Goal: Task Accomplishment & Management: Complete application form

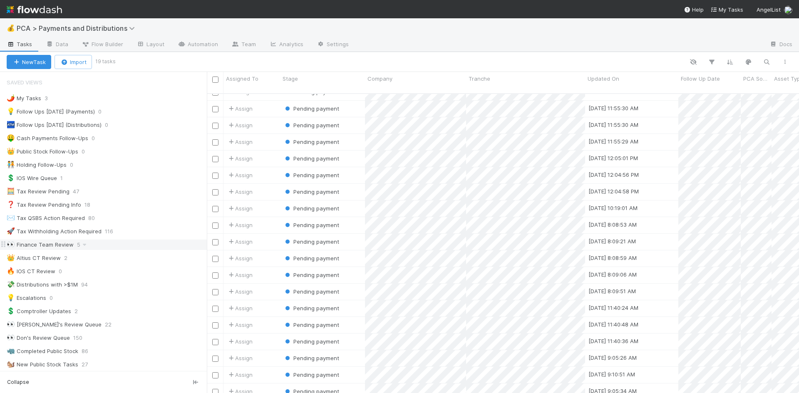
scroll to position [250, 0]
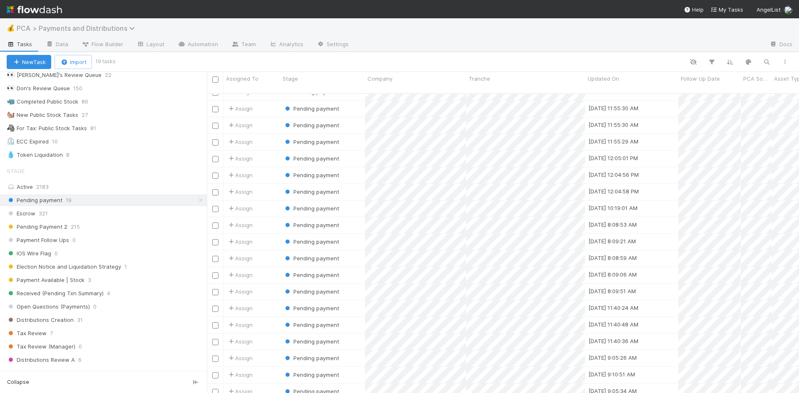
click at [67, 27] on span "PCA > Payments and Distributions" at bounding box center [78, 28] width 122 height 8
click at [74, 28] on div "Search workflows" at bounding box center [399, 196] width 799 height 393
click at [74, 28] on span "PCA > Payments and Distributions" at bounding box center [78, 28] width 122 height 8
click at [82, 2] on div "Search workflows" at bounding box center [399, 196] width 799 height 393
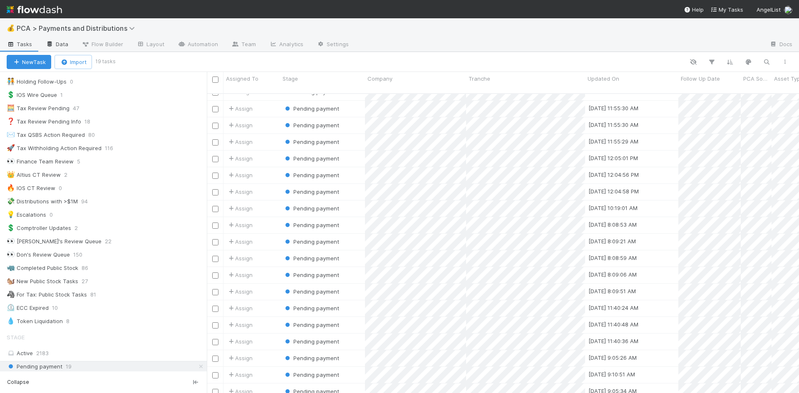
scroll to position [0, 0]
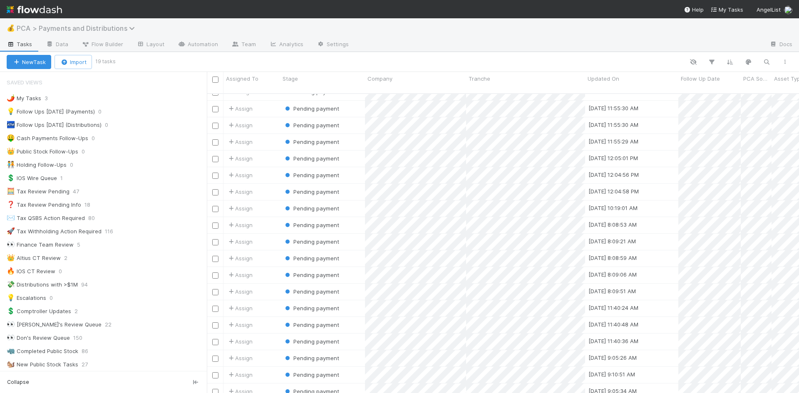
click at [53, 25] on span "PCA > Payments and Distributions" at bounding box center [78, 28] width 122 height 8
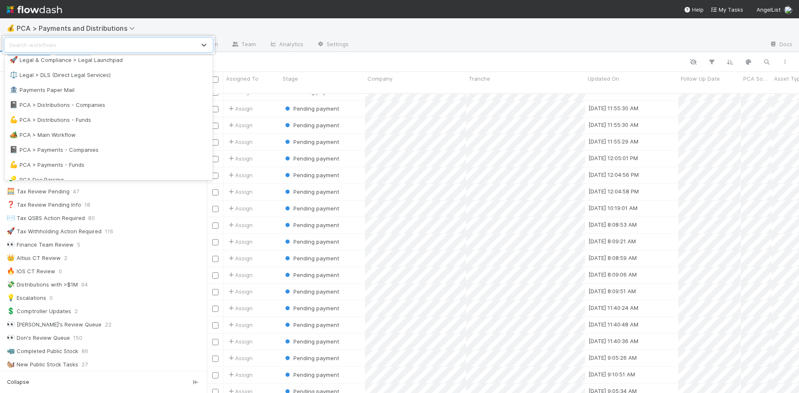
scroll to position [485, 0]
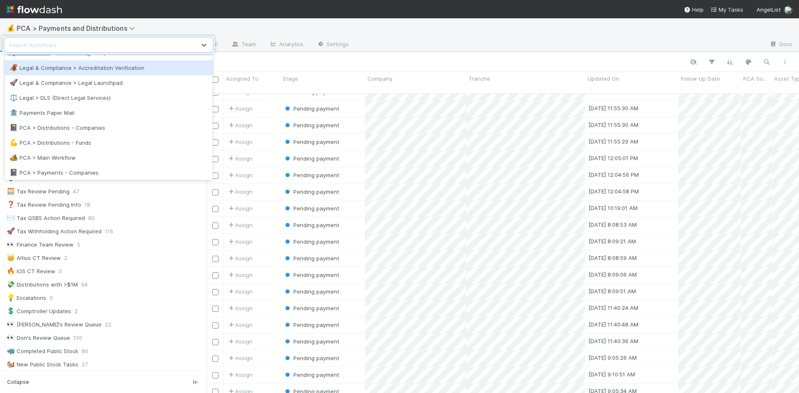
click at [310, 3] on div "option Legal & Compliance > Accreditation Verification focused, 33 of 51. 51 re…" at bounding box center [399, 196] width 799 height 393
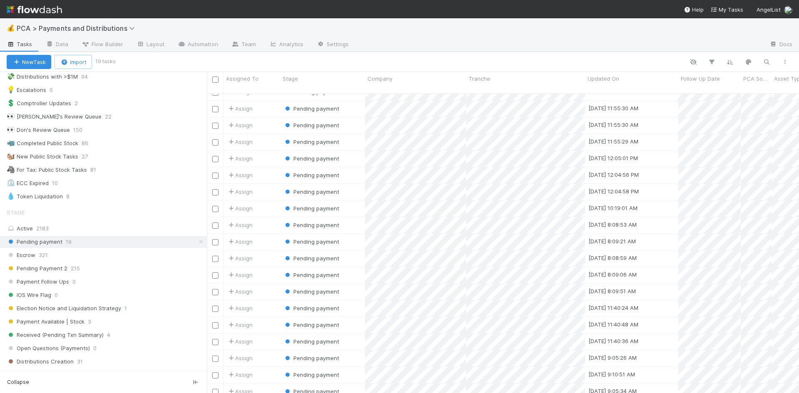
scroll to position [0, 0]
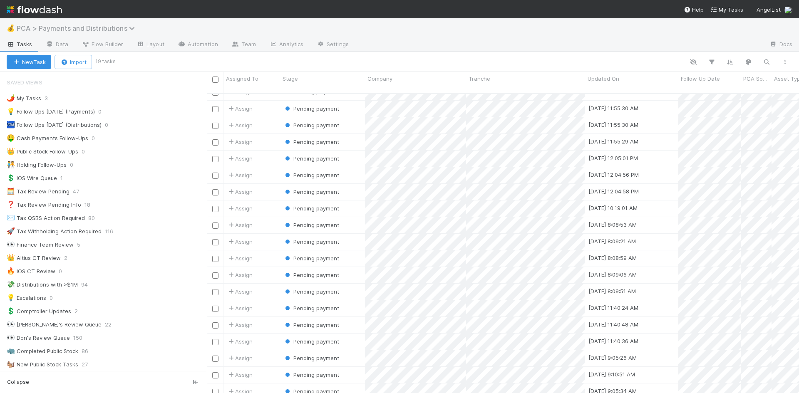
click at [76, 28] on span "PCA > Payments and Distributions" at bounding box center [78, 28] width 122 height 8
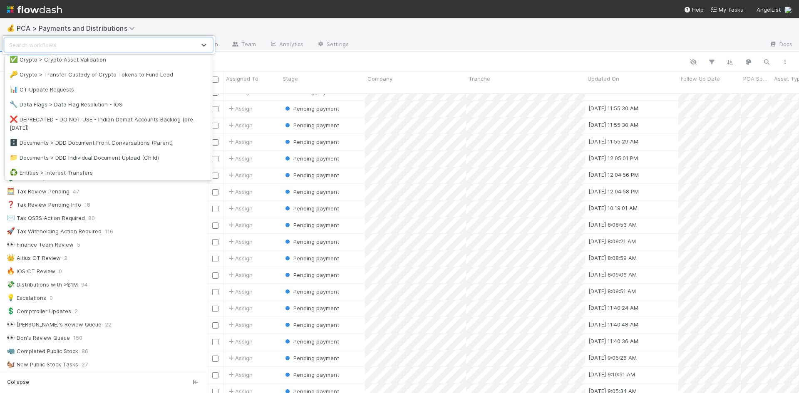
scroll to position [250, 0]
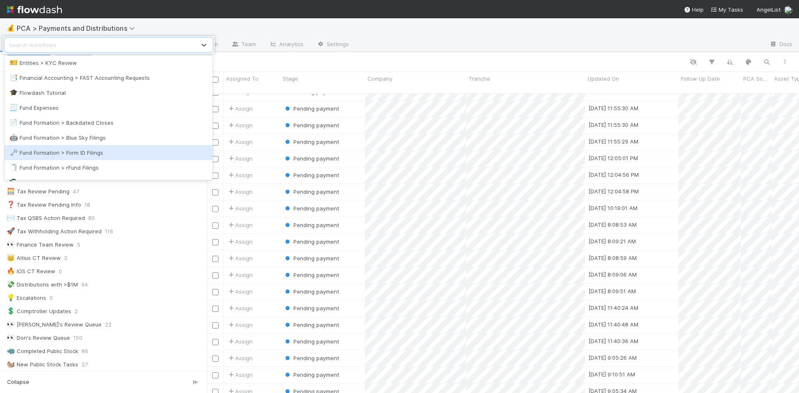
click at [123, 155] on div "🗝️ Fund Formation > Form ID Filings" at bounding box center [109, 153] width 198 height 8
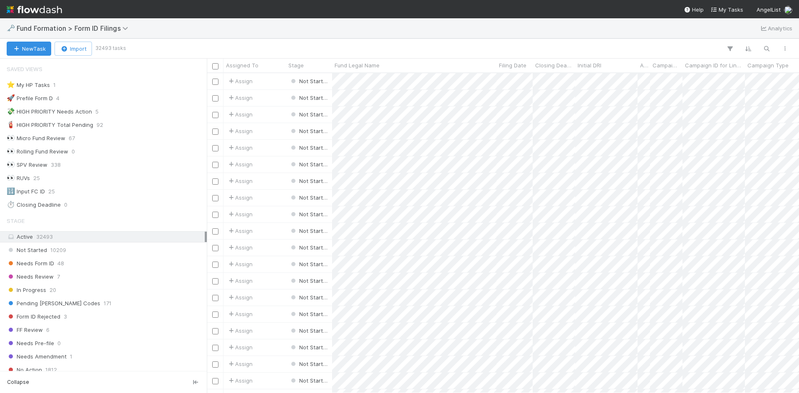
scroll to position [7, 7]
click at [98, 266] on div "Needs Form ID 48" at bounding box center [106, 264] width 198 height 10
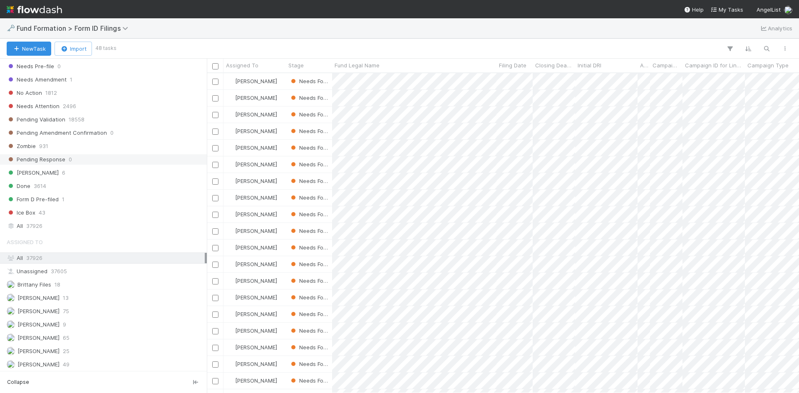
scroll to position [292, 0]
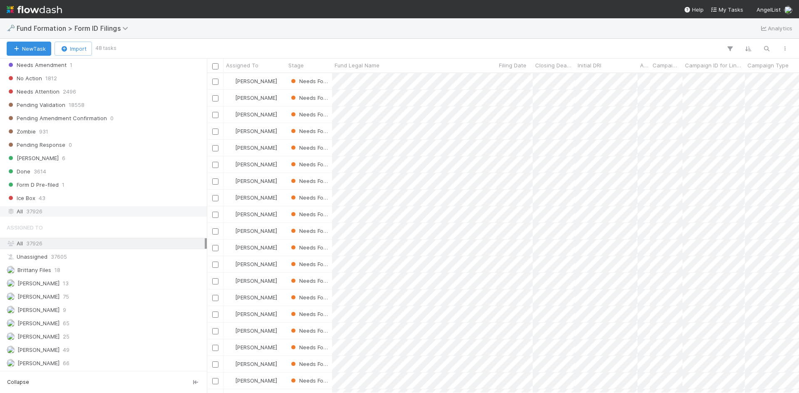
click at [68, 214] on div "All 37926" at bounding box center [106, 212] width 198 height 10
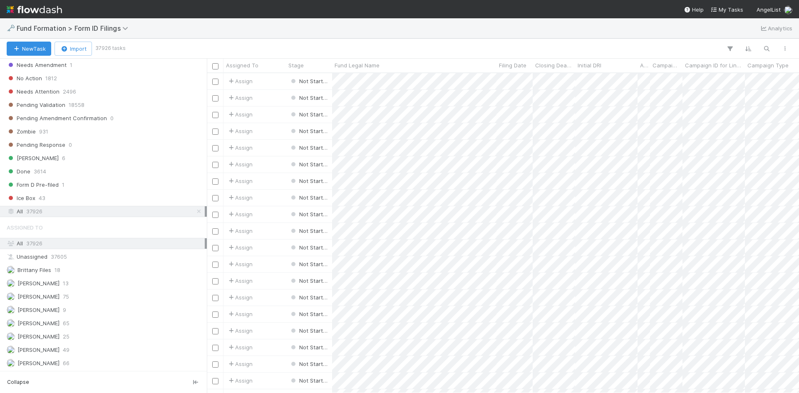
scroll to position [314, 586]
click at [766, 47] on icon "button" at bounding box center [767, 48] width 8 height 7
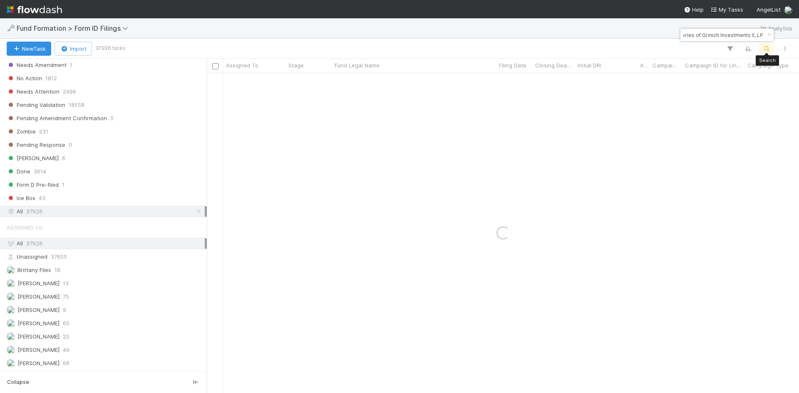
type input "Grinich Investments Burst XXVI, a series of Grinich Investments II, LP"
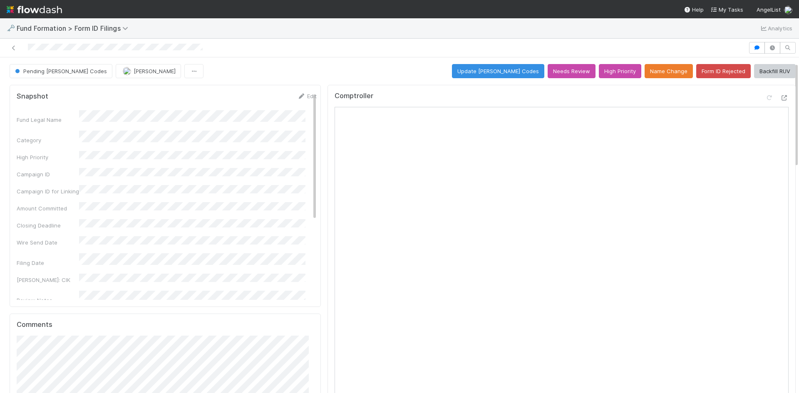
scroll to position [167, 0]
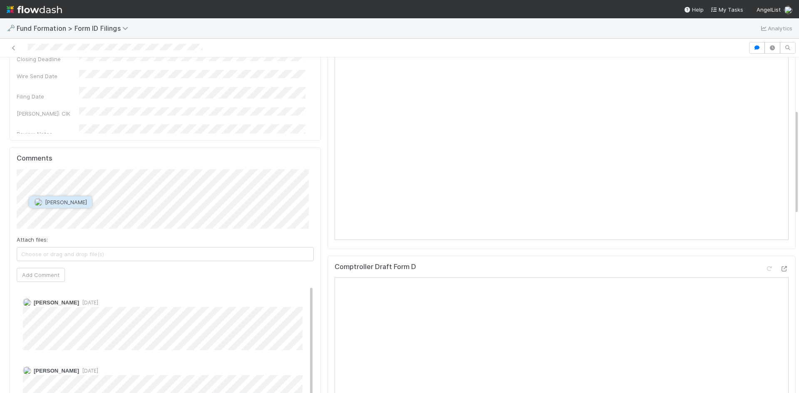
click at [77, 204] on span "[PERSON_NAME]" at bounding box center [66, 202] width 42 height 7
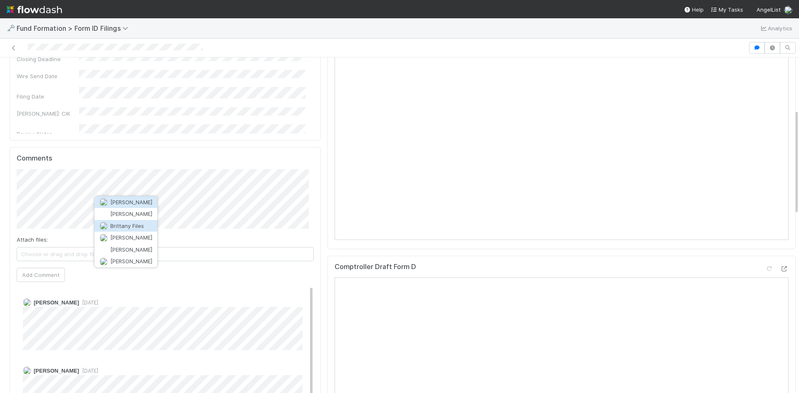
click at [145, 229] on button "Brittany Files" at bounding box center [126, 226] width 63 height 12
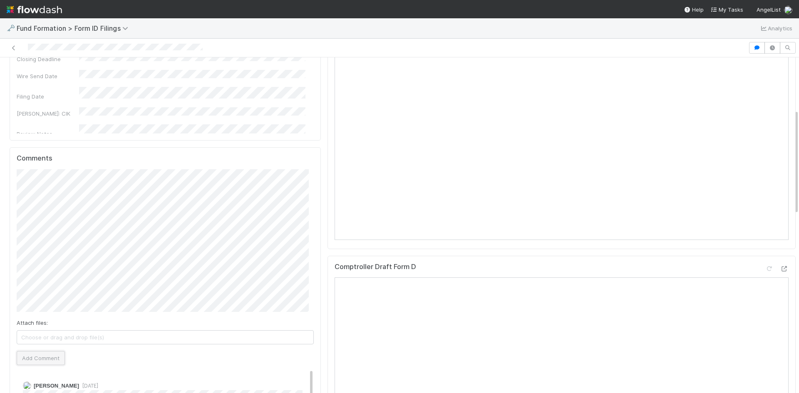
click at [34, 356] on button "Add Comment" at bounding box center [41, 358] width 48 height 14
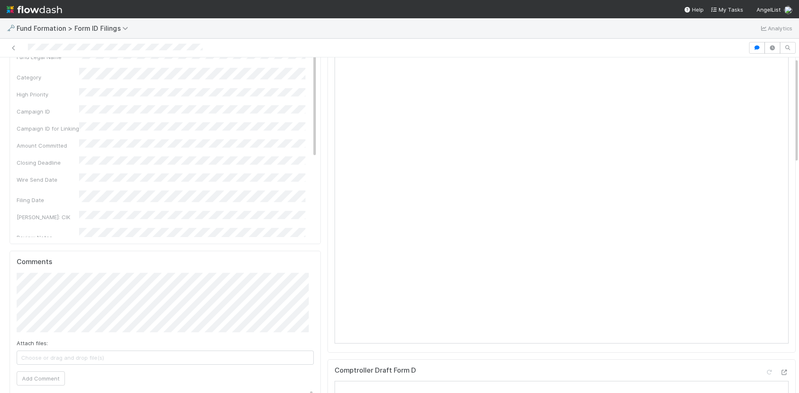
scroll to position [0, 0]
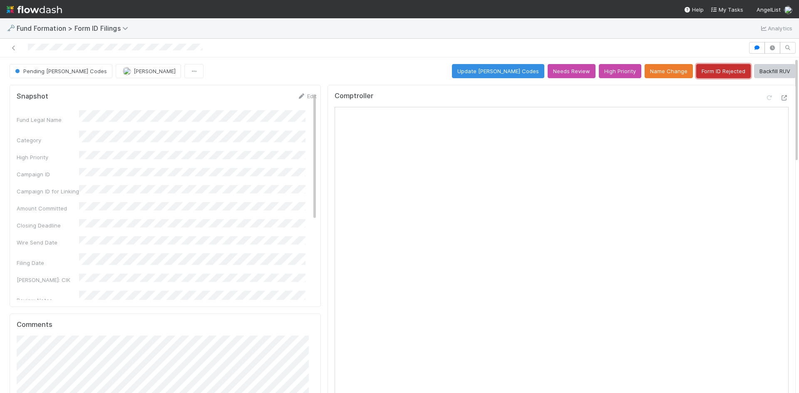
click at [711, 75] on button "Form ID Rejected" at bounding box center [724, 71] width 55 height 14
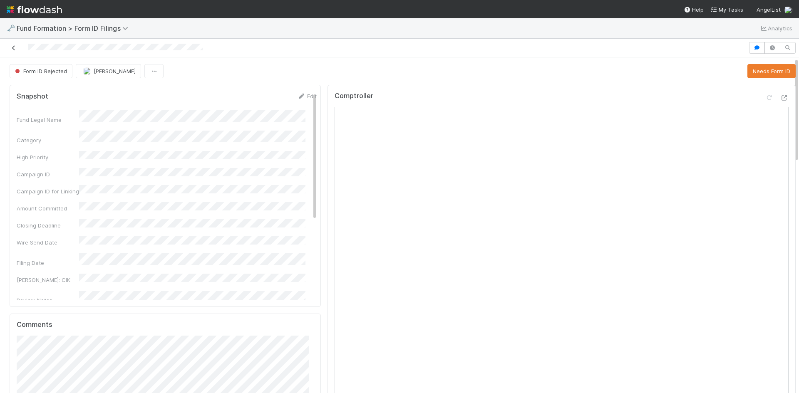
click at [14, 47] on icon at bounding box center [14, 47] width 8 height 5
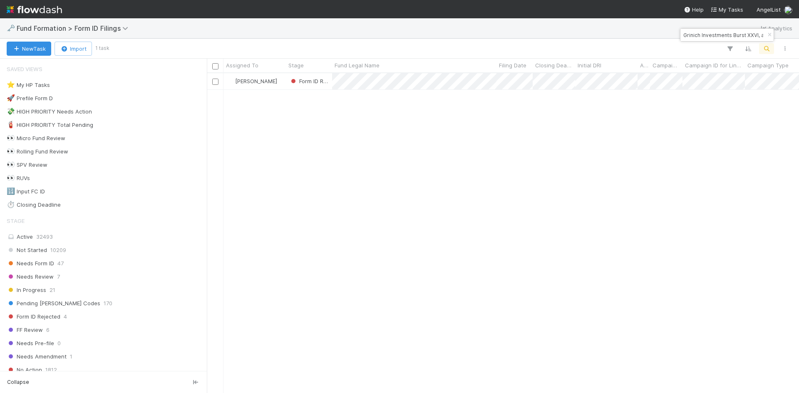
scroll to position [314, 586]
click at [706, 37] on input "Grinich Investments Burst XXVI, a series of Grinich Investments II, LP" at bounding box center [723, 35] width 83 height 10
paste input "SPV 1, a series of SG Funds, LP"
type input "SPV 1, a series of SG Funds, LP"
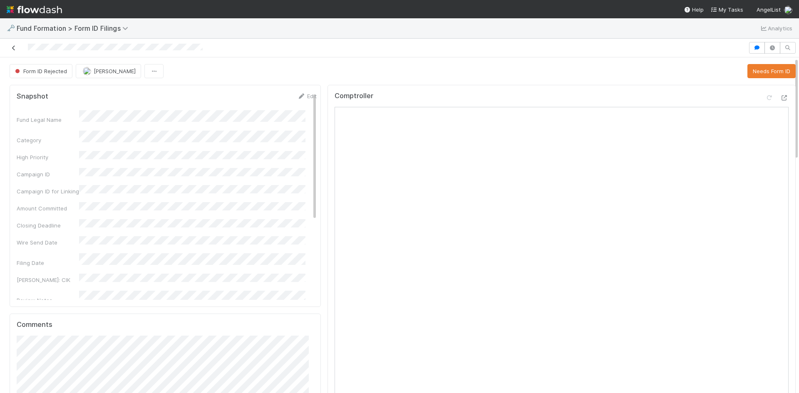
click at [10, 50] on icon at bounding box center [14, 47] width 8 height 5
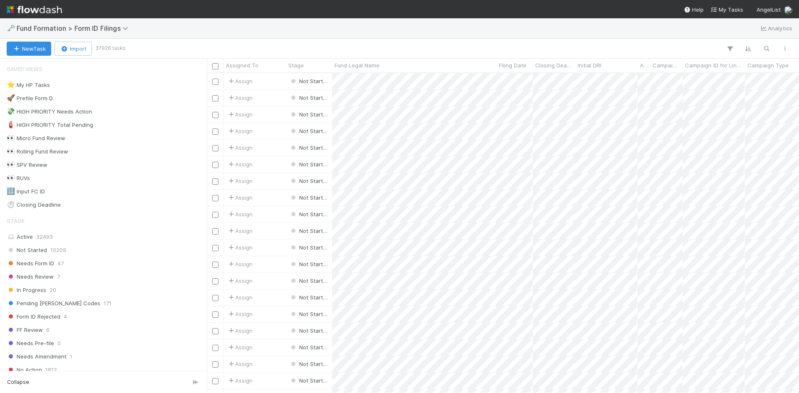
scroll to position [314, 586]
click at [765, 49] on icon "button" at bounding box center [767, 48] width 8 height 7
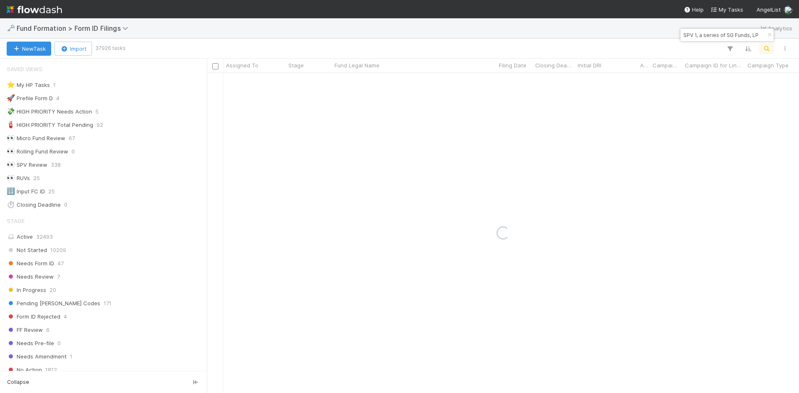
type input "SPV 1, a series of SG Funds, LP"
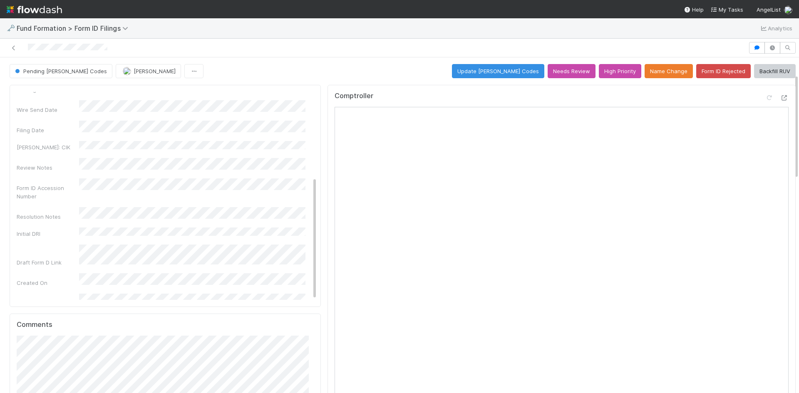
scroll to position [208, 0]
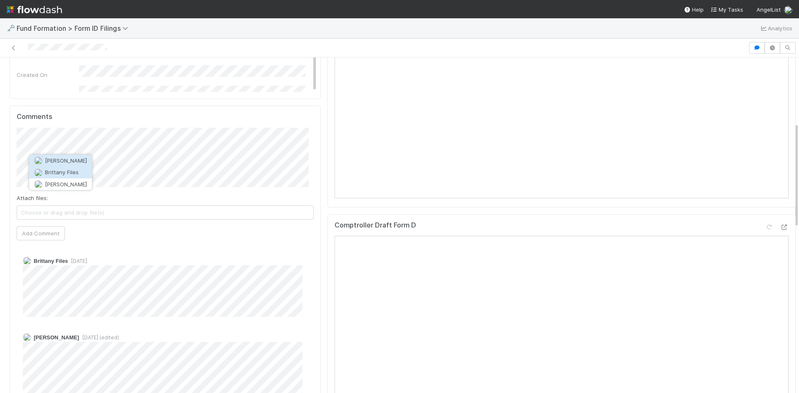
click at [64, 171] on span "Brittany Files" at bounding box center [62, 172] width 34 height 7
click at [115, 158] on span "[PERSON_NAME]" at bounding box center [109, 160] width 42 height 7
click at [132, 160] on span "[PERSON_NAME]" at bounding box center [149, 160] width 42 height 7
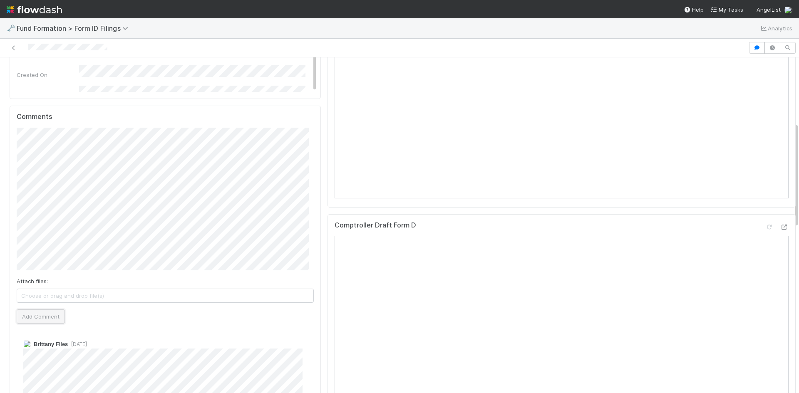
click at [52, 316] on button "Add Comment" at bounding box center [41, 317] width 48 height 14
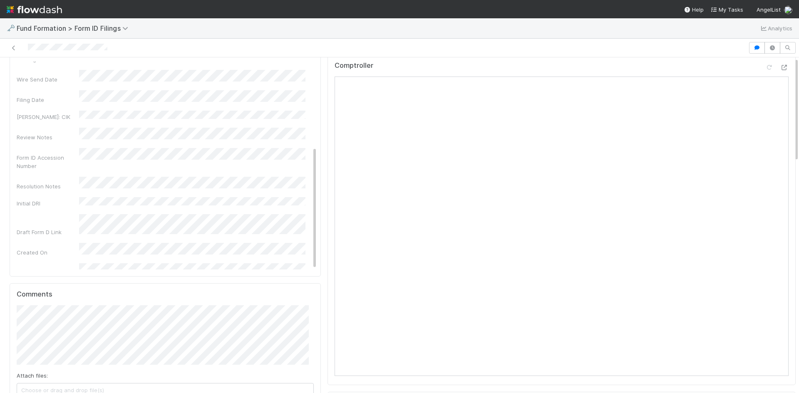
scroll to position [0, 0]
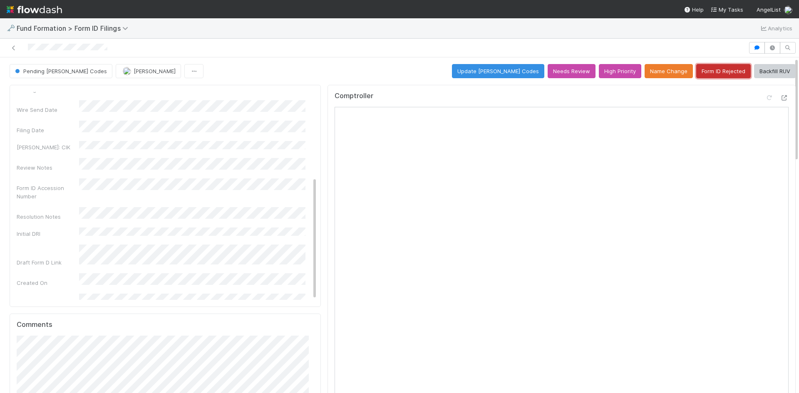
click at [715, 75] on button "Form ID Rejected" at bounding box center [724, 71] width 55 height 14
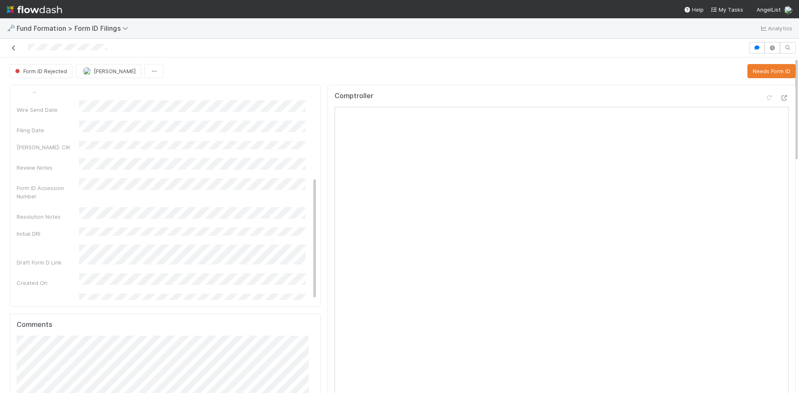
click at [12, 47] on icon at bounding box center [14, 47] width 8 height 5
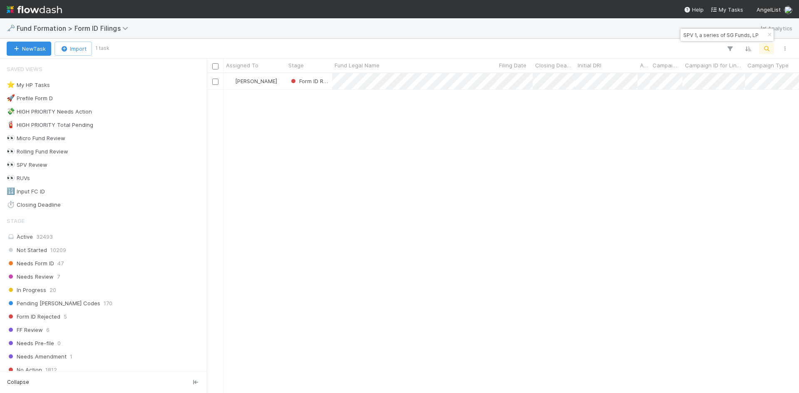
scroll to position [314, 586]
click at [723, 36] on input "SPV 1, a series of SG Funds, LP" at bounding box center [723, 35] width 83 height 10
paste input "WH-0519 Fund II, a series of Roll Up Vehicles, LP"
type input "WH-0519 Fund II, a series of Roll Up Vehicles, LP"
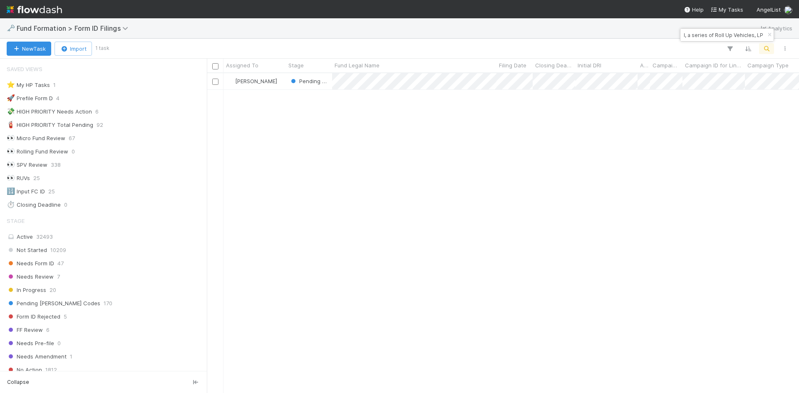
scroll to position [0, 0]
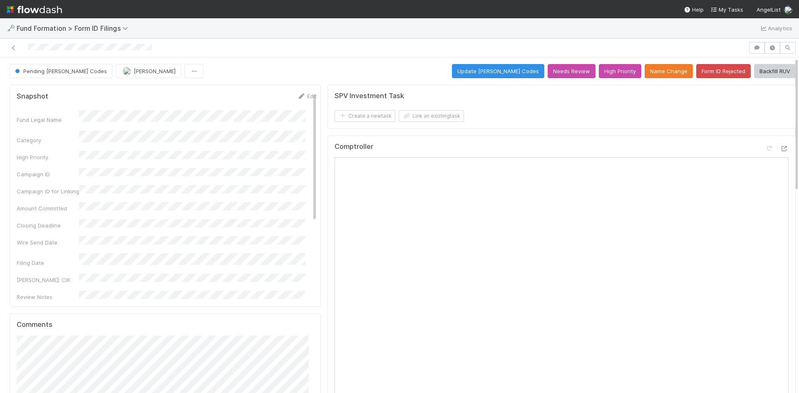
click at [319, 48] on div at bounding box center [374, 48] width 742 height 12
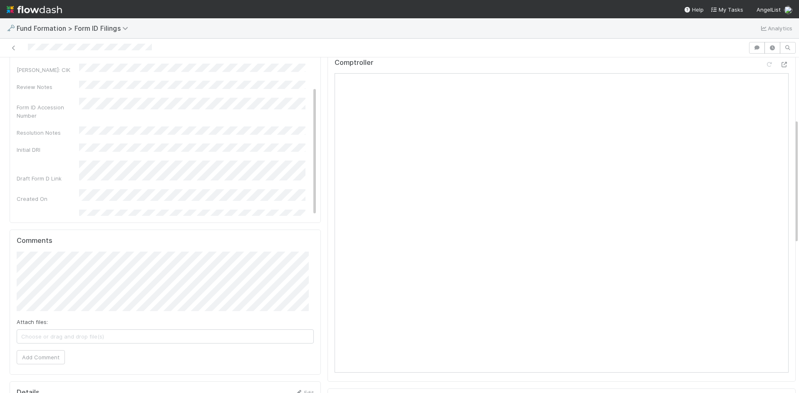
scroll to position [167, 0]
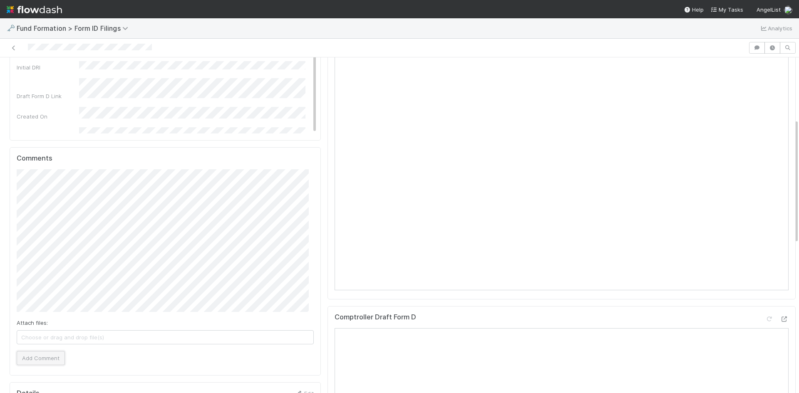
click at [48, 360] on button "Add Comment" at bounding box center [41, 358] width 48 height 14
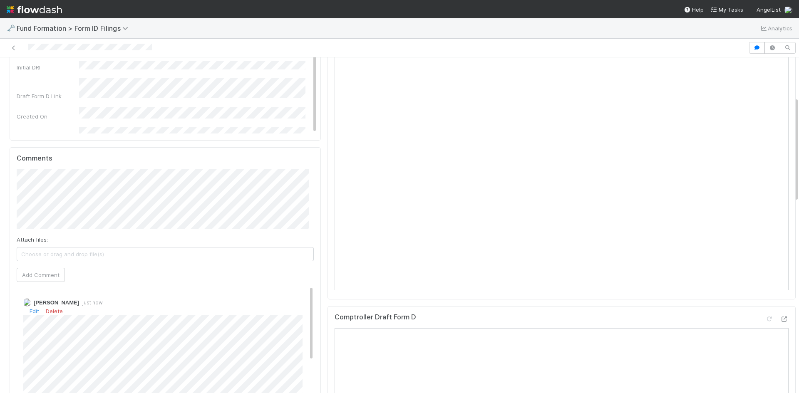
scroll to position [0, 0]
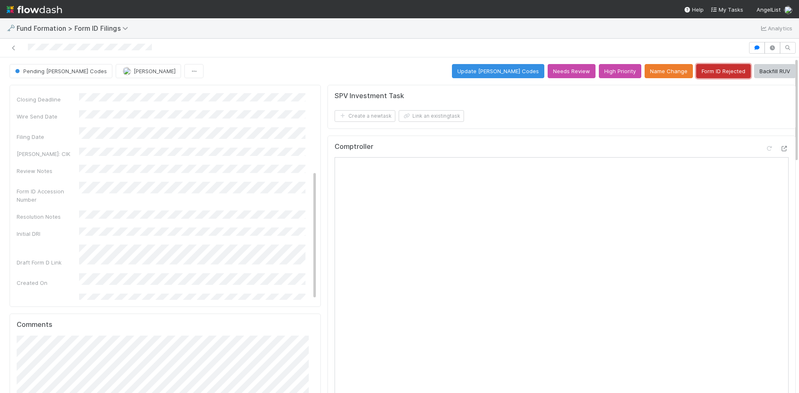
click at [723, 72] on button "Form ID Rejected" at bounding box center [724, 71] width 55 height 14
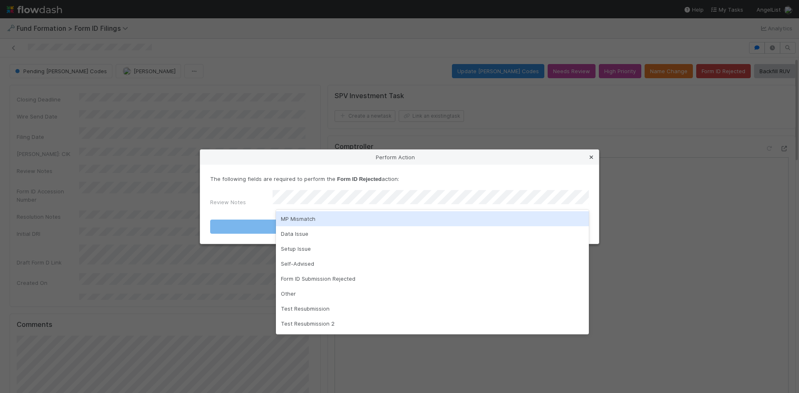
click at [591, 159] on icon at bounding box center [591, 157] width 8 height 5
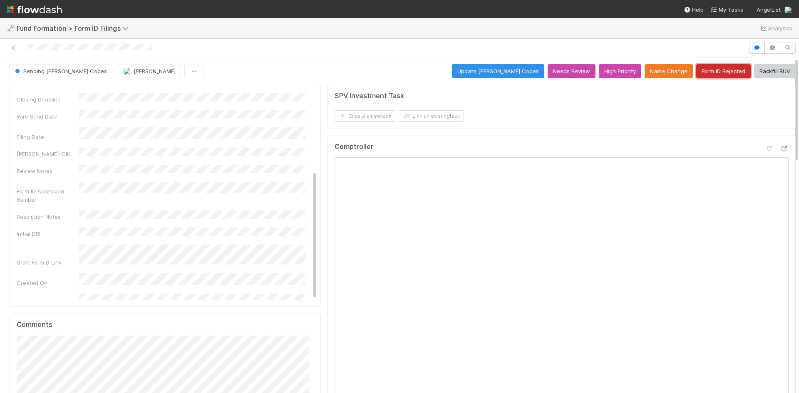
click at [699, 72] on button "Form ID Rejected" at bounding box center [724, 71] width 55 height 14
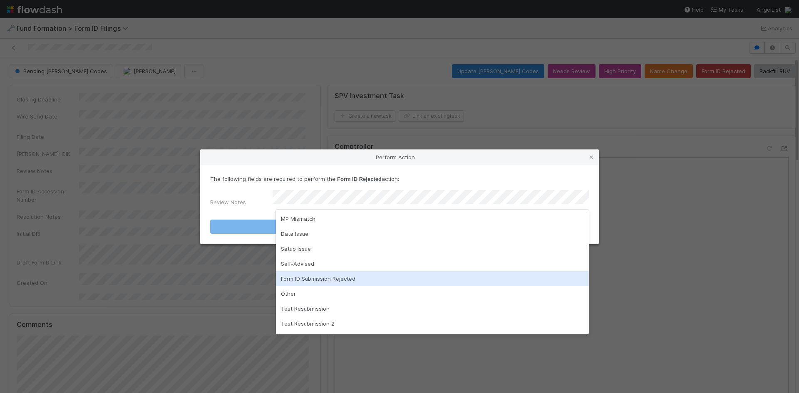
click at [410, 283] on div "Form ID Submission Rejected" at bounding box center [432, 278] width 313 height 15
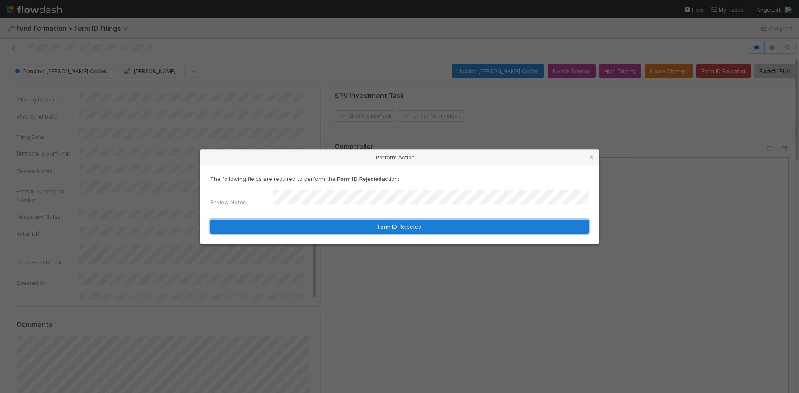
click at [379, 226] on button "Form ID Rejected" at bounding box center [399, 227] width 379 height 14
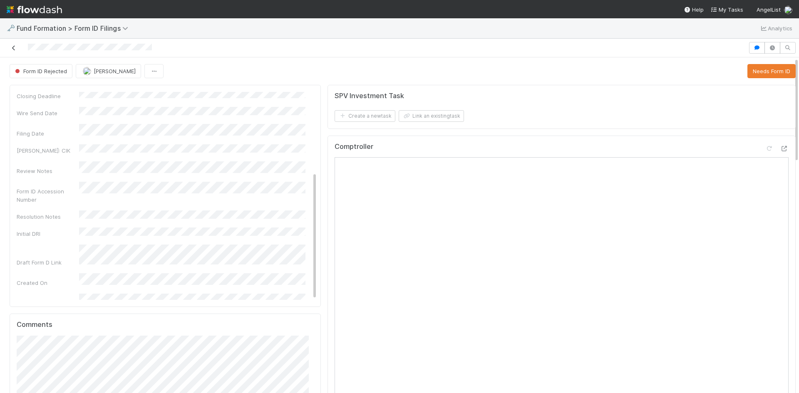
click at [13, 50] on icon at bounding box center [14, 47] width 8 height 5
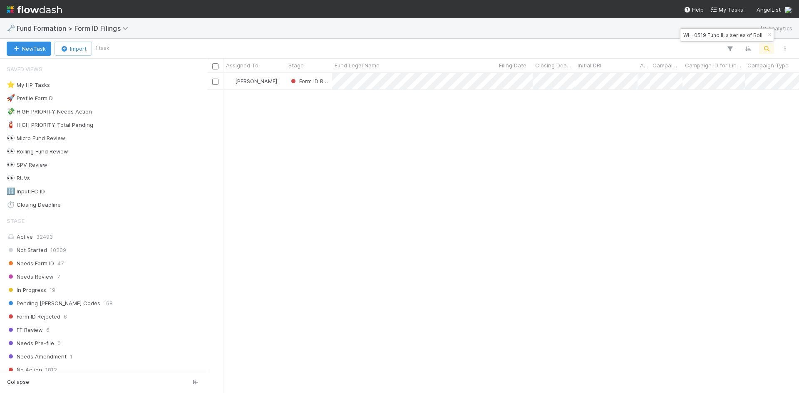
scroll to position [314, 586]
click at [727, 37] on input "WH-0519 Fund II, a series of Roll Up Vehicles, LP" at bounding box center [723, 35] width 83 height 10
paste input "VA-0813 Fund I, a series of Contrary Capital AL, LP"
type input "VA-0813 Fund I, a series of Contrary Capital AL, LP"
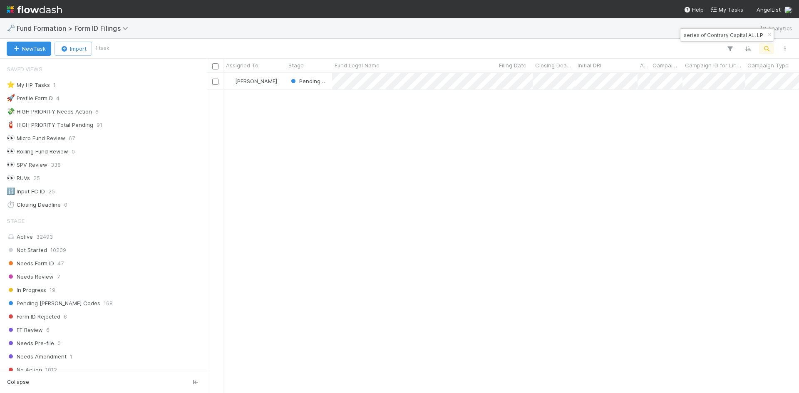
scroll to position [314, 586]
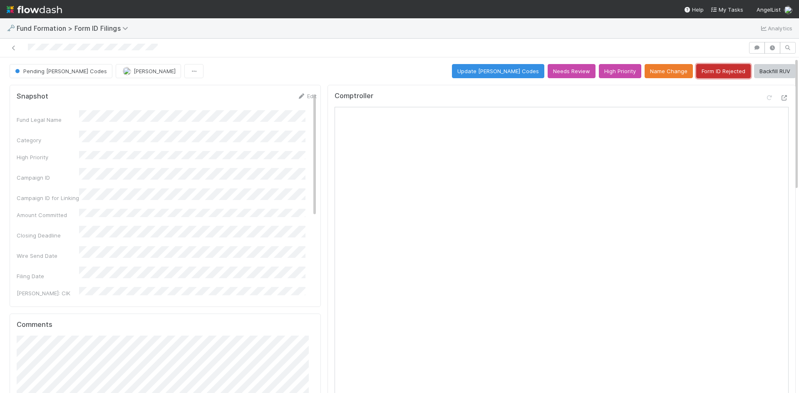
click at [724, 74] on button "Form ID Rejected" at bounding box center [724, 71] width 55 height 14
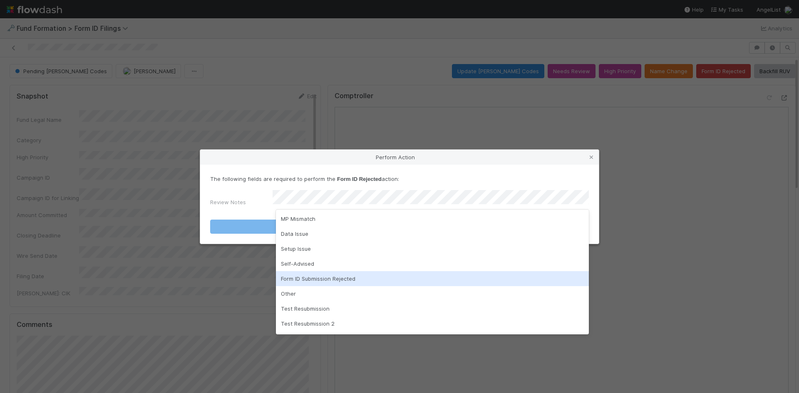
click at [391, 284] on div "Form ID Submission Rejected" at bounding box center [432, 278] width 313 height 15
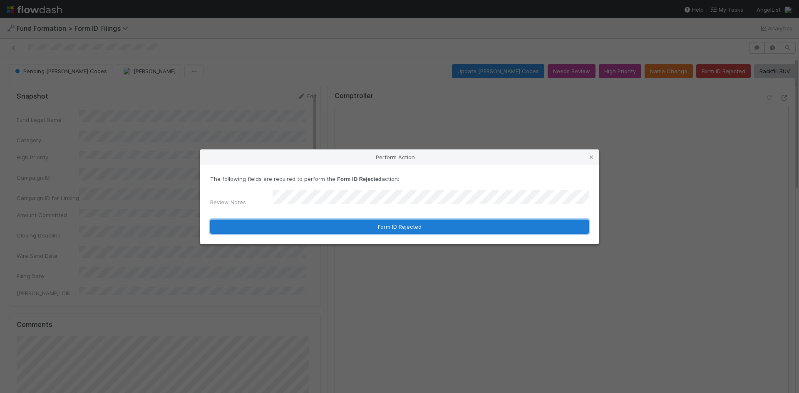
click at [368, 224] on button "Form ID Rejected" at bounding box center [399, 227] width 379 height 14
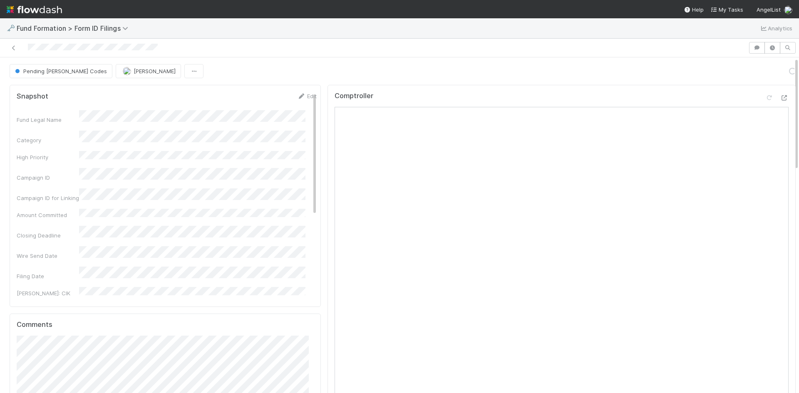
click at [339, 53] on div at bounding box center [374, 48] width 742 height 12
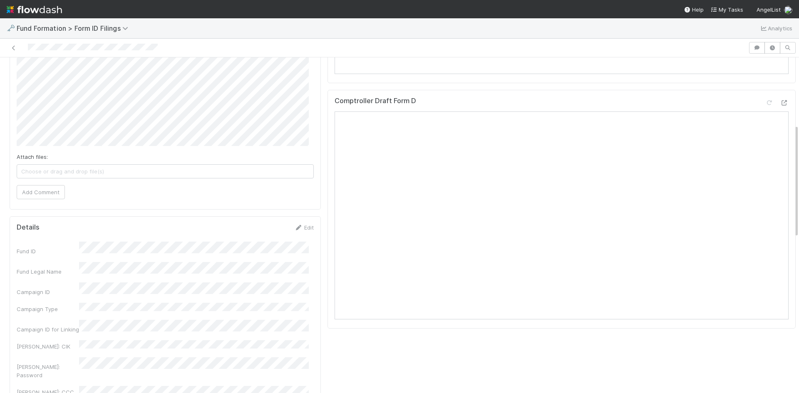
scroll to position [333, 0]
click at [43, 195] on button "Add Comment" at bounding box center [41, 192] width 48 height 14
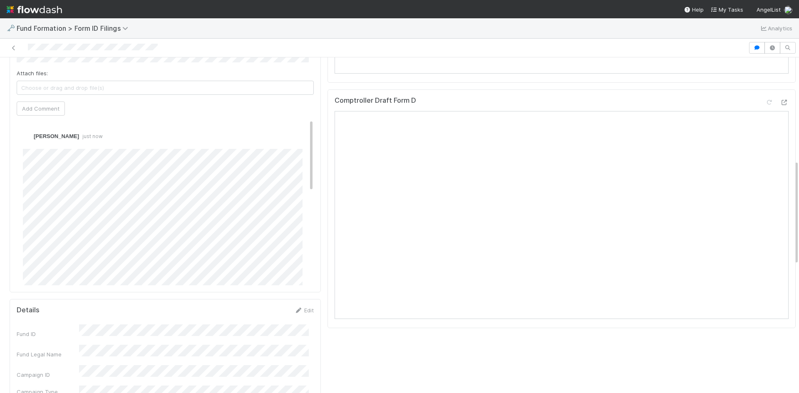
scroll to position [0, 0]
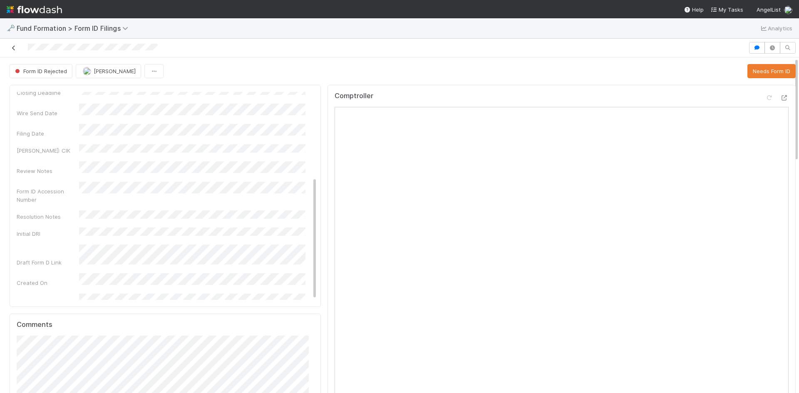
click at [16, 47] on icon at bounding box center [14, 47] width 8 height 5
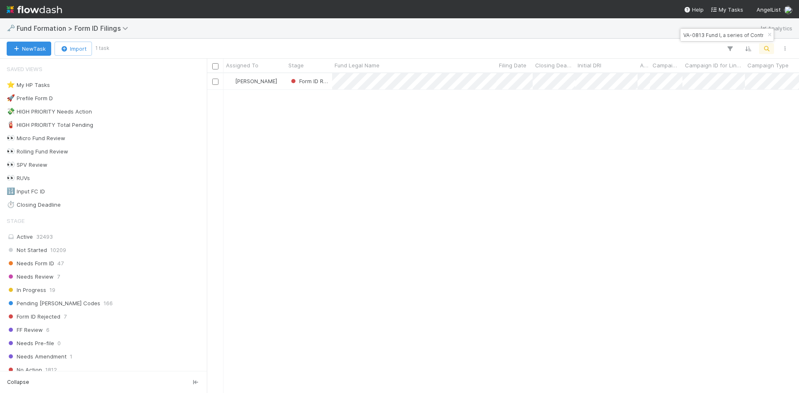
scroll to position [314, 586]
click at [731, 37] on input "VA-0813 Fund I, a series of Contrary Capital AL, LP" at bounding box center [723, 35] width 83 height 10
paste input "AM-0801 Fund I, a series of Unpopular VC, LP"
type input "AM-0801 Fund I, a series of Unpopular VC, LP"
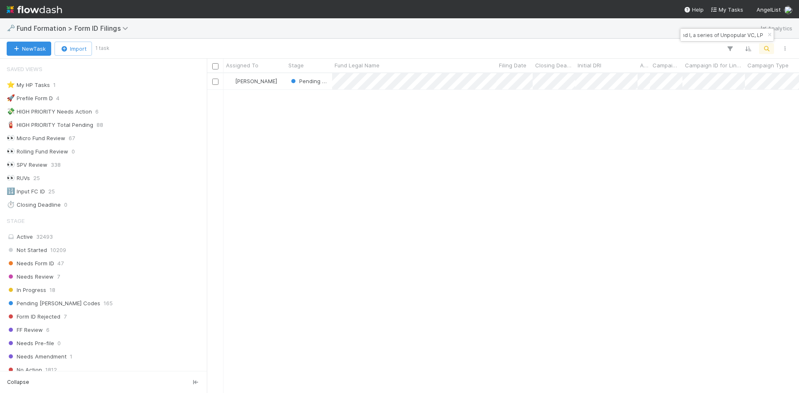
scroll to position [0, 0]
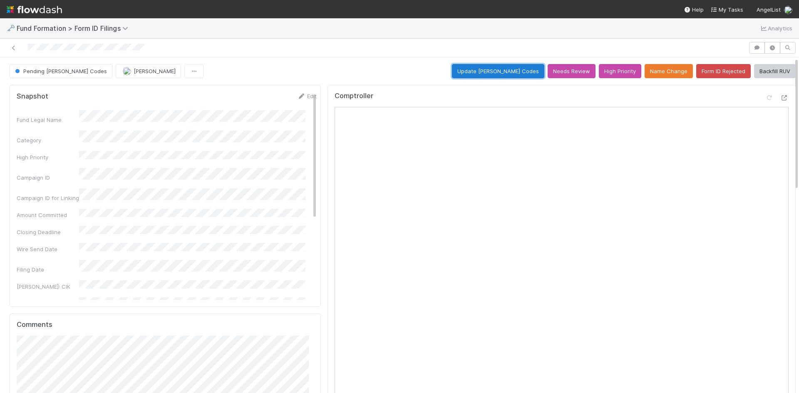
click at [505, 70] on button "Update [PERSON_NAME] Codes" at bounding box center [498, 71] width 92 height 14
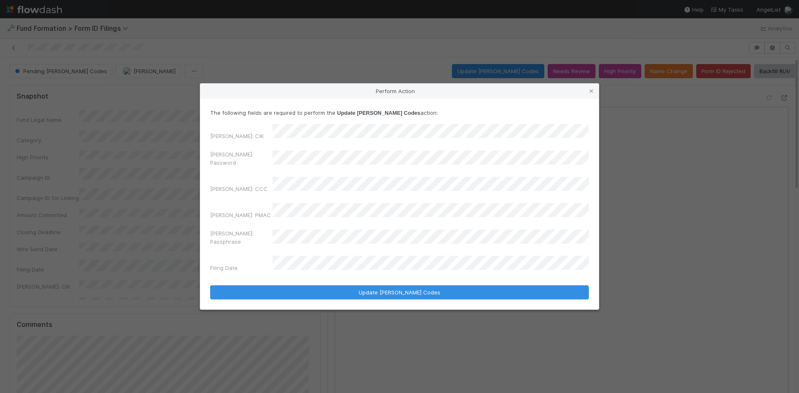
click at [207, 153] on div "The following fields are required to perform the Update [PERSON_NAME] Codes act…" at bounding box center [399, 204] width 399 height 211
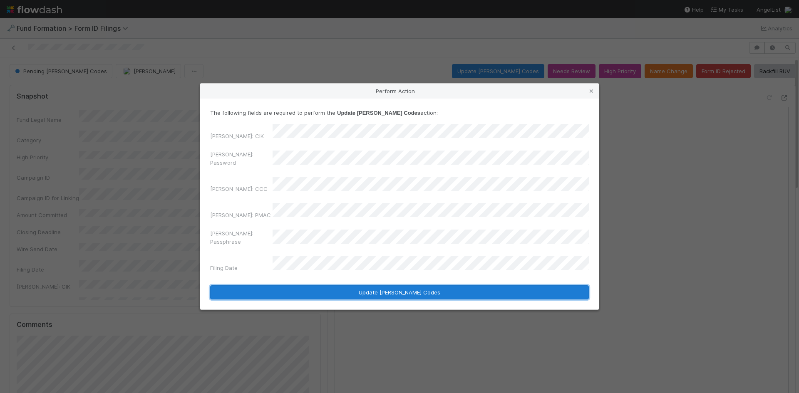
click at [302, 286] on button "Update [PERSON_NAME] Codes" at bounding box center [399, 293] width 379 height 14
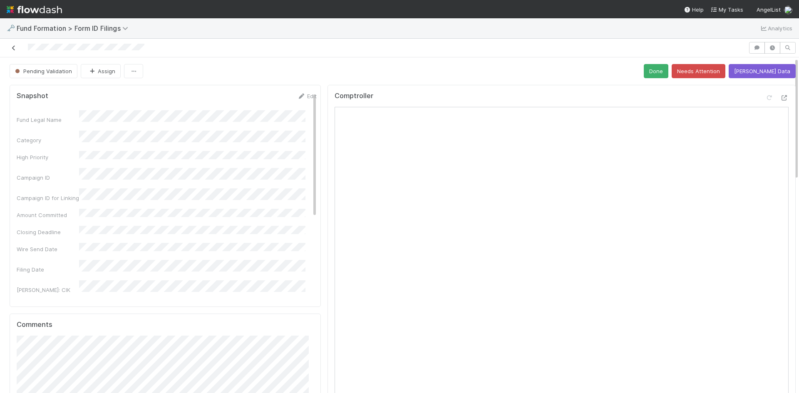
click at [15, 46] on icon at bounding box center [14, 47] width 8 height 5
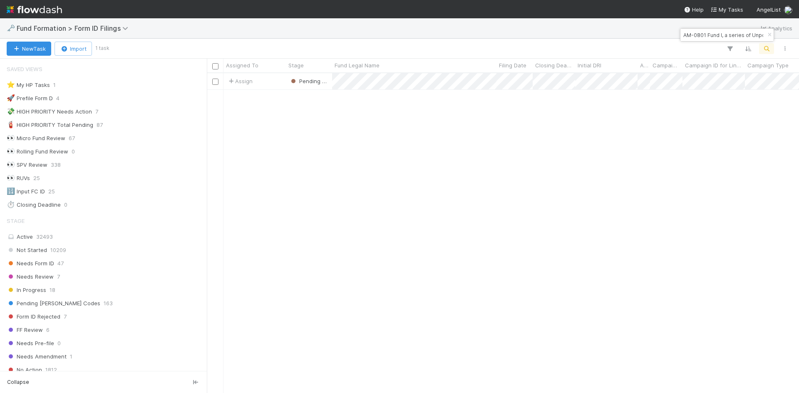
scroll to position [7, 7]
click at [707, 37] on input "AM-0801 Fund I, a series of Unpopular VC, LP" at bounding box center [723, 35] width 83 height 10
paste input "FL-0717 Fund VI, a series of Companyon Sidecar, LP"
type input "FL-0717 Fund VI, a series of Companyon Sidecar, LP"
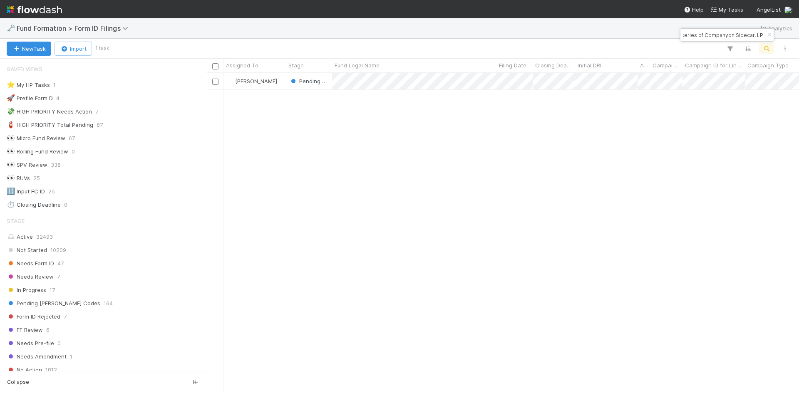
scroll to position [0, 0]
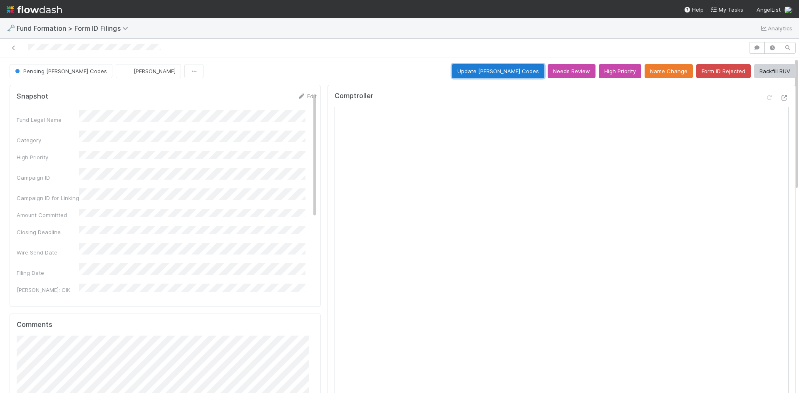
click at [504, 73] on button "Update [PERSON_NAME] Codes" at bounding box center [498, 71] width 92 height 14
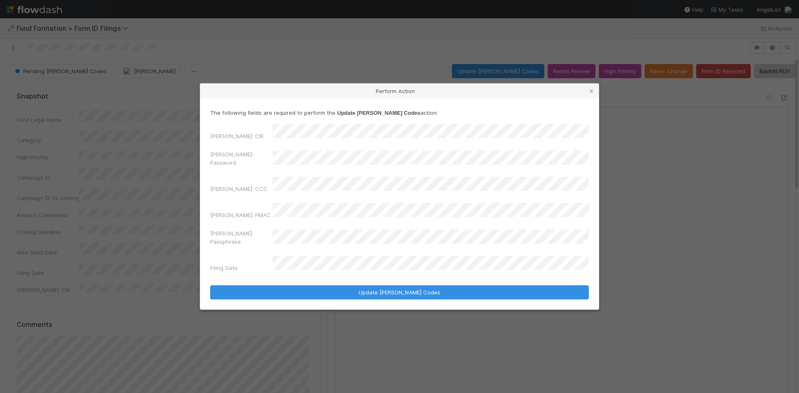
click at [221, 163] on div "[PERSON_NAME]: Password" at bounding box center [399, 160] width 379 height 20
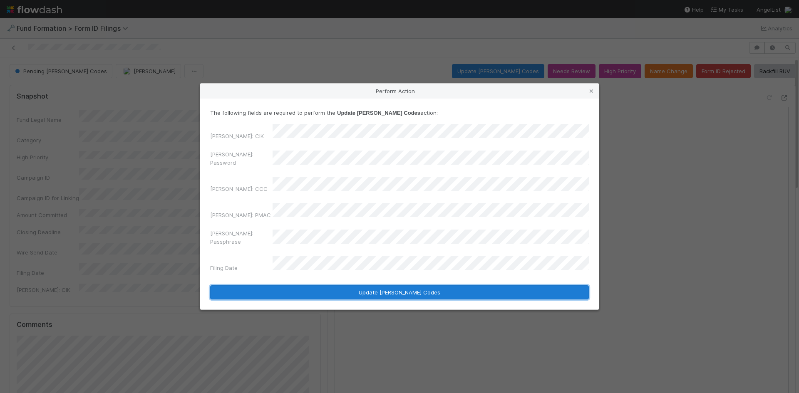
click at [335, 286] on button "Update [PERSON_NAME] Codes" at bounding box center [399, 293] width 379 height 14
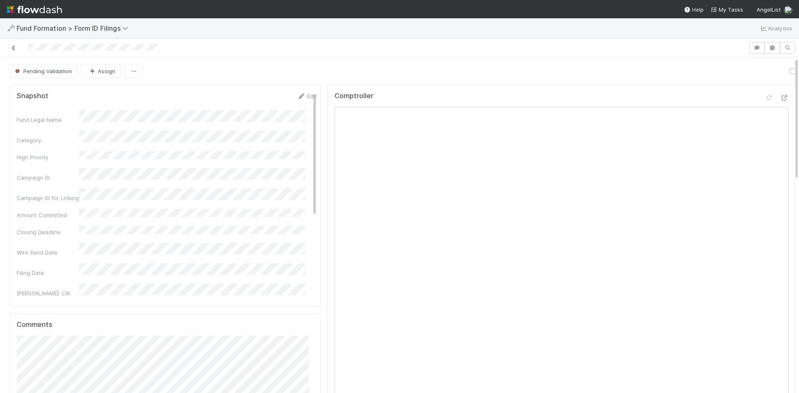
click at [13, 47] on icon at bounding box center [14, 47] width 8 height 5
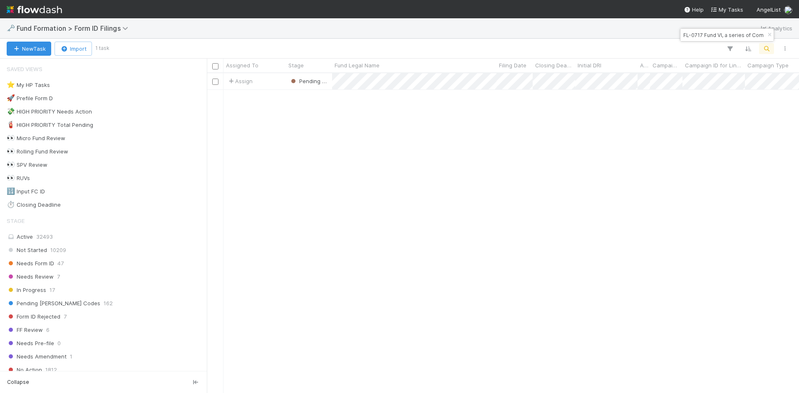
scroll to position [314, 586]
click at [721, 36] on input "FL-0717 Fund VI, a series of Companyon Sidecar, LP" at bounding box center [723, 35] width 83 height 10
paste input "Founders-VA-0811 Fund I, a series of AngelList Funds 2025, LP"
type input "Founders-VA-0811 Fund I, a series of AngelList Funds 2025, LP"
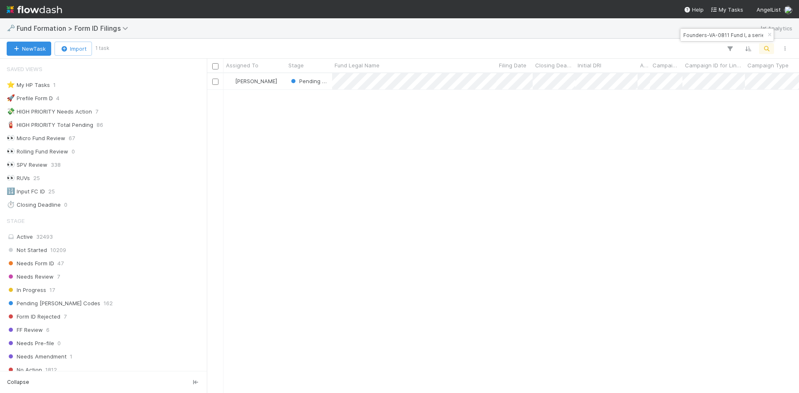
scroll to position [314, 586]
click at [511, 212] on div "[PERSON_NAME] Pending [PERSON_NAME] Codes [DATE] 5:55:30 AM [DATE] 5:53:52 AM 1" at bounding box center [503, 233] width 592 height 320
click at [332, 85] on div "Pending [PERSON_NAME] Codes" at bounding box center [309, 81] width 46 height 16
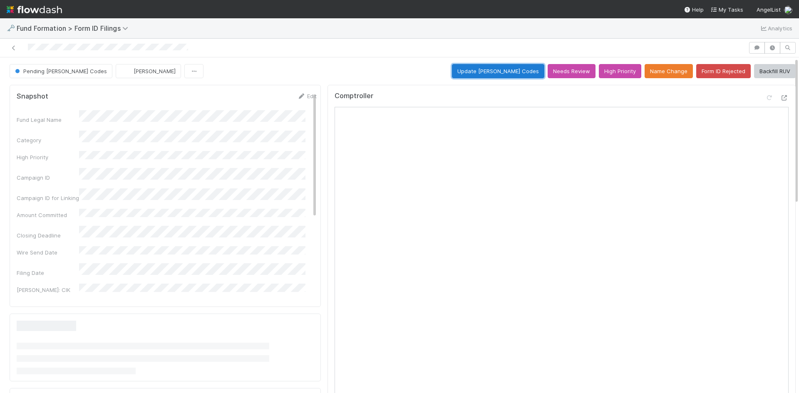
click at [475, 68] on button "Update [PERSON_NAME] Codes" at bounding box center [498, 71] width 92 height 14
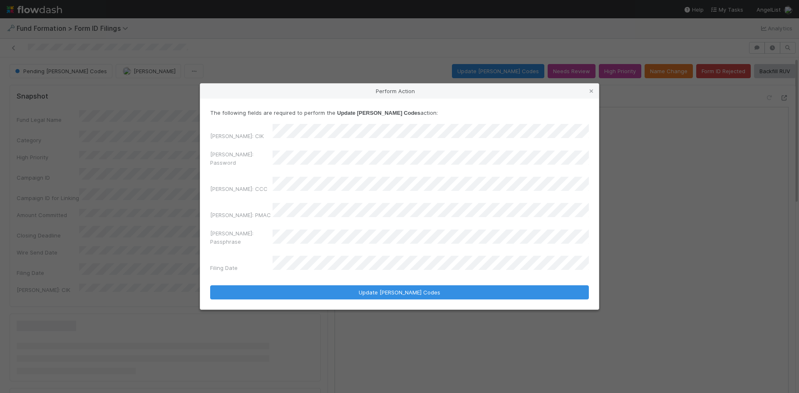
click at [235, 161] on div "[PERSON_NAME]: Password" at bounding box center [399, 160] width 379 height 20
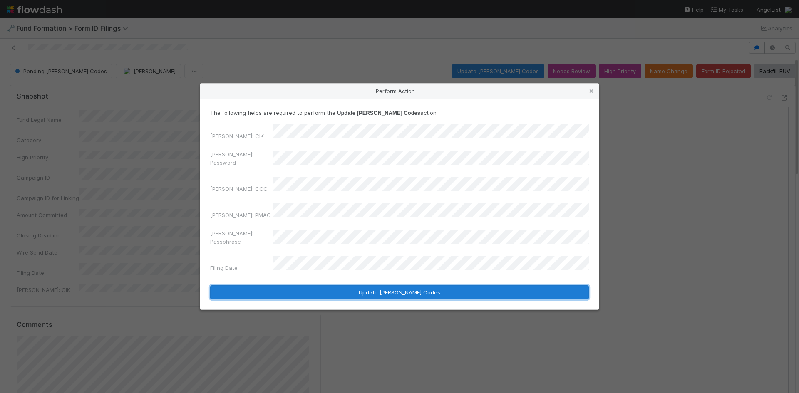
click at [325, 286] on button "Update [PERSON_NAME] Codes" at bounding box center [399, 293] width 379 height 14
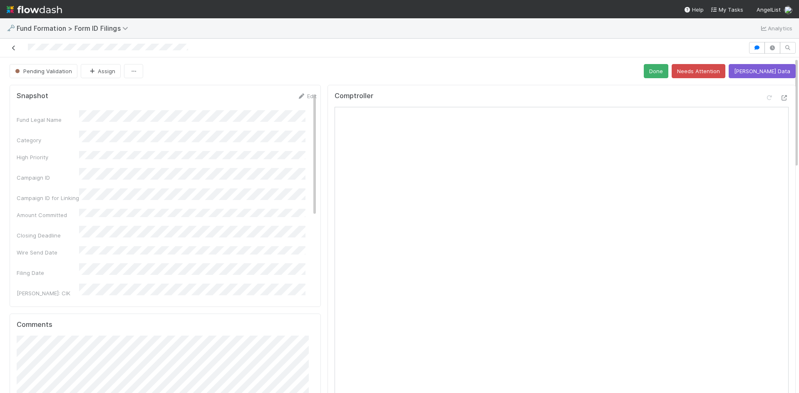
click at [12, 45] on link at bounding box center [14, 48] width 8 height 8
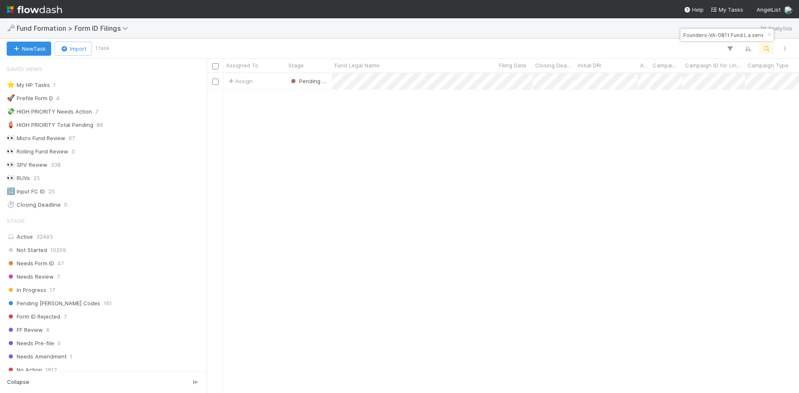
scroll to position [7, 7]
click at [700, 37] on input "Founders-VA-0811 Fund I, a series of AngelList Funds 2025, LP" at bounding box center [723, 35] width 83 height 10
paste input "NO-0813 Fund I, a series of AngelList Funds 2024, LP"
type input "NO-0813 Fund I, a series of AngelList Funds 2024, LP"
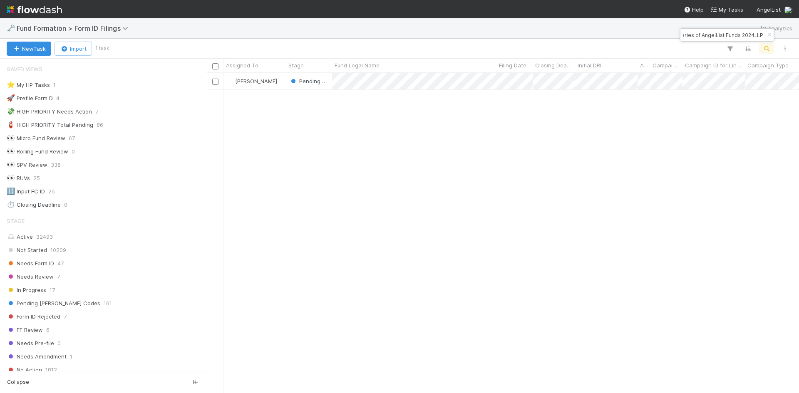
scroll to position [314, 586]
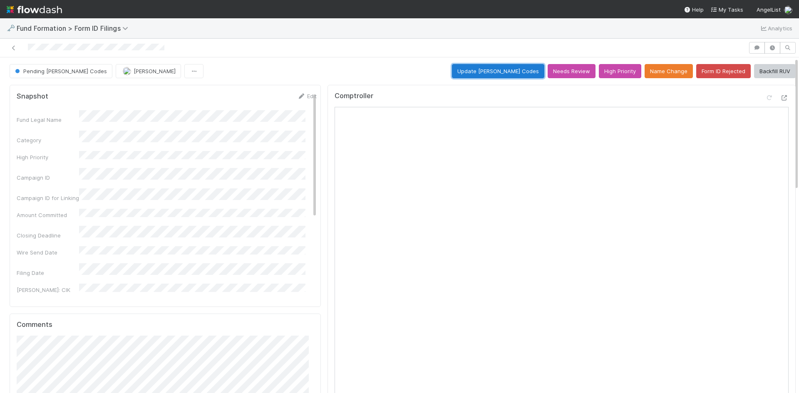
click at [505, 72] on button "Update [PERSON_NAME] Codes" at bounding box center [498, 71] width 92 height 14
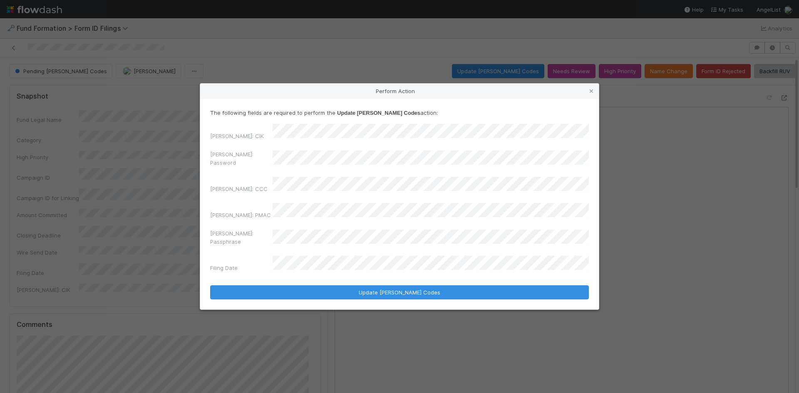
click at [236, 156] on div "[PERSON_NAME]: [PERSON_NAME]: Password [PERSON_NAME]: CCC [PERSON_NAME]: PMAC […" at bounding box center [399, 200] width 379 height 152
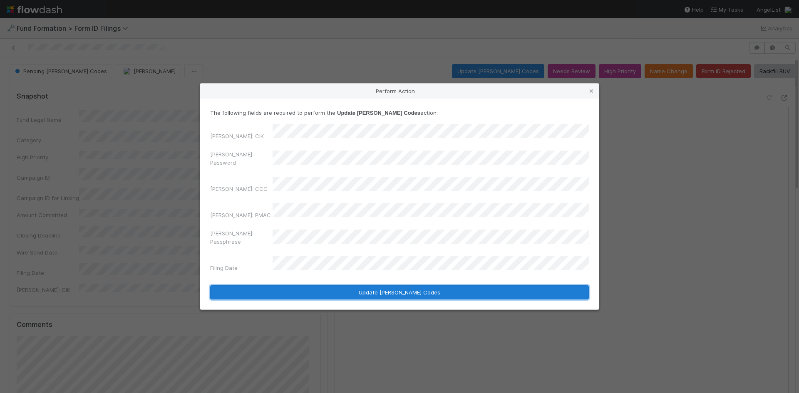
click at [319, 286] on button "Update [PERSON_NAME] Codes" at bounding box center [399, 293] width 379 height 14
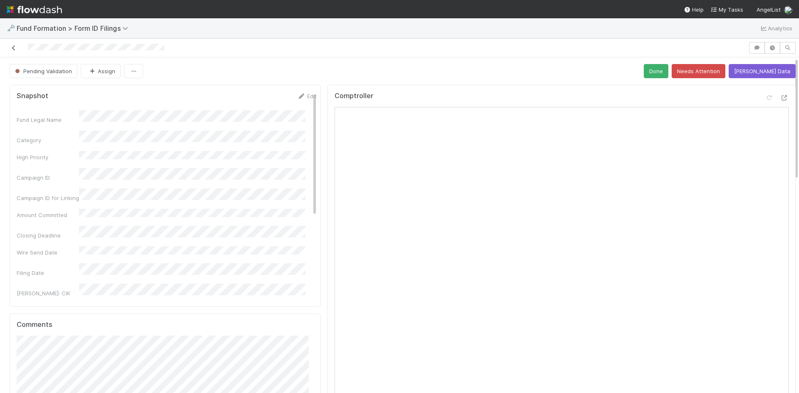
click at [16, 48] on icon at bounding box center [14, 47] width 8 height 5
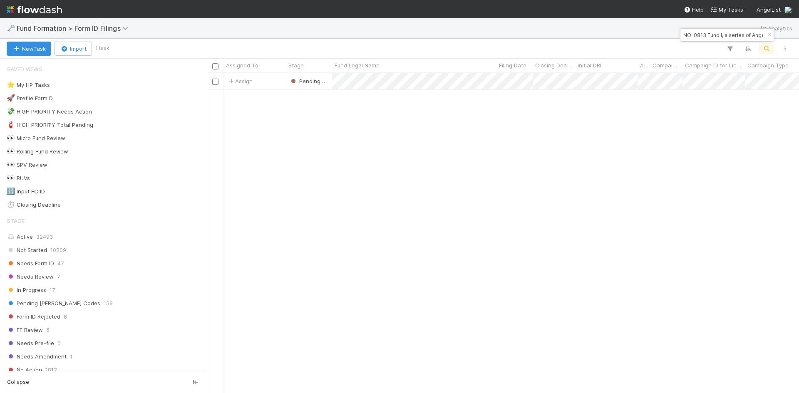
scroll to position [314, 586]
click at [768, 35] on icon "button" at bounding box center [770, 34] width 8 height 5
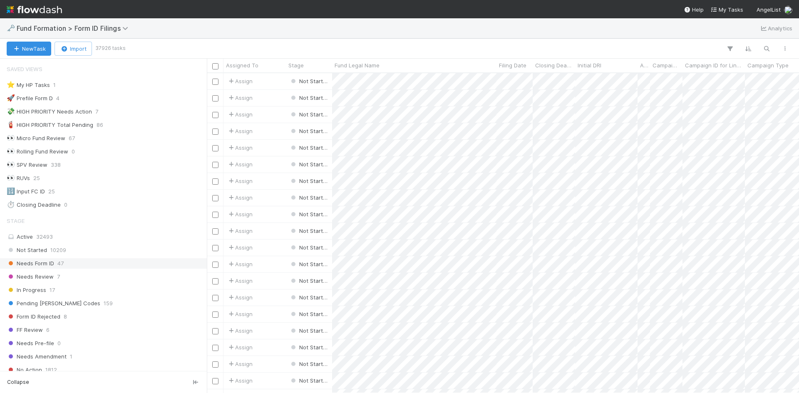
click at [80, 266] on div "Needs Form ID 47" at bounding box center [106, 264] width 198 height 10
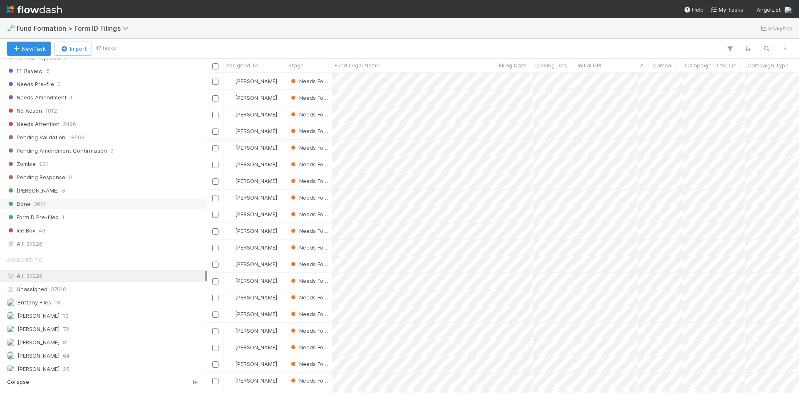
scroll to position [292, 0]
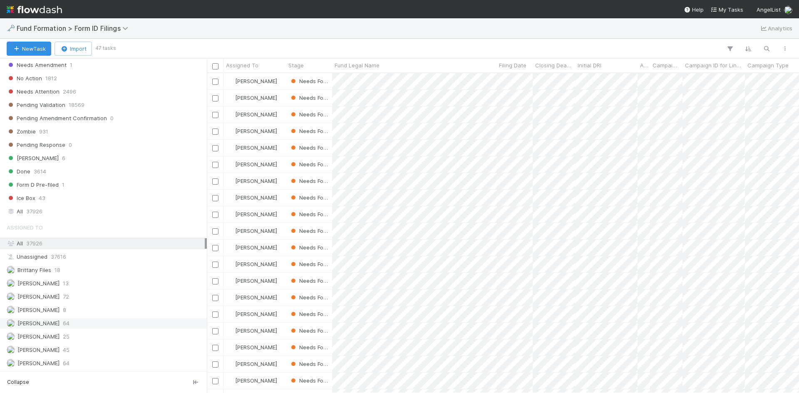
click at [81, 326] on div "[PERSON_NAME] 64" at bounding box center [106, 324] width 198 height 10
click at [90, 295] on div "[PERSON_NAME] 72" at bounding box center [106, 297] width 198 height 10
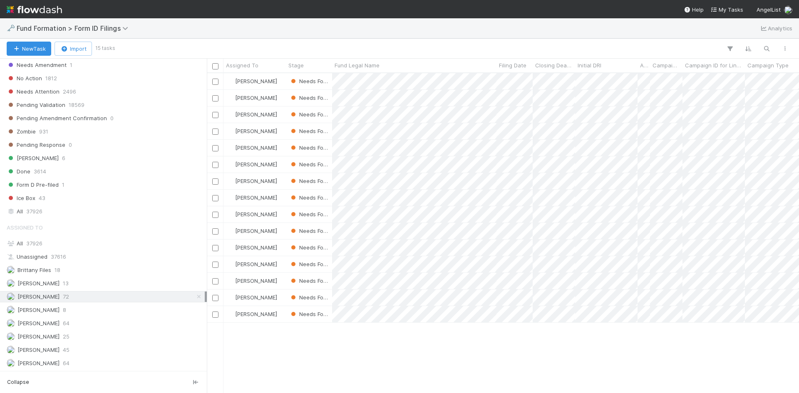
scroll to position [314, 586]
click at [81, 310] on div "[PERSON_NAME] 8" at bounding box center [106, 310] width 198 height 10
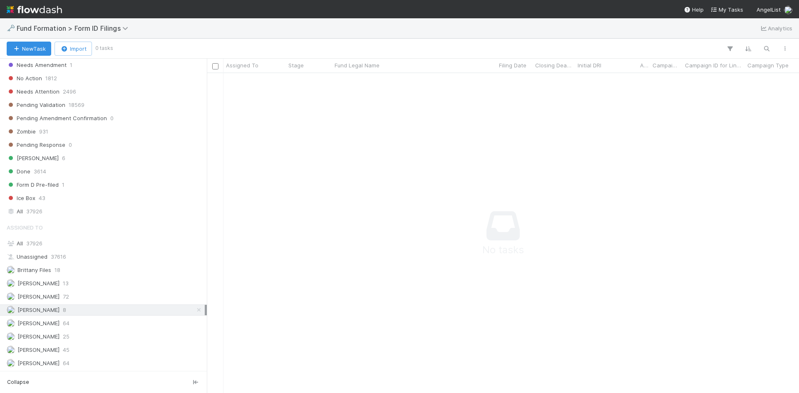
scroll to position [308, 586]
click at [80, 324] on div "[PERSON_NAME] 64" at bounding box center [106, 324] width 198 height 10
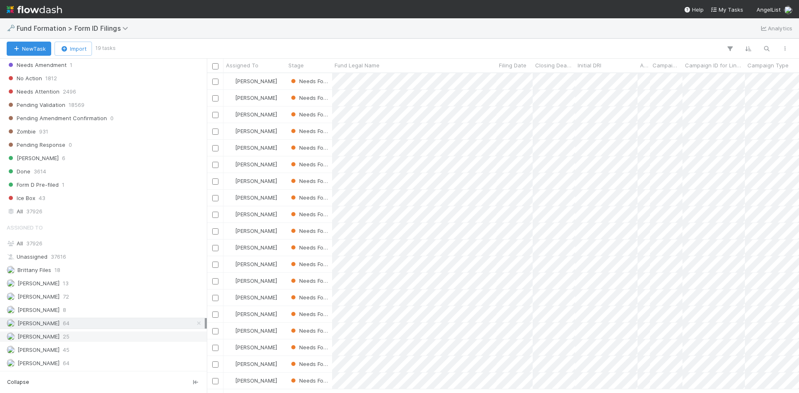
scroll to position [314, 586]
click at [80, 334] on div "[PERSON_NAME] 25" at bounding box center [106, 337] width 198 height 10
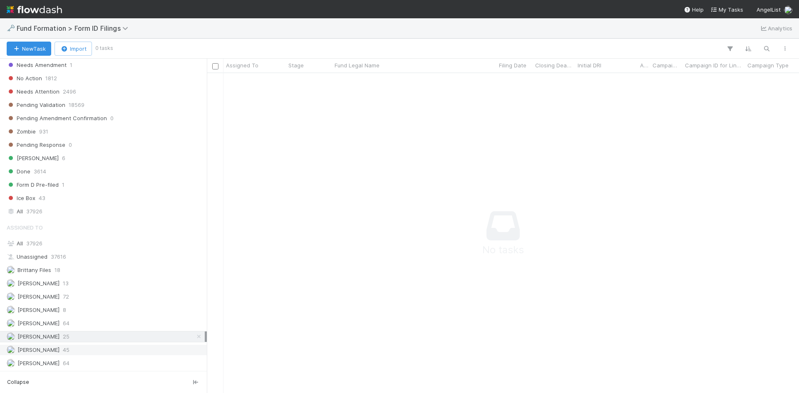
scroll to position [308, 586]
click at [79, 347] on div "[PERSON_NAME] 45" at bounding box center [106, 350] width 198 height 10
click at [81, 358] on div "Assigned To All 37926 Unassigned 37616 Brittany Files 18 [PERSON_NAME] 13 [PERS…" at bounding box center [103, 294] width 207 height 150
click at [70, 362] on div "[PERSON_NAME] 64" at bounding box center [106, 363] width 198 height 10
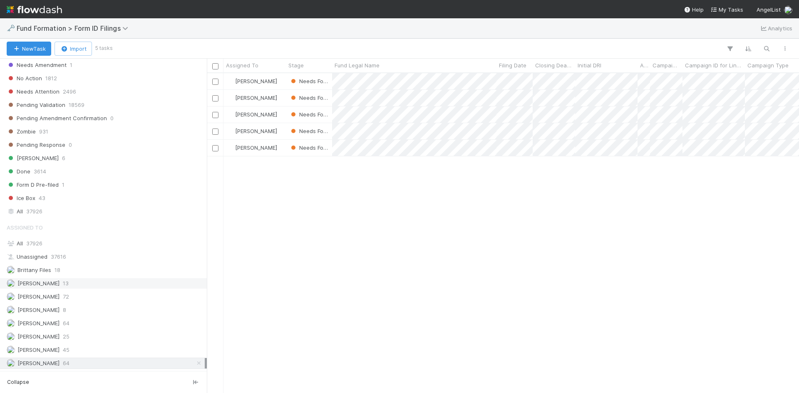
scroll to position [314, 586]
click at [84, 271] on div "Brittany Files 18" at bounding box center [106, 270] width 198 height 10
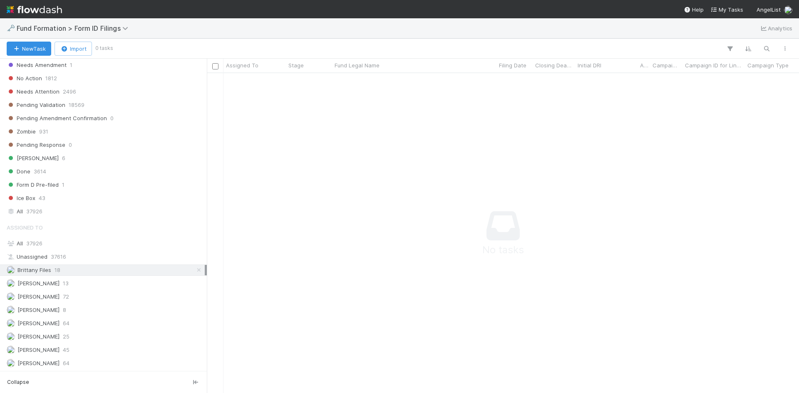
scroll to position [308, 586]
click at [87, 325] on div "[PERSON_NAME] 64" at bounding box center [106, 324] width 198 height 10
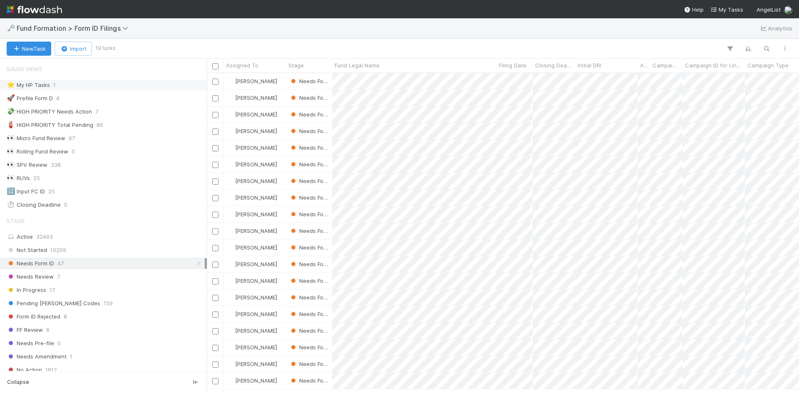
click at [98, 86] on div "⭐ My HP Tasks 1" at bounding box center [106, 85] width 198 height 10
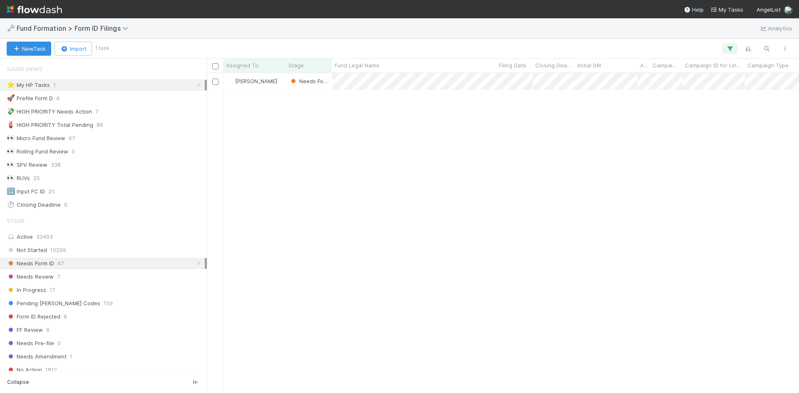
scroll to position [314, 586]
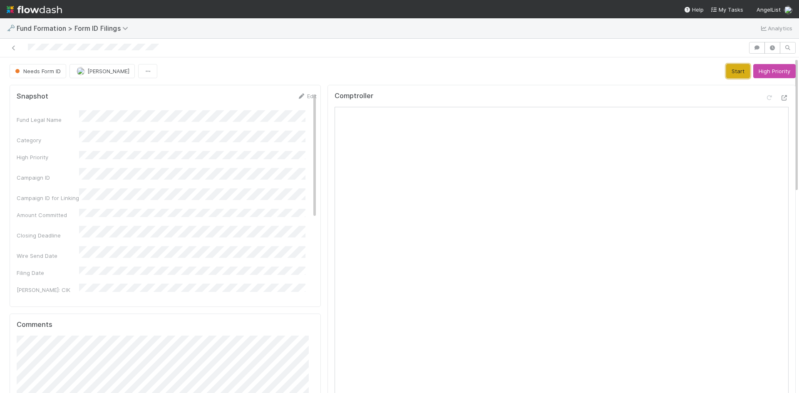
click at [728, 68] on button "Start" at bounding box center [739, 71] width 24 height 14
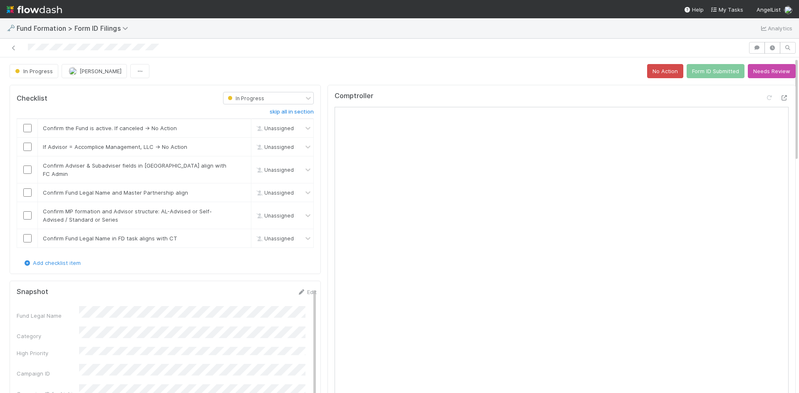
click at [529, 75] on div "In Progress [PERSON_NAME] No Action Form ID Submitted Needs Review" at bounding box center [403, 71] width 786 height 14
click at [298, 289] on link "Edit" at bounding box center [307, 292] width 20 height 7
click at [35, 312] on div "Fund Legal Name *" at bounding box center [167, 320] width 300 height 16
click at [261, 288] on button "Save" at bounding box center [273, 295] width 24 height 14
click at [24, 128] on input "checkbox" at bounding box center [27, 128] width 8 height 8
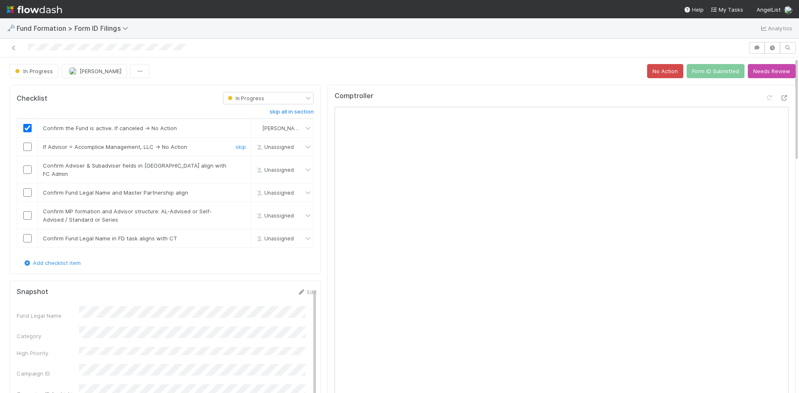
drag, startPoint x: 236, startPoint y: 147, endPoint x: 230, endPoint y: 152, distance: 8.1
click at [236, 147] on link "skip" at bounding box center [241, 147] width 10 height 7
click at [27, 166] on input "checkbox" at bounding box center [27, 170] width 8 height 8
click at [29, 189] on input "checkbox" at bounding box center [27, 193] width 8 height 8
click at [27, 212] on input "checkbox" at bounding box center [27, 216] width 8 height 8
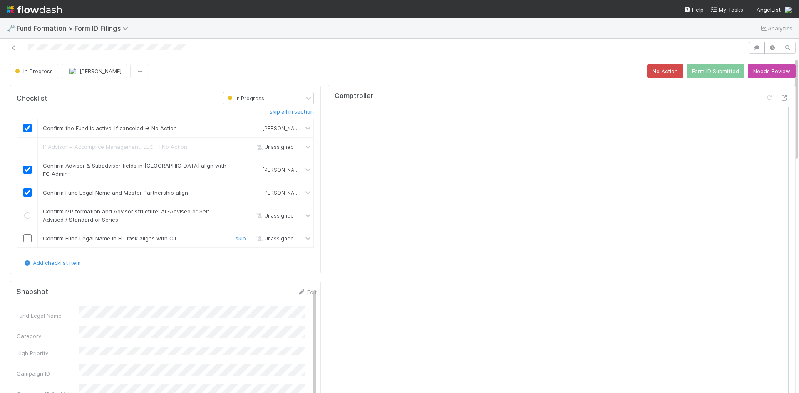
click at [27, 234] on input "checkbox" at bounding box center [27, 238] width 8 height 8
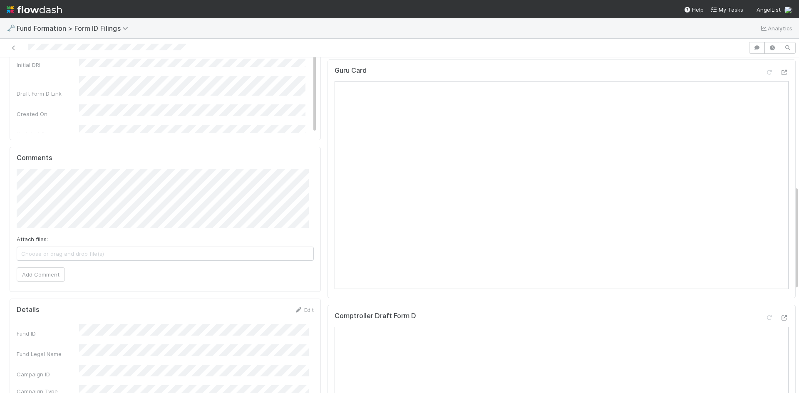
scroll to position [416, 0]
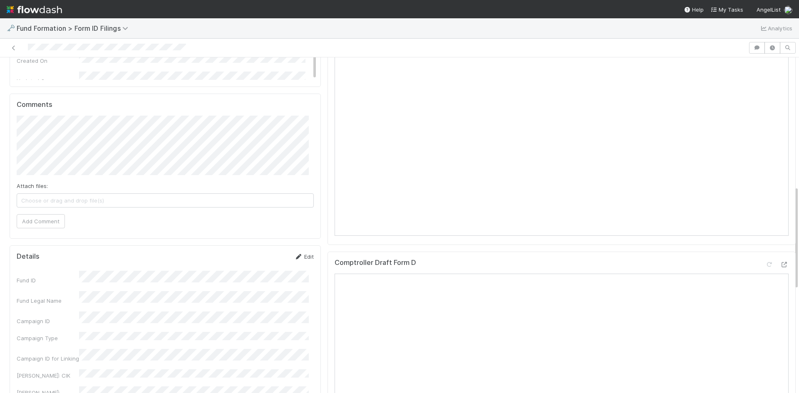
click at [302, 254] on link "Edit" at bounding box center [304, 257] width 20 height 7
click at [258, 255] on button "Save" at bounding box center [270, 260] width 24 height 14
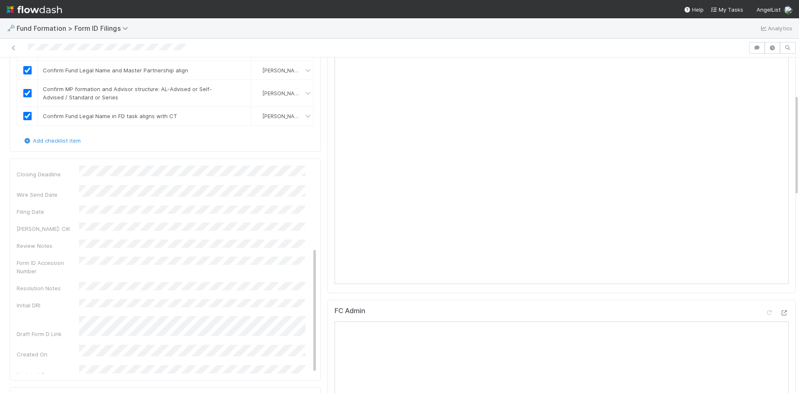
scroll to position [0, 0]
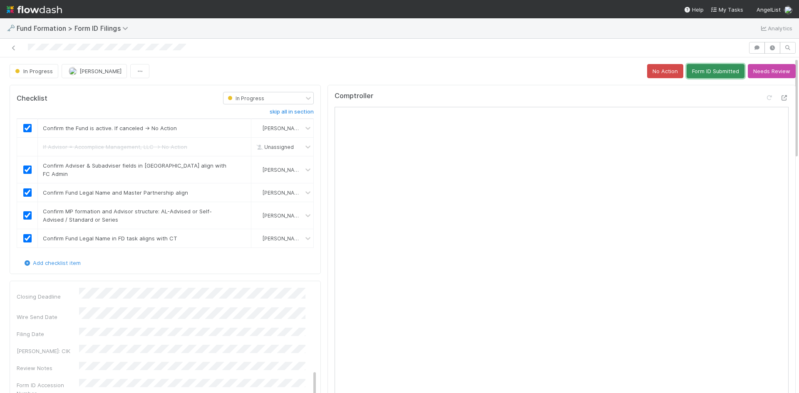
click at [699, 72] on button "Form ID Submitted" at bounding box center [716, 71] width 58 height 14
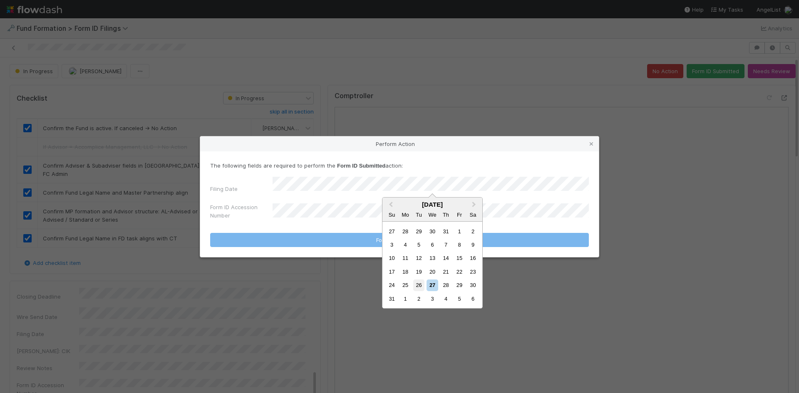
click at [418, 286] on div "26" at bounding box center [418, 285] width 11 height 11
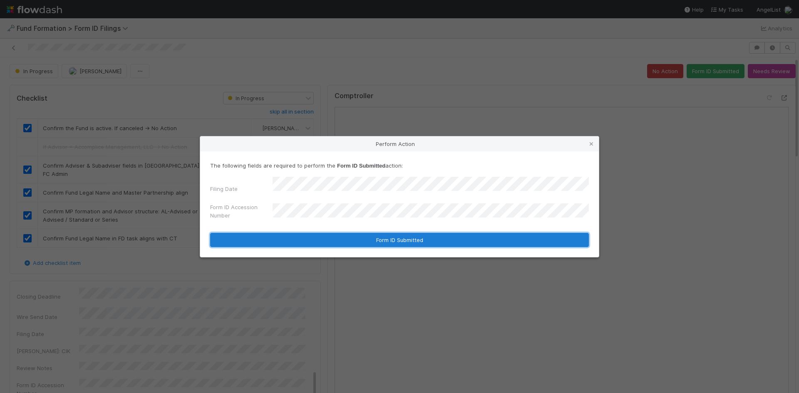
click at [305, 234] on button "Form ID Submitted" at bounding box center [399, 240] width 379 height 14
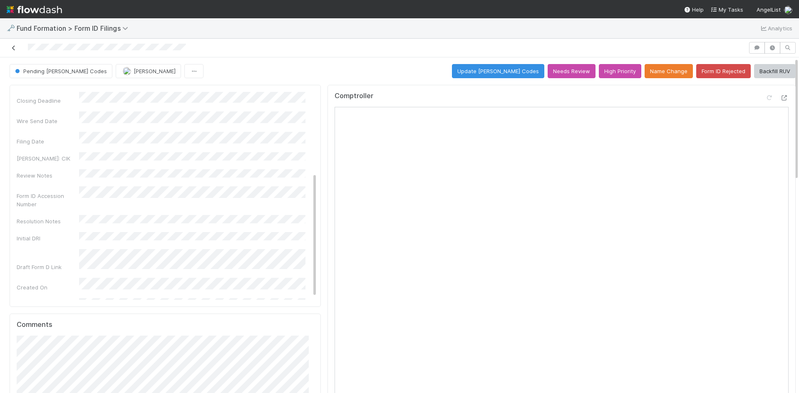
click at [15, 47] on icon at bounding box center [14, 47] width 8 height 5
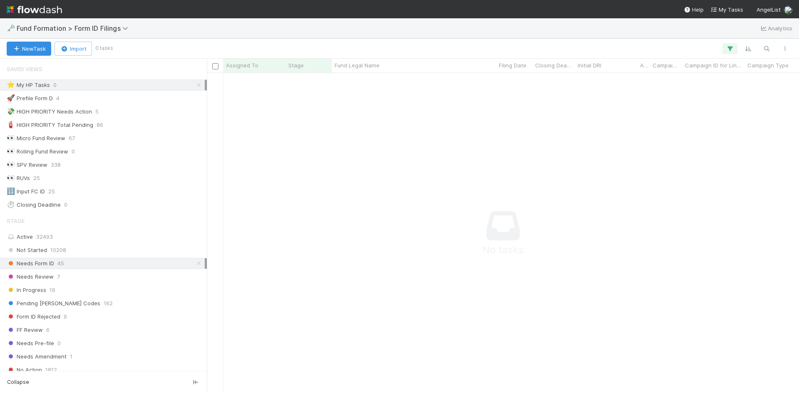
scroll to position [7, 7]
click at [195, 85] on icon at bounding box center [199, 84] width 8 height 5
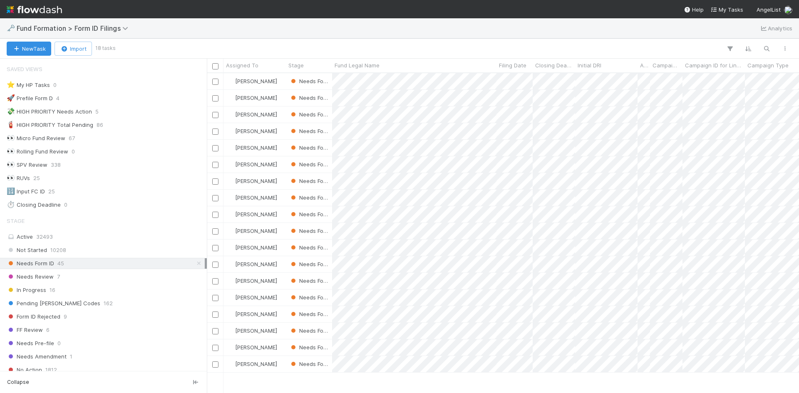
scroll to position [314, 586]
click at [488, 30] on div at bounding box center [399, 196] width 799 height 393
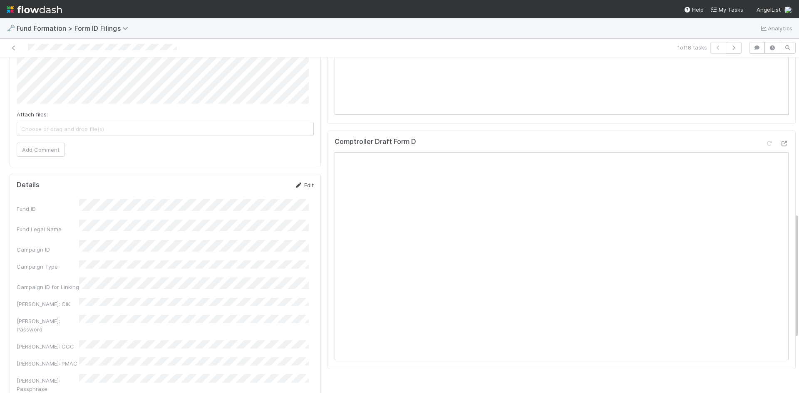
scroll to position [416, 0]
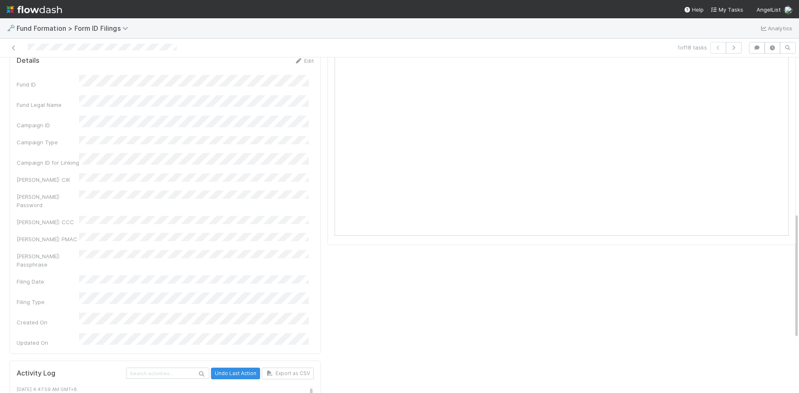
click at [299, 62] on link "Edit" at bounding box center [304, 60] width 20 height 7
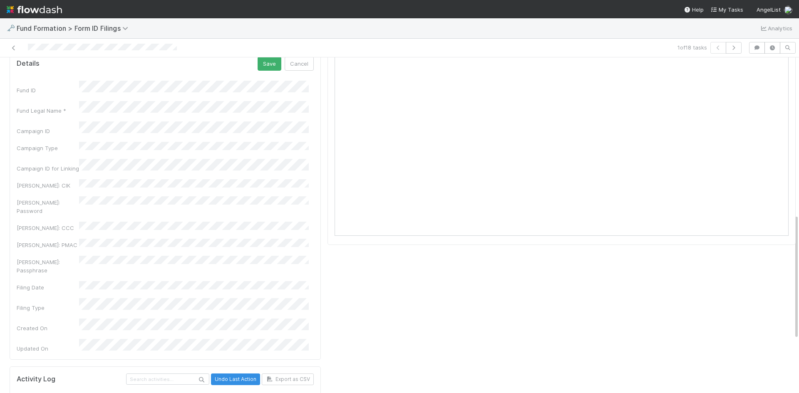
scroll to position [419, 0]
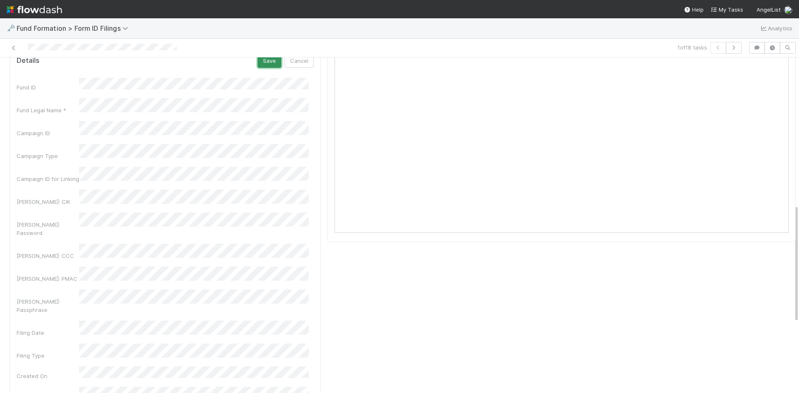
click at [265, 62] on button "Save" at bounding box center [270, 61] width 24 height 14
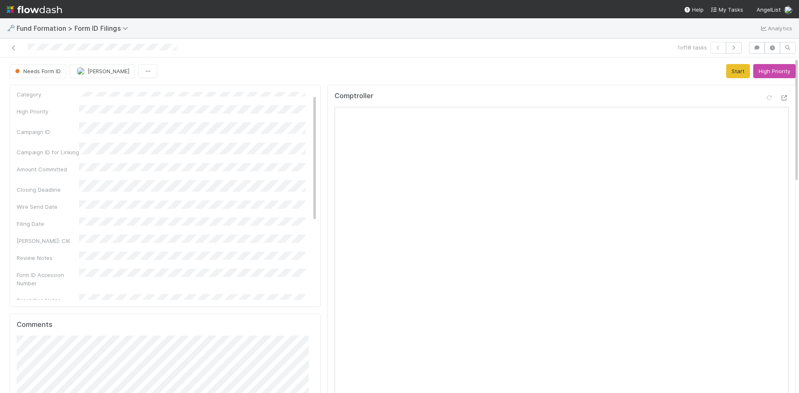
scroll to position [0, 0]
click at [297, 94] on link "Edit" at bounding box center [307, 96] width 20 height 7
click at [265, 104] on button "Save" at bounding box center [273, 99] width 24 height 14
click at [727, 69] on button "Start" at bounding box center [739, 71] width 24 height 14
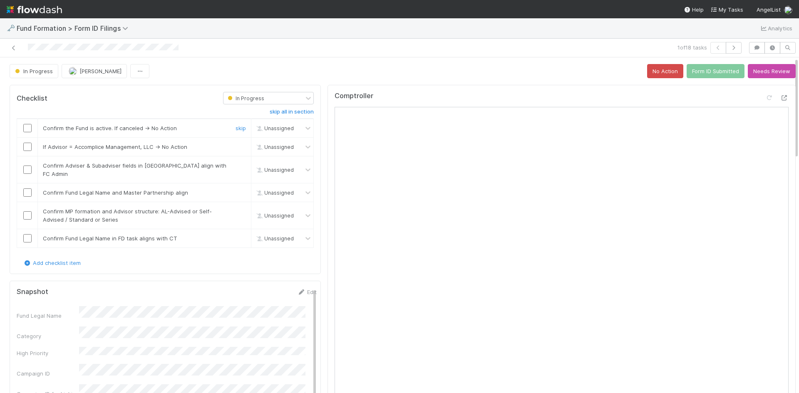
drag, startPoint x: 25, startPoint y: 126, endPoint x: 55, endPoint y: 130, distance: 30.6
click at [25, 126] on input "checkbox" at bounding box center [27, 128] width 8 height 8
click at [236, 146] on link "skip" at bounding box center [241, 147] width 10 height 7
drag, startPoint x: 25, startPoint y: 166, endPoint x: 25, endPoint y: 180, distance: 14.6
click at [26, 167] on input "checkbox" at bounding box center [27, 170] width 8 height 8
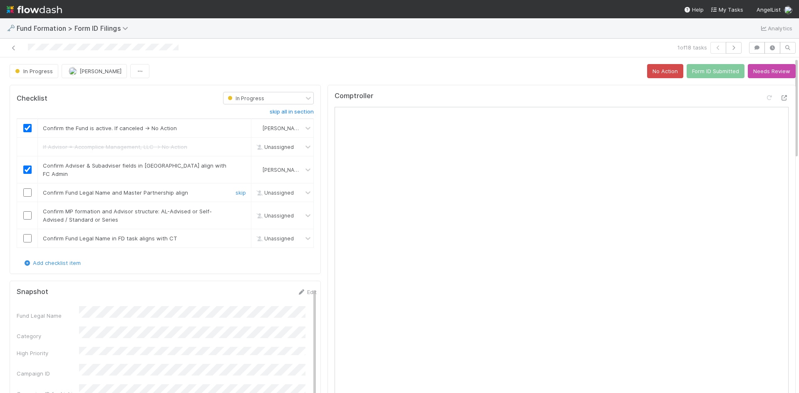
click at [26, 189] on input "checkbox" at bounding box center [27, 193] width 8 height 8
click at [29, 212] on input "checkbox" at bounding box center [27, 216] width 8 height 8
click at [27, 234] on input "checkbox" at bounding box center [27, 238] width 8 height 8
checkbox input "true"
click at [700, 69] on button "Form ID Submitted" at bounding box center [716, 71] width 58 height 14
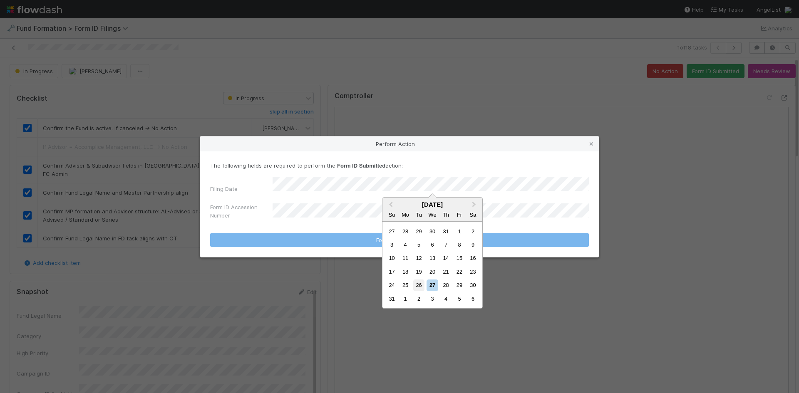
click at [421, 285] on div "26" at bounding box center [418, 285] width 11 height 11
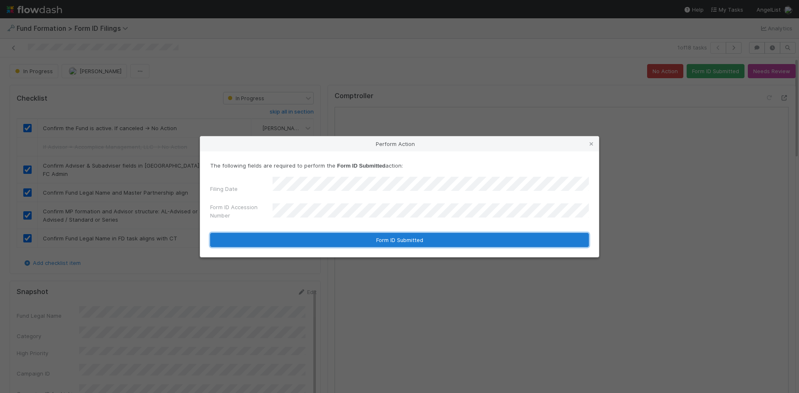
click at [319, 233] on button "Form ID Submitted" at bounding box center [399, 240] width 379 height 14
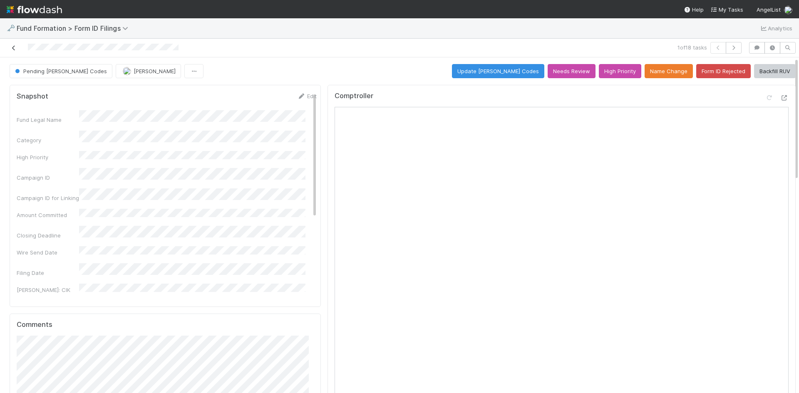
click at [10, 48] on icon at bounding box center [14, 47] width 8 height 5
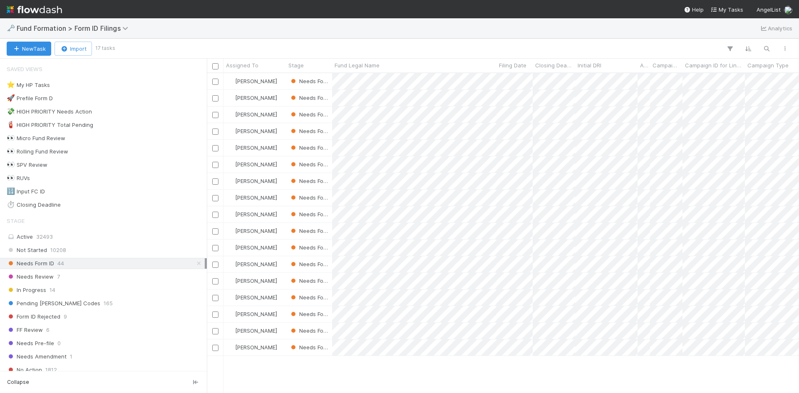
scroll to position [314, 586]
click at [587, 378] on div at bounding box center [399, 196] width 799 height 393
click at [465, 42] on div at bounding box center [399, 196] width 799 height 393
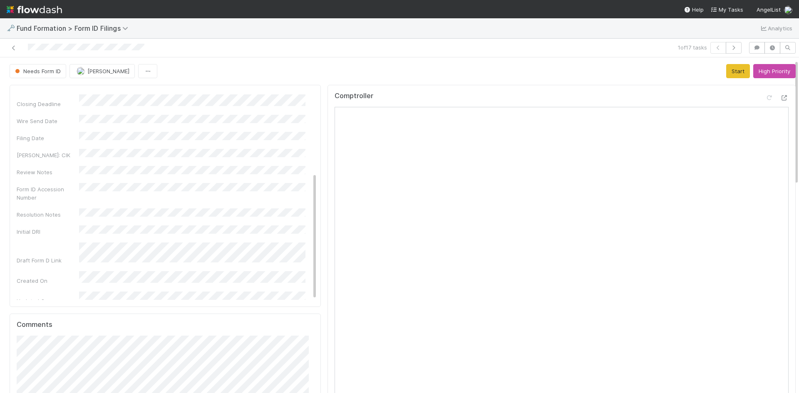
scroll to position [208, 0]
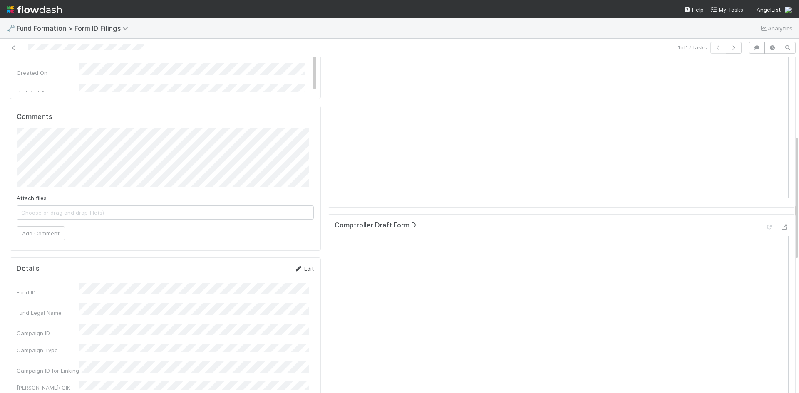
click at [299, 271] on link "Edit" at bounding box center [304, 269] width 20 height 7
click at [260, 270] on button "Save" at bounding box center [270, 272] width 24 height 14
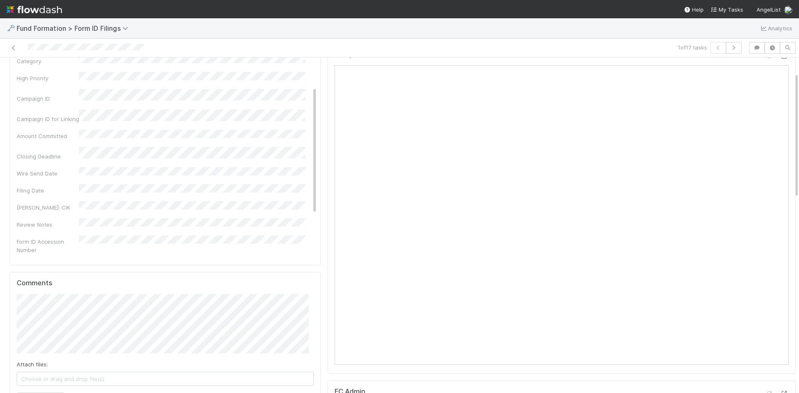
scroll to position [0, 0]
click at [594, 45] on div "1 of 17 tasks" at bounding box center [561, 48] width 370 height 12
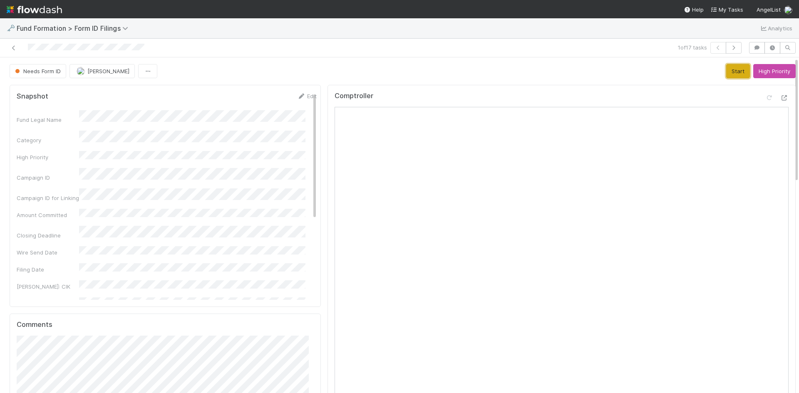
click at [728, 70] on button "Start" at bounding box center [739, 71] width 24 height 14
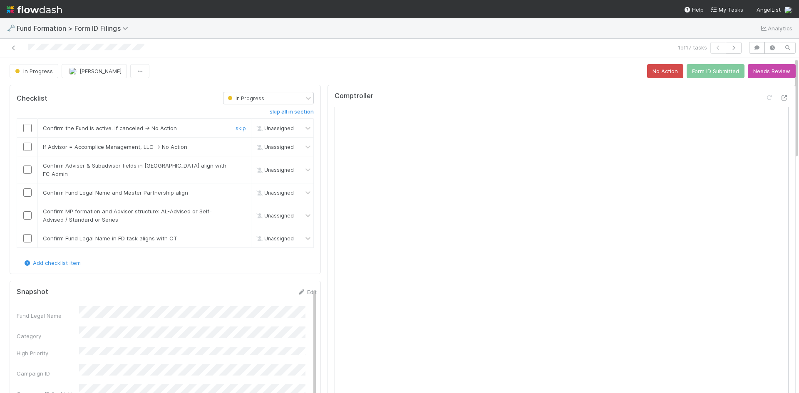
click at [25, 129] on input "checkbox" at bounding box center [27, 128] width 8 height 8
click at [236, 148] on link "skip" at bounding box center [241, 147] width 10 height 7
drag, startPoint x: 29, startPoint y: 164, endPoint x: 29, endPoint y: 171, distance: 7.1
click at [29, 167] on input "checkbox" at bounding box center [27, 170] width 8 height 8
click at [29, 189] on input "checkbox" at bounding box center [27, 193] width 8 height 8
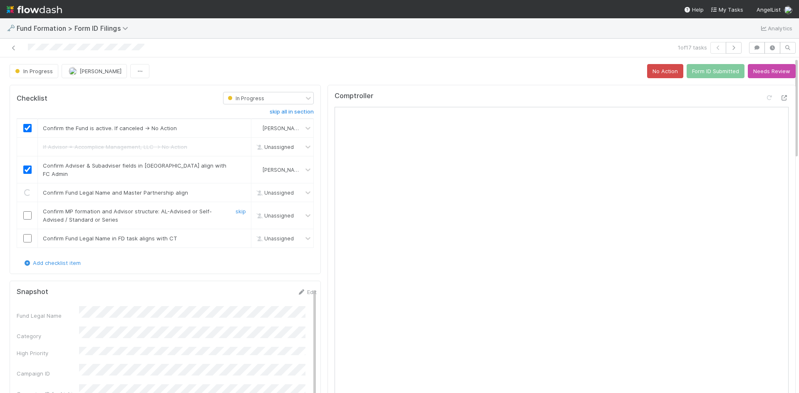
click at [28, 212] on input "checkbox" at bounding box center [27, 216] width 8 height 8
click at [27, 234] on input "checkbox" at bounding box center [27, 238] width 8 height 8
click at [27, 189] on input "checkbox" at bounding box center [27, 193] width 8 height 8
click at [705, 72] on button "Form ID Submitted" at bounding box center [716, 71] width 58 height 14
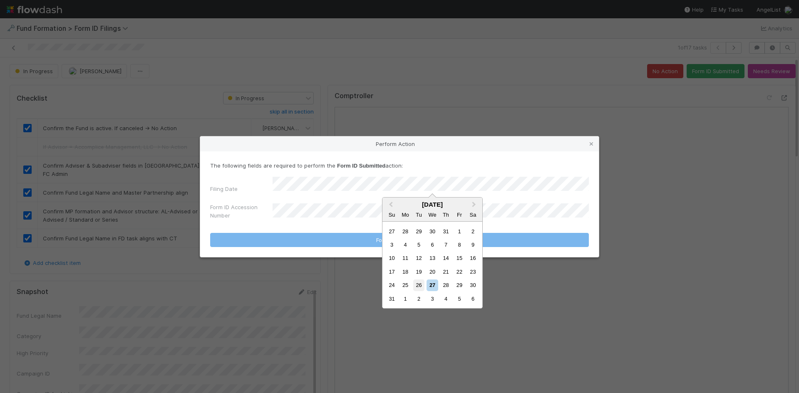
click at [421, 286] on div "26" at bounding box center [418, 285] width 11 height 11
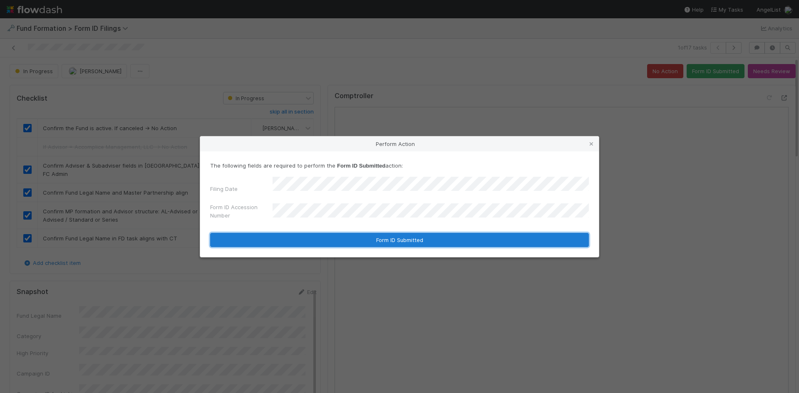
click at [302, 238] on button "Form ID Submitted" at bounding box center [399, 240] width 379 height 14
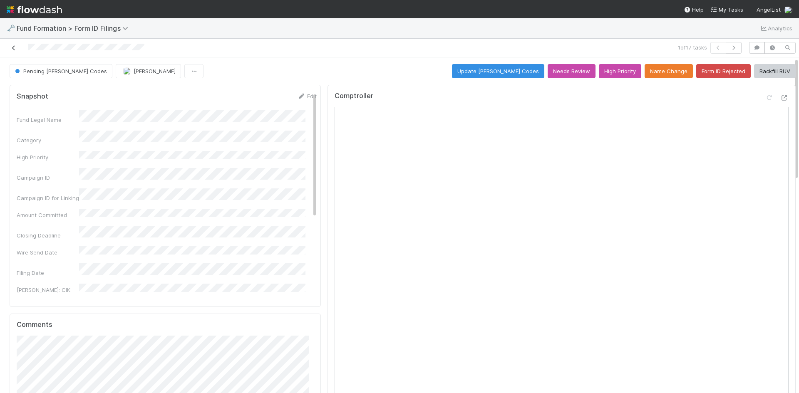
click at [13, 48] on icon at bounding box center [14, 47] width 8 height 5
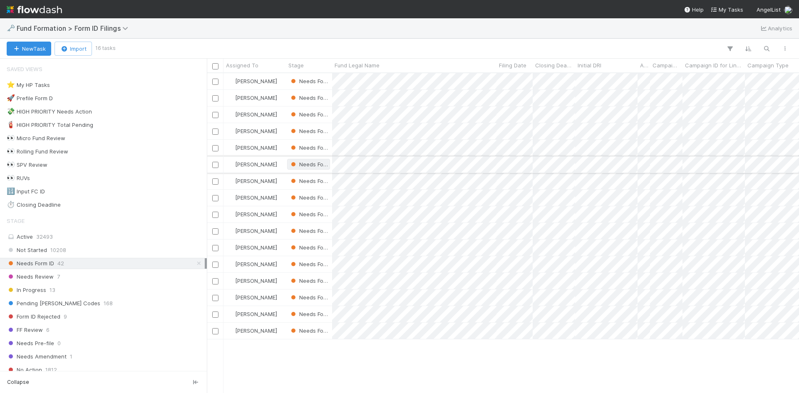
scroll to position [314, 586]
click at [99, 287] on div "In Progress 13" at bounding box center [106, 290] width 198 height 10
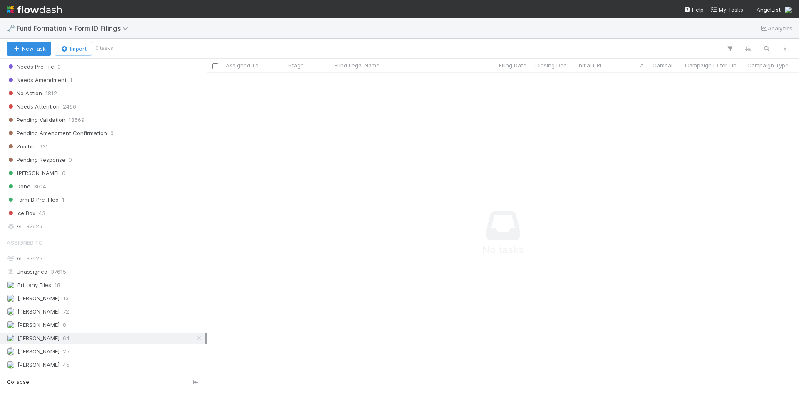
scroll to position [292, 0]
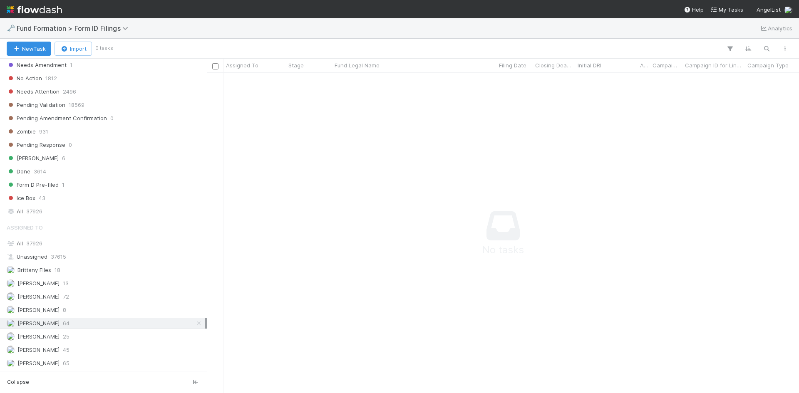
drag, startPoint x: 195, startPoint y: 323, endPoint x: 193, endPoint y: 317, distance: 6.5
click at [195, 323] on icon at bounding box center [199, 323] width 8 height 5
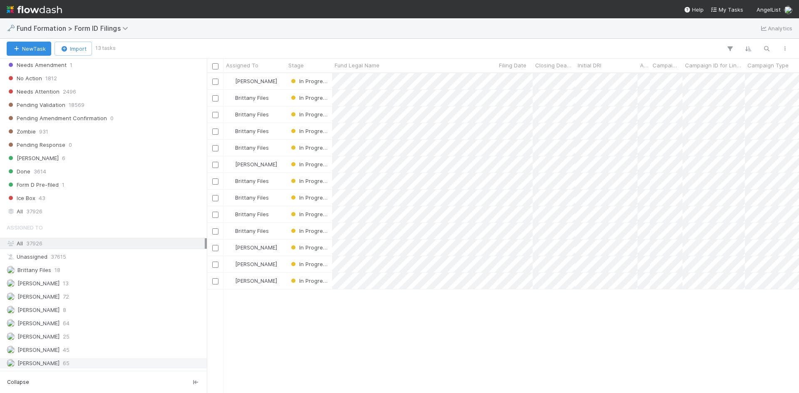
scroll to position [314, 586]
click at [87, 269] on div "Brittany Files 18" at bounding box center [106, 270] width 198 height 10
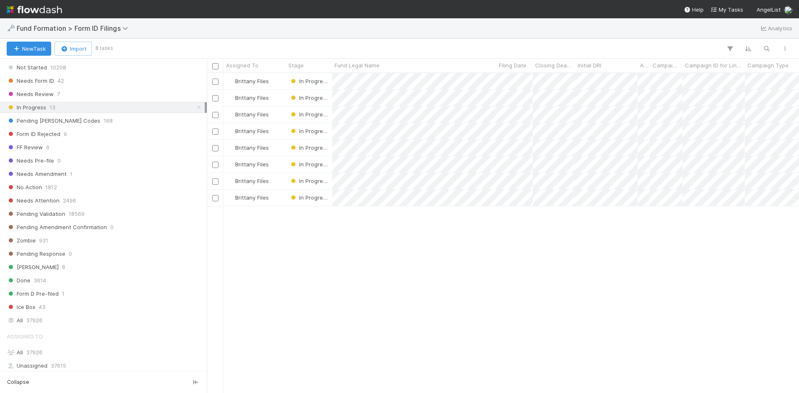
scroll to position [125, 0]
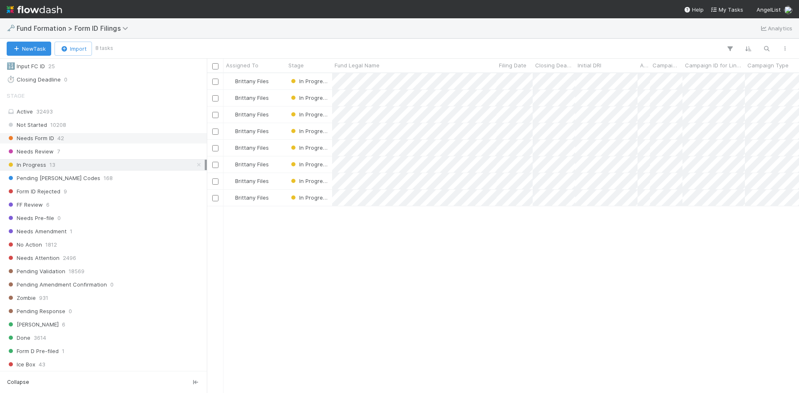
click at [85, 141] on div "Needs Form ID 42" at bounding box center [106, 138] width 198 height 10
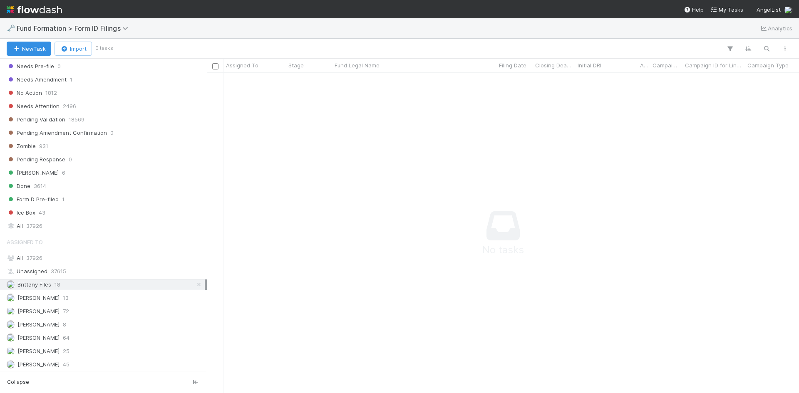
scroll to position [292, 0]
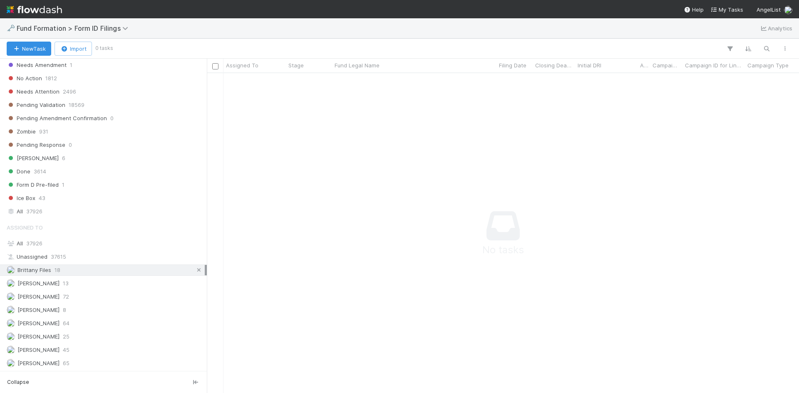
click at [196, 270] on icon at bounding box center [199, 270] width 8 height 5
click at [113, 328] on div "[PERSON_NAME] 64" at bounding box center [106, 324] width 198 height 10
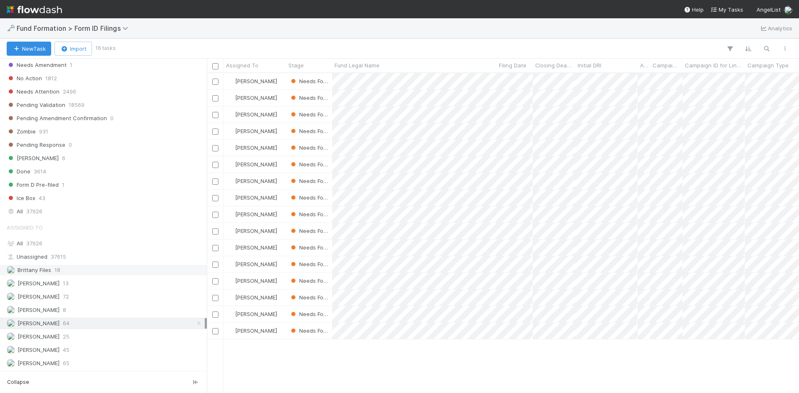
scroll to position [314, 586]
click at [644, 373] on div at bounding box center [399, 196] width 799 height 393
click at [512, 359] on div at bounding box center [399, 196] width 799 height 393
click at [561, 363] on div at bounding box center [399, 196] width 799 height 393
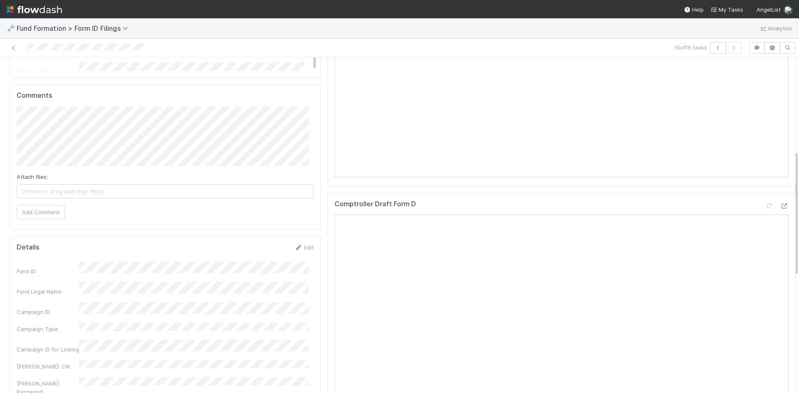
scroll to position [291, 0]
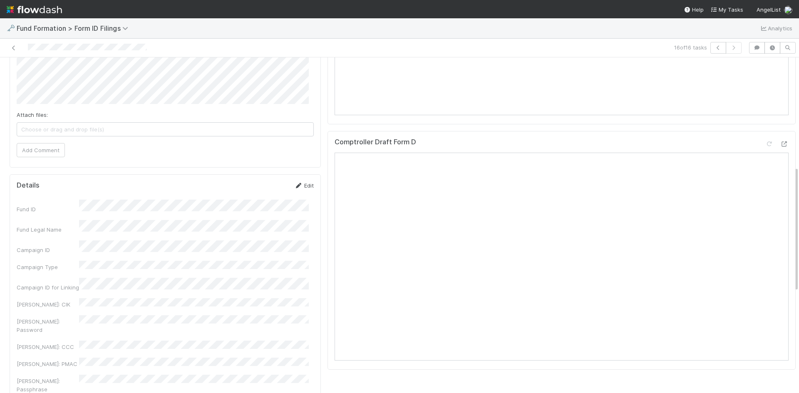
click at [304, 187] on link "Edit" at bounding box center [304, 185] width 20 height 7
click at [262, 194] on button "Save" at bounding box center [270, 189] width 24 height 14
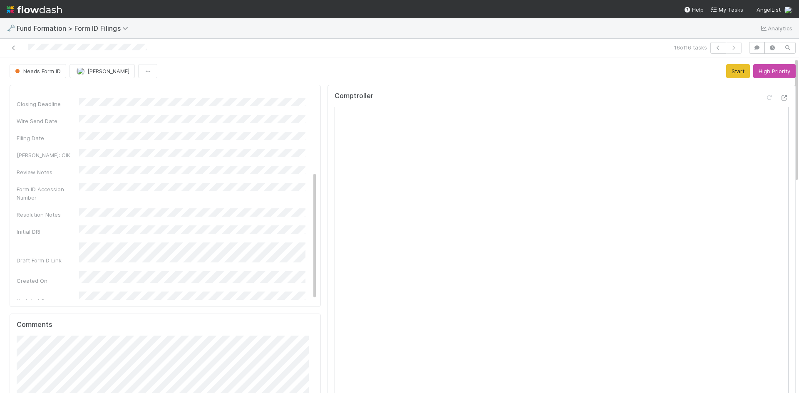
click at [515, 87] on div "Comptroller" at bounding box center [562, 250] width 468 height 331
click at [298, 95] on link "Edit" at bounding box center [307, 96] width 20 height 7
click at [12, 124] on div "Snapshot Save Cancel Fund Legal Name * Category High Priority Campaign ID Campa…" at bounding box center [165, 196] width 311 height 222
click at [261, 95] on button "Save" at bounding box center [273, 99] width 24 height 14
click at [727, 69] on button "Start" at bounding box center [739, 71] width 24 height 14
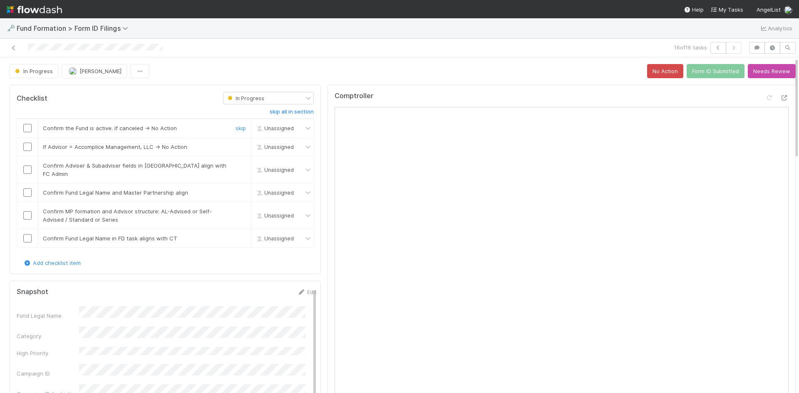
click at [30, 127] on input "checkbox" at bounding box center [27, 128] width 8 height 8
click at [236, 147] on link "skip" at bounding box center [241, 147] width 10 height 7
click at [31, 167] on input "checkbox" at bounding box center [27, 170] width 8 height 8
click at [29, 189] on input "checkbox" at bounding box center [27, 193] width 8 height 8
click at [27, 212] on input "checkbox" at bounding box center [27, 216] width 8 height 8
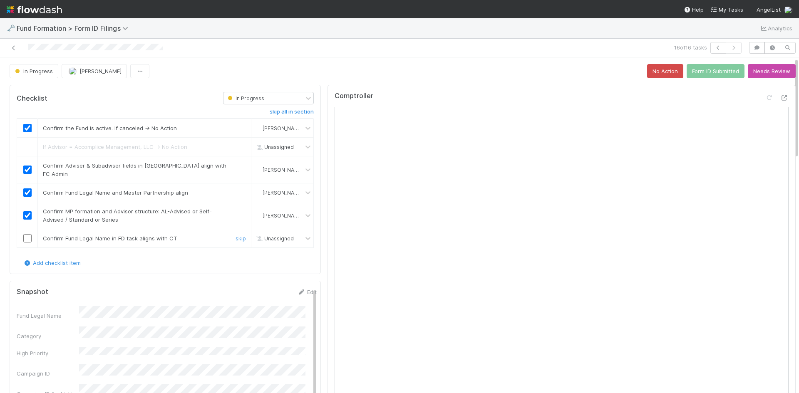
click at [27, 234] on input "checkbox" at bounding box center [27, 238] width 8 height 8
click at [697, 70] on button "Form ID Submitted" at bounding box center [716, 71] width 58 height 14
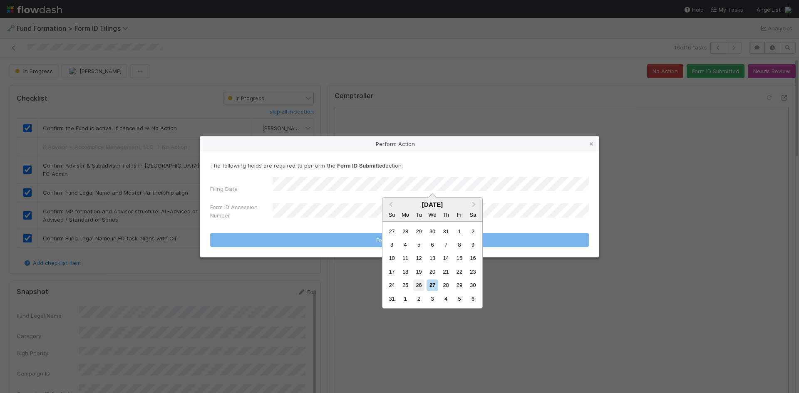
click at [417, 284] on div "26" at bounding box center [418, 285] width 11 height 11
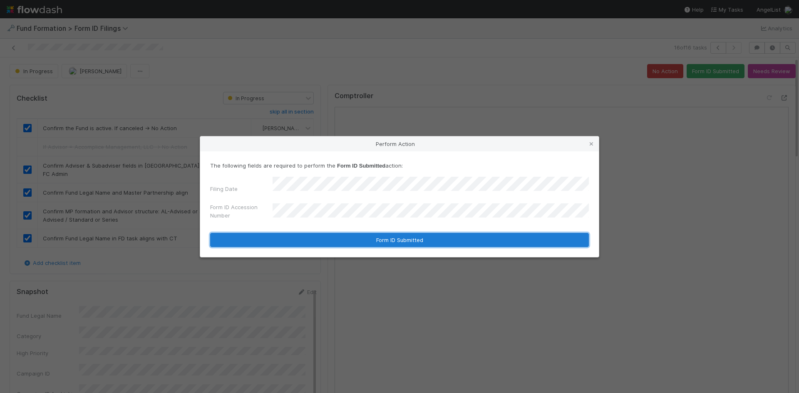
click at [312, 237] on button "Form ID Submitted" at bounding box center [399, 240] width 379 height 14
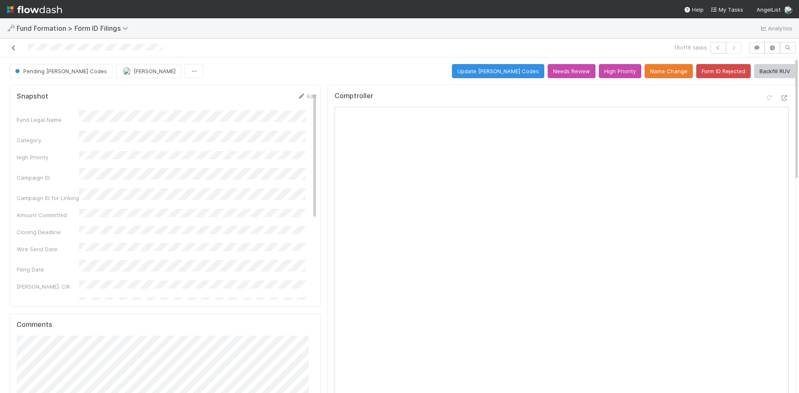
click at [11, 47] on icon at bounding box center [14, 47] width 8 height 5
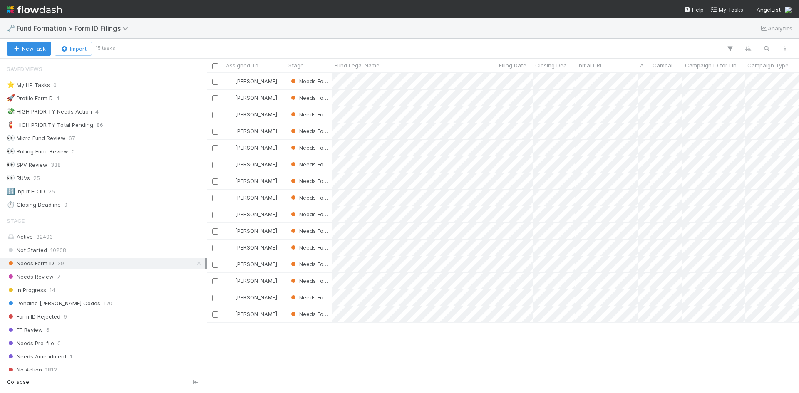
scroll to position [7, 7]
drag, startPoint x: 570, startPoint y: 355, endPoint x: 380, endPoint y: 7, distance: 396.7
click at [567, 351] on div at bounding box center [399, 196] width 799 height 393
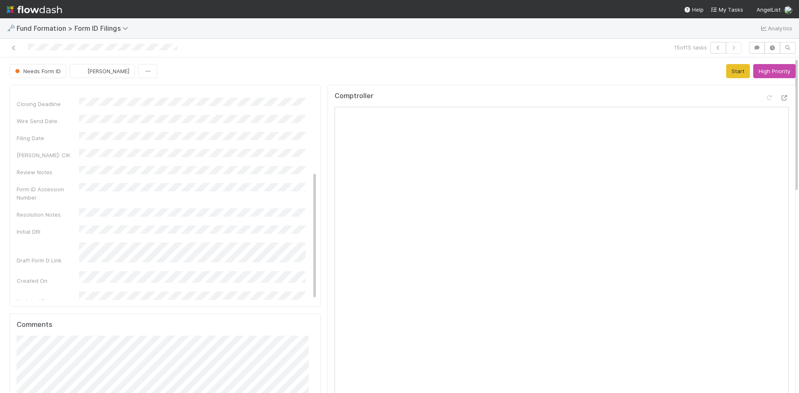
scroll to position [208, 0]
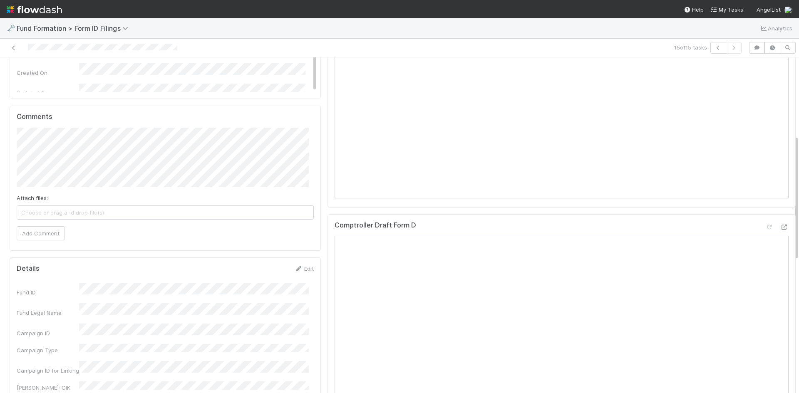
drag, startPoint x: 301, startPoint y: 272, endPoint x: 223, endPoint y: 299, distance: 82.7
click at [300, 272] on div "Edit" at bounding box center [304, 269] width 20 height 8
click at [299, 268] on link "Edit" at bounding box center [304, 269] width 20 height 7
click at [266, 271] on button "Save" at bounding box center [270, 272] width 24 height 14
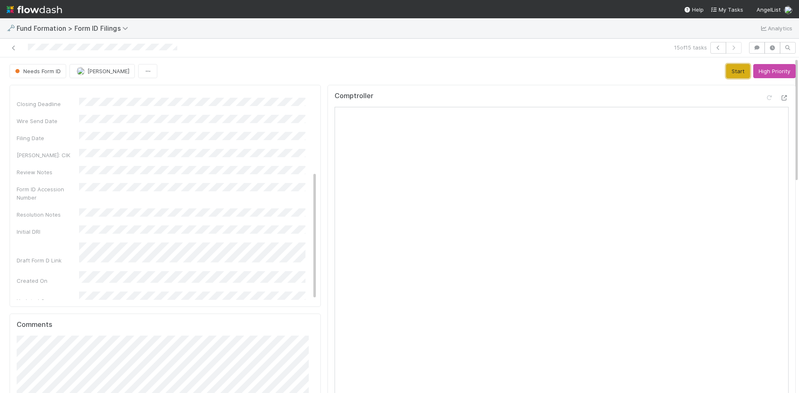
click at [729, 71] on button "Start" at bounding box center [739, 71] width 24 height 14
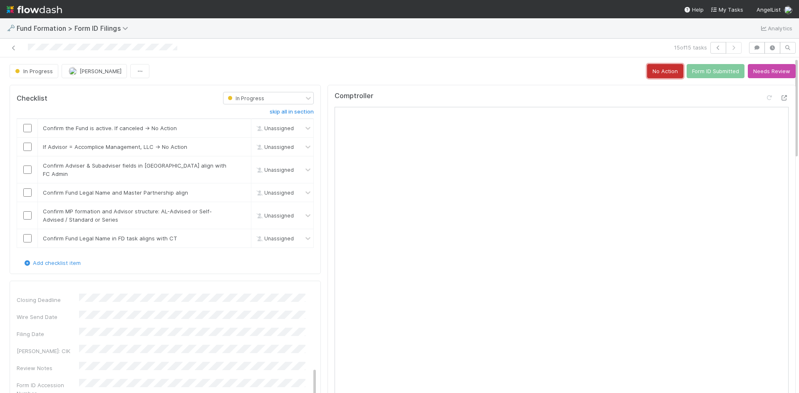
click at [651, 74] on button "No Action" at bounding box center [665, 71] width 36 height 14
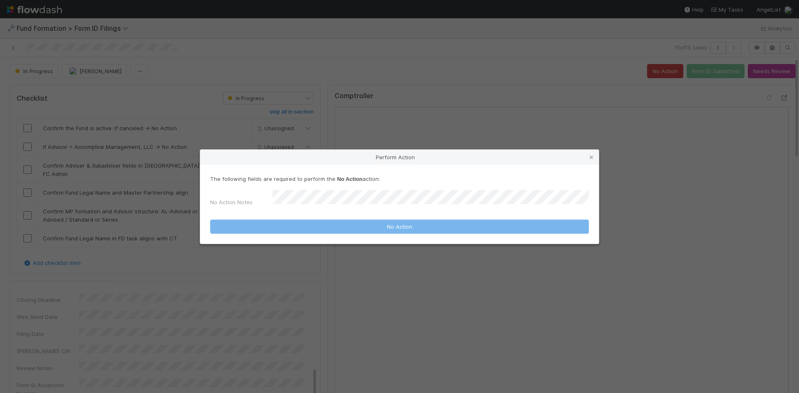
drag, startPoint x: 426, startPoint y: 183, endPoint x: 408, endPoint y: 192, distance: 19.4
click at [423, 189] on div "The following fields are required to perform the No Action action: No Action No…" at bounding box center [399, 192] width 379 height 35
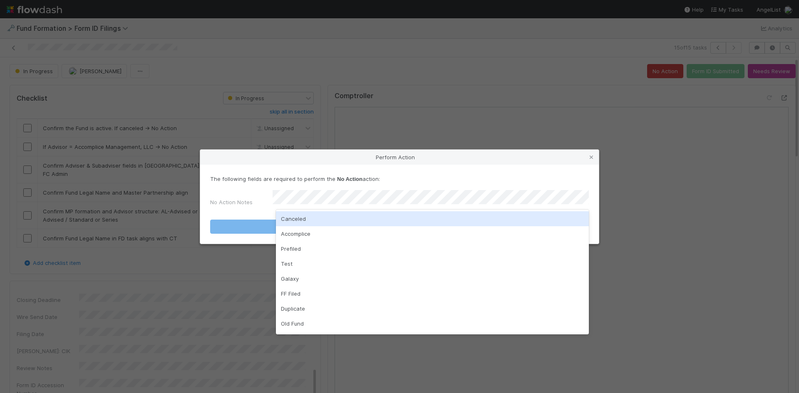
click at [352, 215] on div "Canceled" at bounding box center [432, 219] width 313 height 15
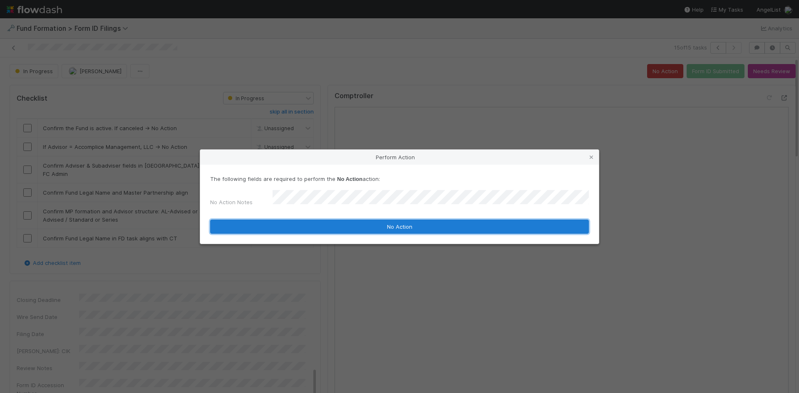
click at [350, 225] on button "No Action" at bounding box center [399, 227] width 379 height 14
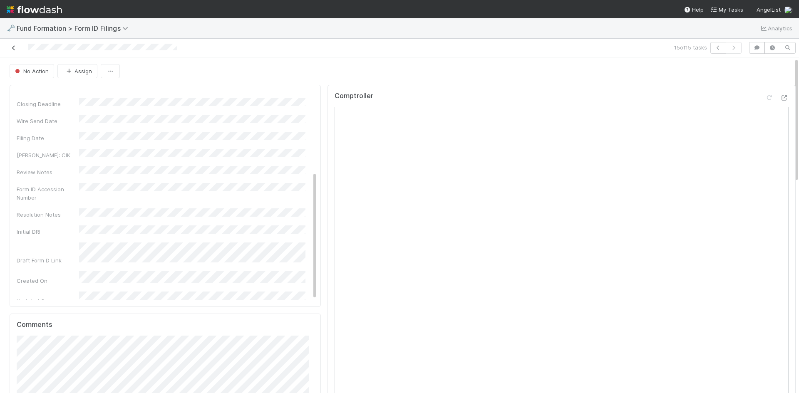
click at [11, 48] on icon at bounding box center [14, 47] width 8 height 5
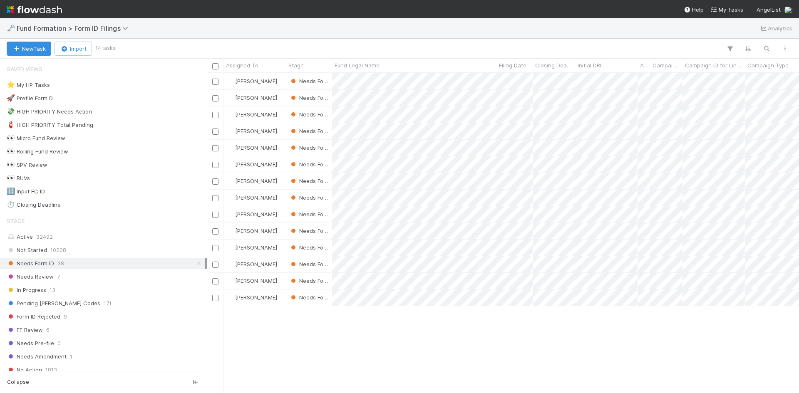
scroll to position [314, 586]
drag, startPoint x: 544, startPoint y: 346, endPoint x: 542, endPoint y: 342, distance: 4.5
click at [544, 346] on div at bounding box center [399, 196] width 799 height 393
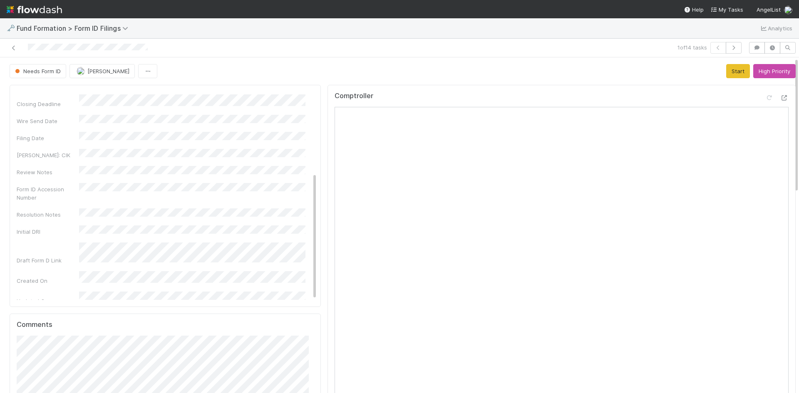
scroll to position [208, 0]
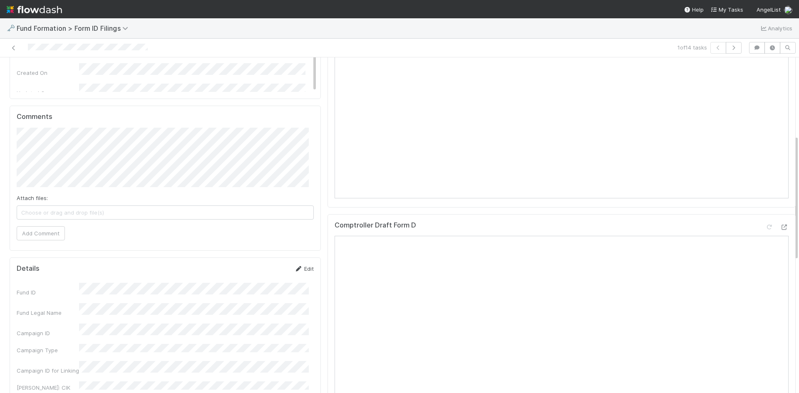
click at [297, 269] on icon at bounding box center [298, 268] width 8 height 5
click at [264, 269] on button "Save" at bounding box center [270, 272] width 24 height 14
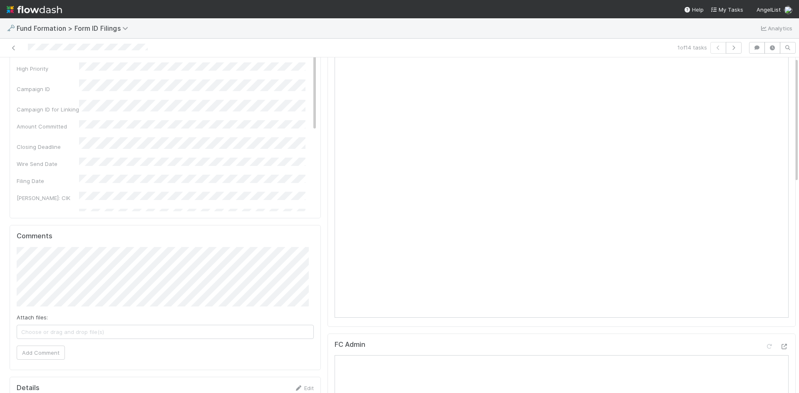
scroll to position [0, 0]
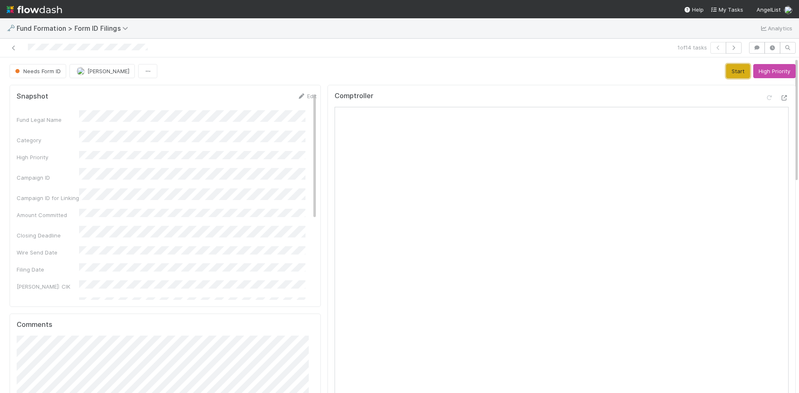
click at [728, 72] on button "Start" at bounding box center [739, 71] width 24 height 14
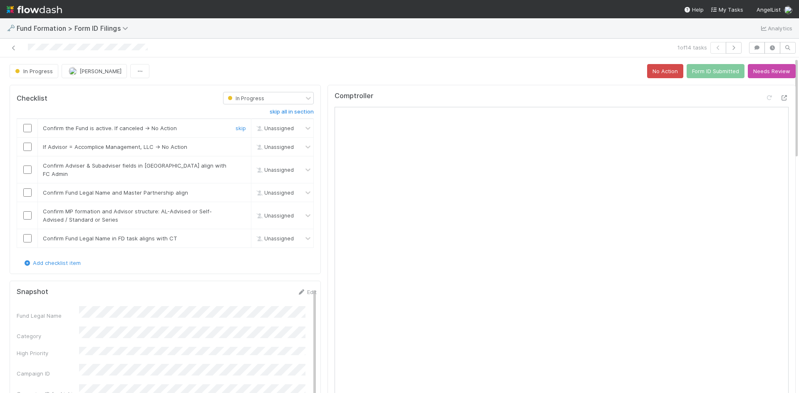
click at [30, 129] on input "checkbox" at bounding box center [27, 128] width 8 height 8
click at [236, 147] on link "skip" at bounding box center [241, 147] width 10 height 7
click at [26, 166] on input "checkbox" at bounding box center [27, 170] width 8 height 8
click at [27, 189] on input "checkbox" at bounding box center [27, 193] width 8 height 8
click at [25, 212] on input "checkbox" at bounding box center [27, 216] width 8 height 8
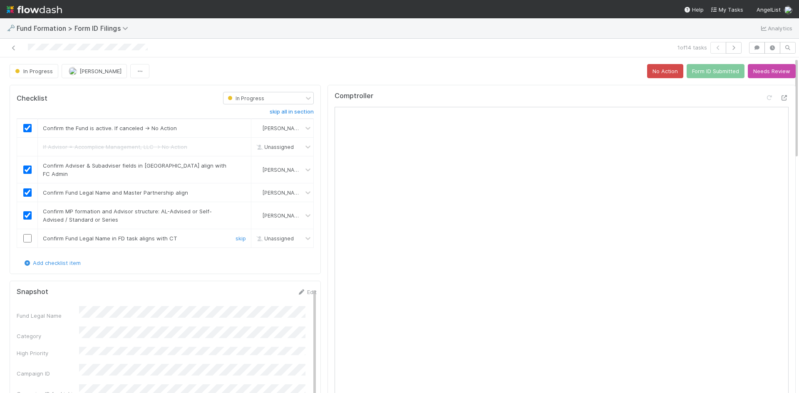
drag, startPoint x: 25, startPoint y: 232, endPoint x: 108, endPoint y: 202, distance: 89.2
click at [25, 234] on input "checkbox" at bounding box center [27, 238] width 8 height 8
click at [707, 72] on button "Form ID Submitted" at bounding box center [716, 71] width 58 height 14
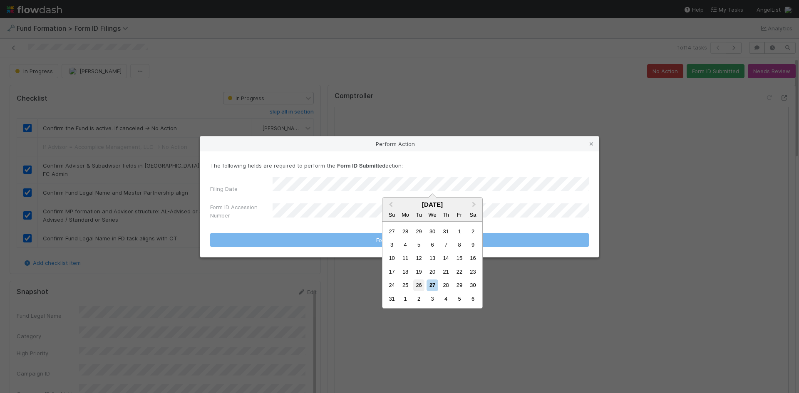
click at [423, 285] on div "26" at bounding box center [418, 285] width 11 height 11
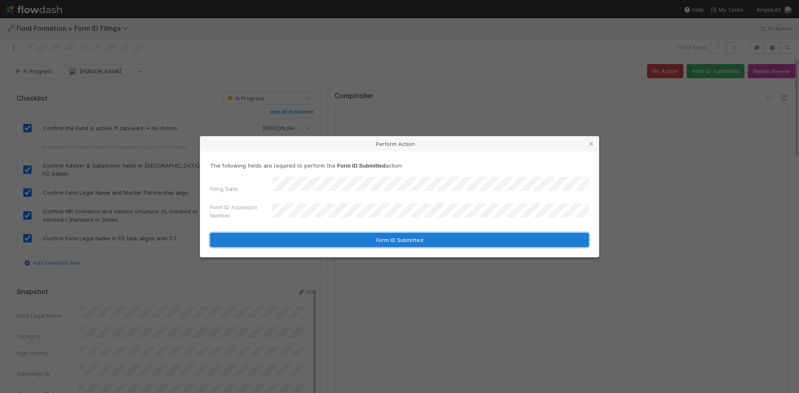
drag, startPoint x: 328, startPoint y: 236, endPoint x: 410, endPoint y: 235, distance: 81.2
click at [329, 236] on button "Form ID Submitted" at bounding box center [399, 240] width 379 height 14
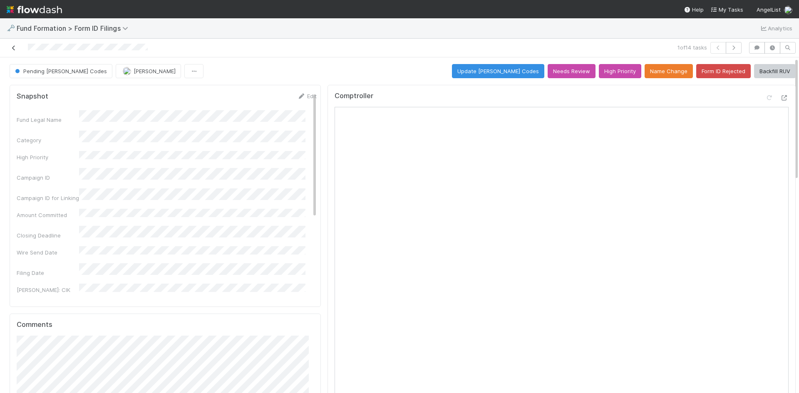
click at [12, 47] on icon at bounding box center [14, 47] width 8 height 5
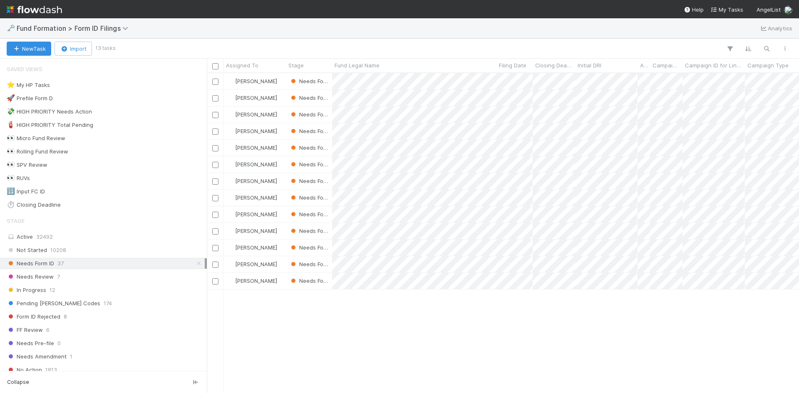
scroll to position [314, 586]
click at [556, 328] on div at bounding box center [399, 196] width 799 height 393
click at [500, 347] on div at bounding box center [399, 196] width 799 height 393
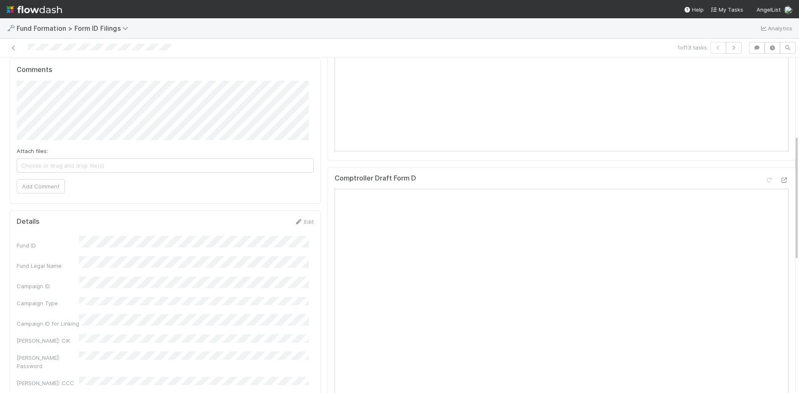
scroll to position [333, 0]
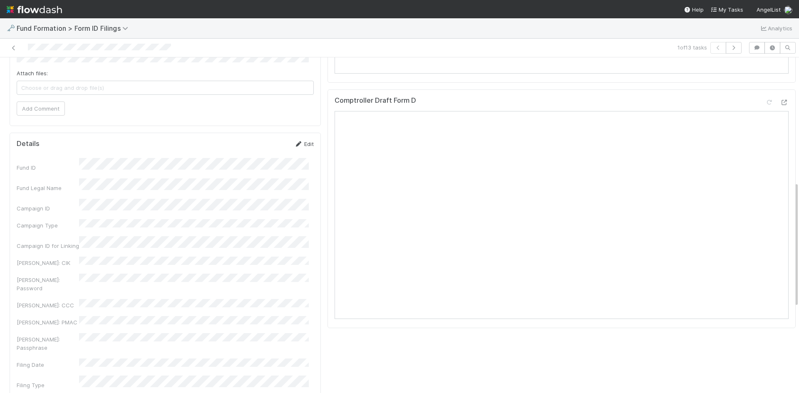
click at [300, 146] on link "Edit" at bounding box center [304, 144] width 20 height 7
click at [269, 147] on button "Save" at bounding box center [270, 147] width 24 height 14
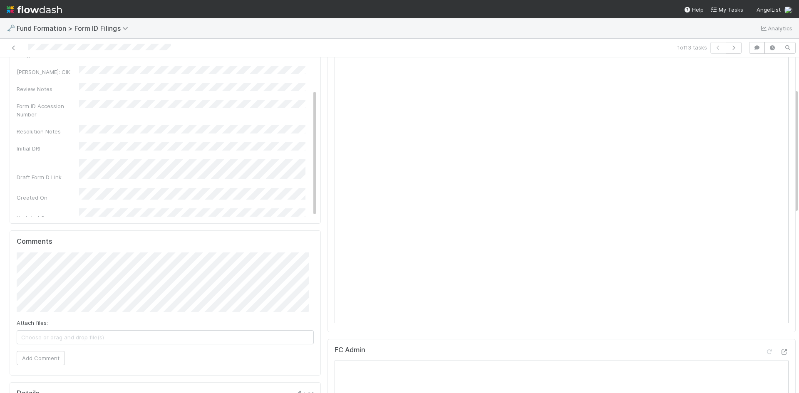
scroll to position [0, 0]
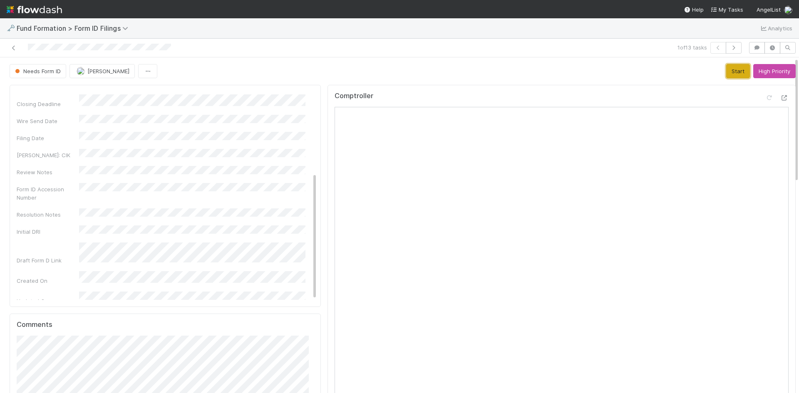
drag, startPoint x: 729, startPoint y: 70, endPoint x: 720, endPoint y: 70, distance: 8.3
click at [728, 70] on button "Start" at bounding box center [739, 71] width 24 height 14
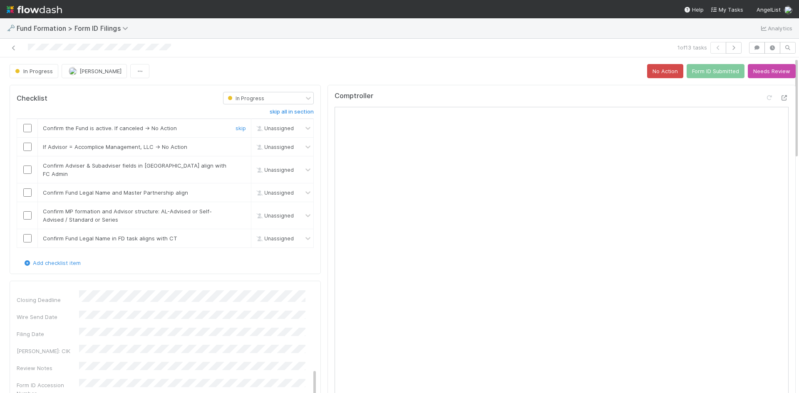
click at [25, 127] on input "checkbox" at bounding box center [27, 128] width 8 height 8
click at [236, 147] on link "skip" at bounding box center [241, 147] width 10 height 7
drag, startPoint x: 26, startPoint y: 164, endPoint x: 28, endPoint y: 188, distance: 23.8
click at [26, 166] on input "checkbox" at bounding box center [27, 170] width 8 height 8
click at [28, 189] on input "checkbox" at bounding box center [27, 193] width 8 height 8
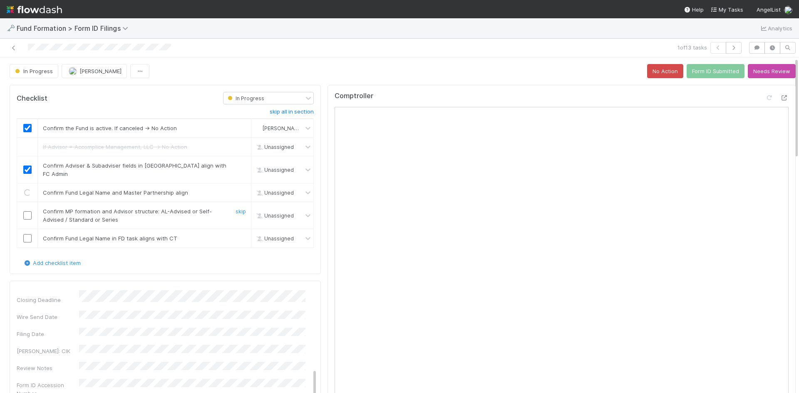
checkbox input "true"
click at [28, 212] on input "checkbox" at bounding box center [27, 216] width 8 height 8
click at [27, 234] on input "checkbox" at bounding box center [27, 238] width 8 height 8
click at [700, 70] on button "Form ID Submitted" at bounding box center [716, 71] width 58 height 14
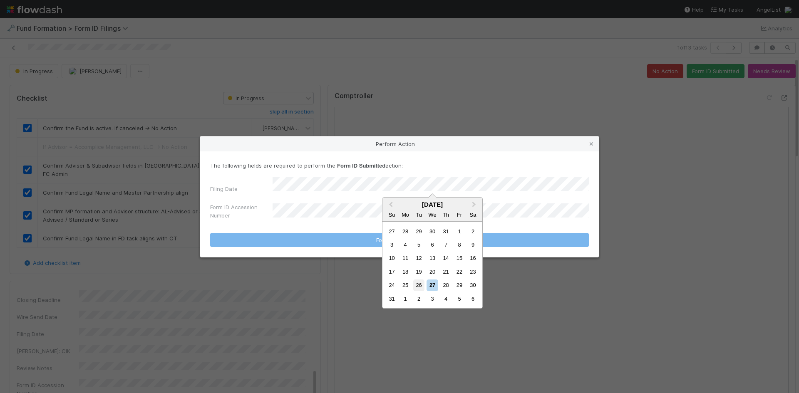
click at [422, 286] on div "26" at bounding box center [418, 285] width 11 height 11
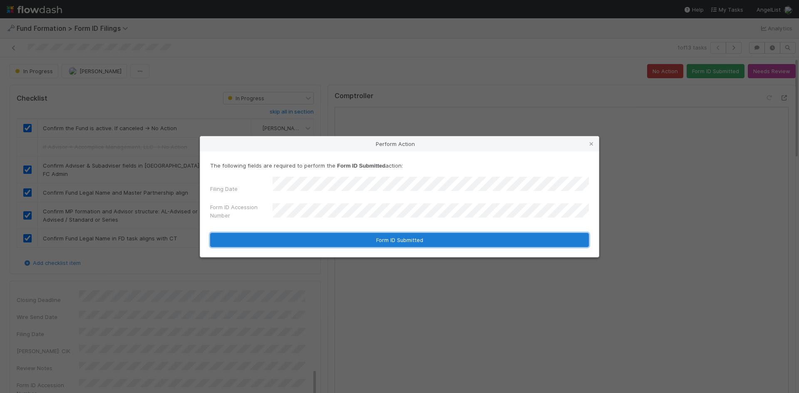
click at [341, 238] on button "Form ID Submitted" at bounding box center [399, 240] width 379 height 14
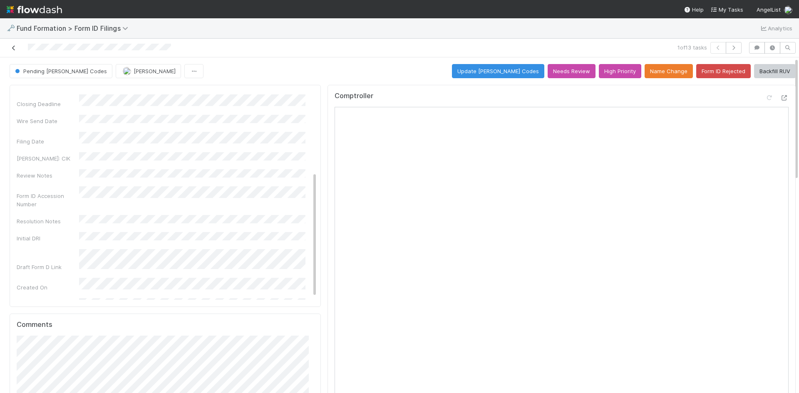
click at [17, 48] on icon at bounding box center [14, 47] width 8 height 5
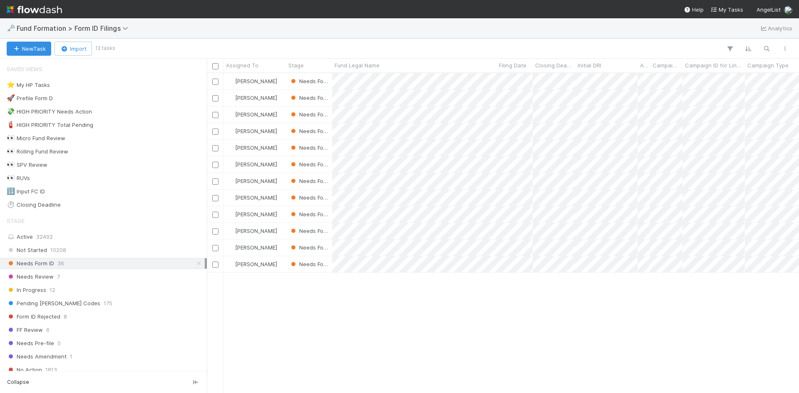
scroll to position [314, 586]
click at [597, 318] on div at bounding box center [399, 196] width 799 height 393
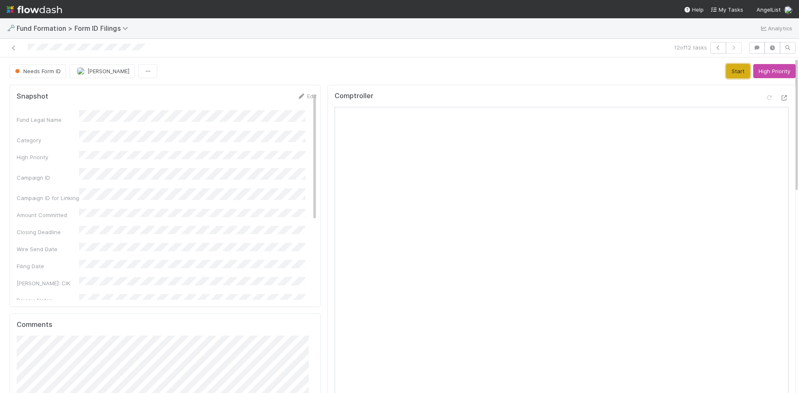
click at [730, 71] on button "Start" at bounding box center [739, 71] width 24 height 14
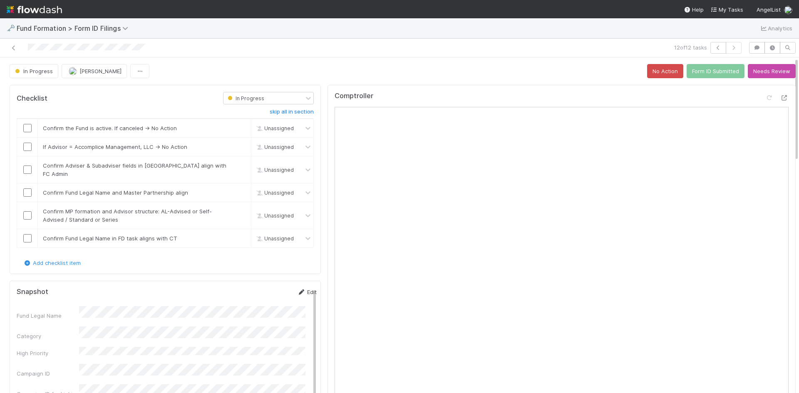
click at [299, 289] on link "Edit" at bounding box center [307, 292] width 20 height 7
click at [299, 288] on button "Cancel" at bounding box center [302, 295] width 29 height 14
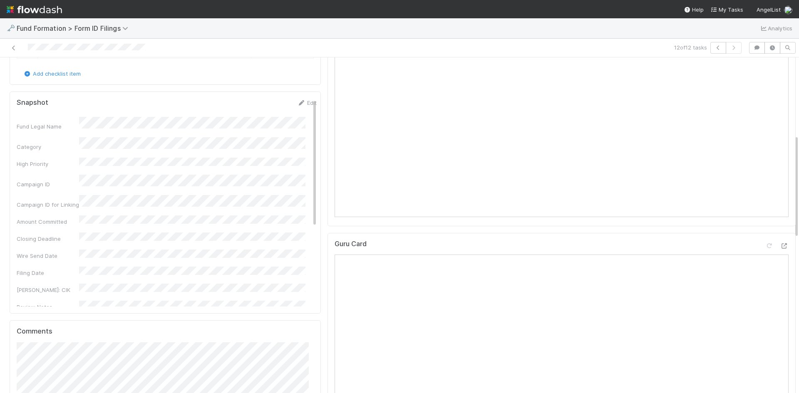
scroll to position [458, 0]
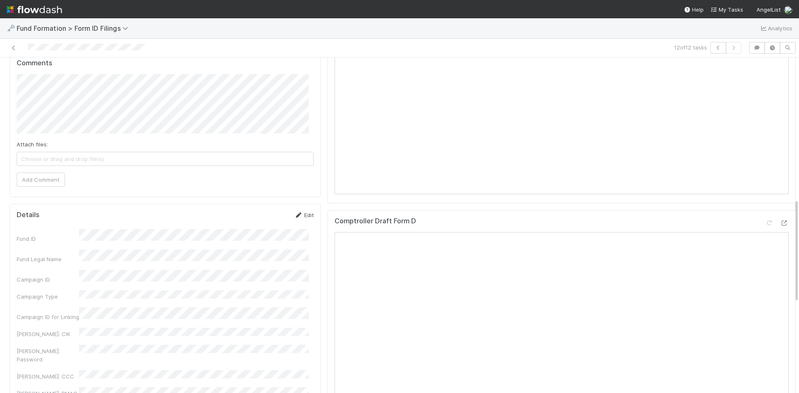
click at [300, 212] on link "Edit" at bounding box center [304, 215] width 20 height 7
click at [263, 211] on button "Save" at bounding box center [270, 218] width 24 height 14
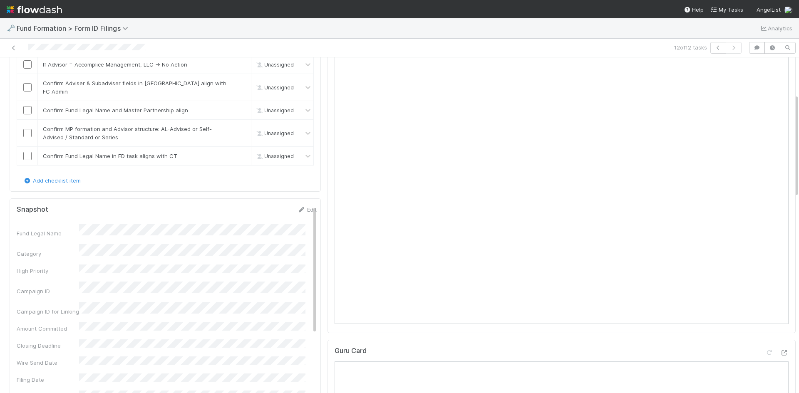
scroll to position [0, 0]
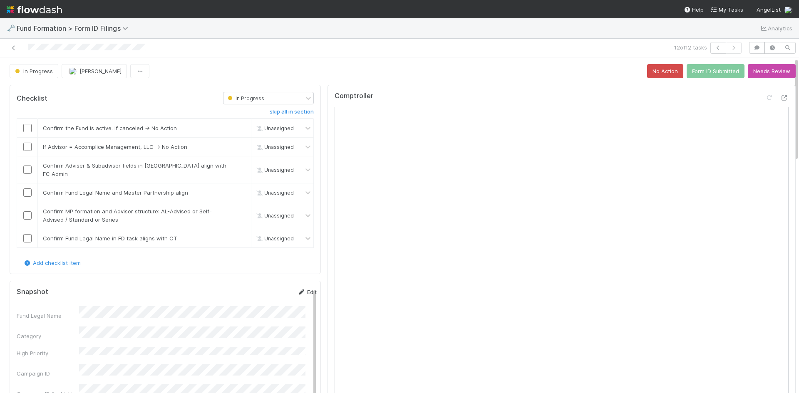
click at [297, 289] on link "Edit" at bounding box center [307, 292] width 20 height 7
click at [16, 305] on div "Snapshot Save Cancel Fund Legal Name * Category High Priority Campaign ID Campa…" at bounding box center [165, 392] width 311 height 222
click at [261, 291] on button "Save" at bounding box center [273, 295] width 24 height 14
click at [30, 127] on input "checkbox" at bounding box center [27, 128] width 8 height 8
click at [236, 147] on link "skip" at bounding box center [241, 147] width 10 height 7
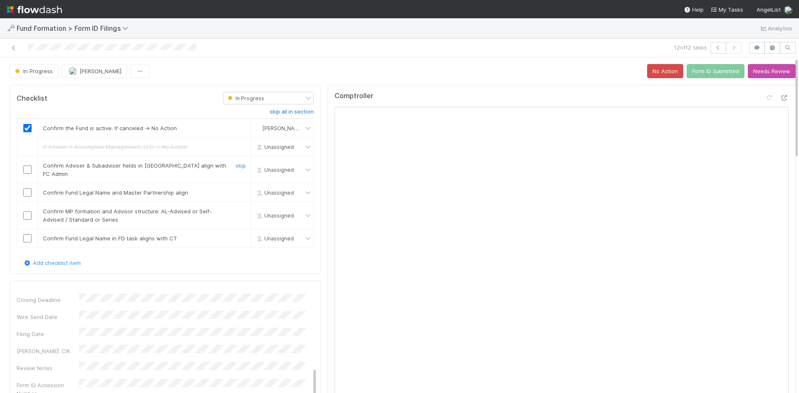
click at [29, 167] on input "checkbox" at bounding box center [27, 170] width 8 height 8
click at [28, 189] on input "checkbox" at bounding box center [27, 193] width 8 height 8
click at [28, 212] on input "checkbox" at bounding box center [27, 216] width 8 height 8
click at [28, 234] on input "checkbox" at bounding box center [27, 238] width 8 height 8
checkbox input "true"
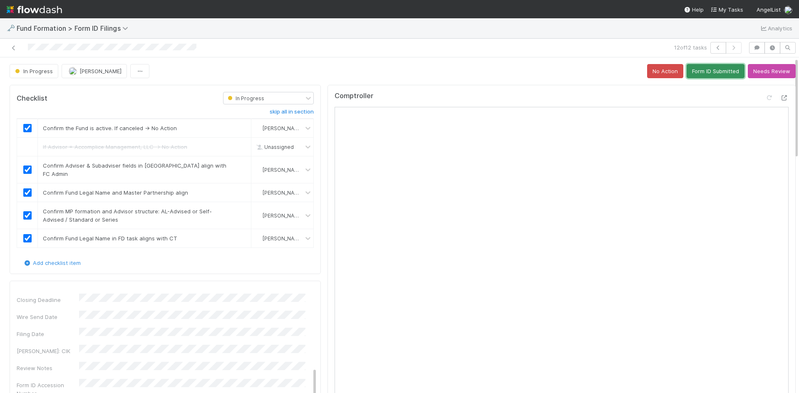
click at [706, 69] on button "Form ID Submitted" at bounding box center [716, 71] width 58 height 14
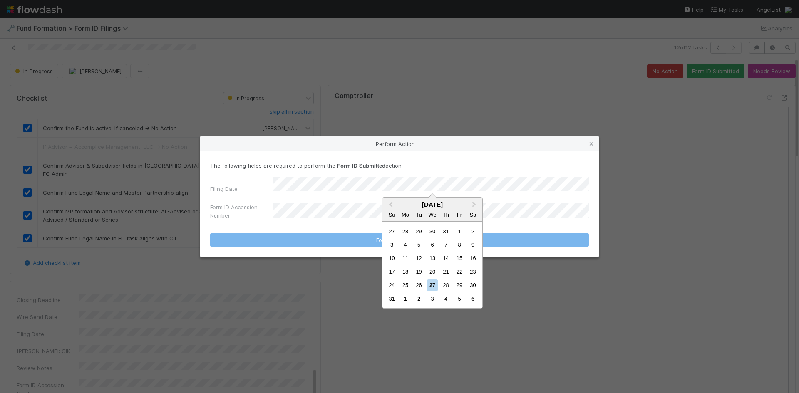
click at [423, 285] on div "26" at bounding box center [418, 285] width 11 height 11
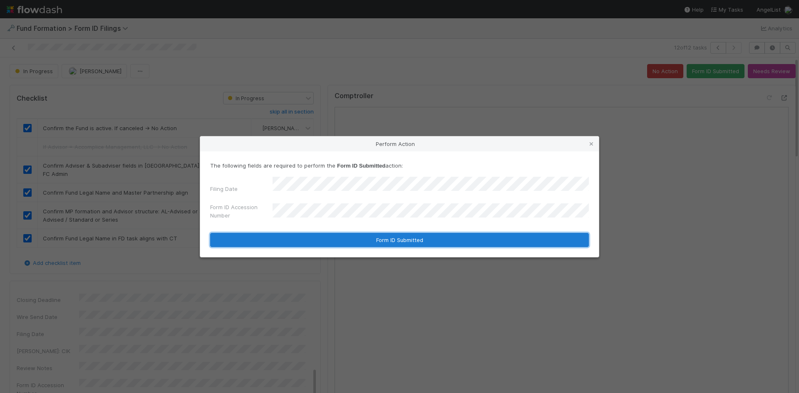
click at [329, 239] on button "Form ID Submitted" at bounding box center [399, 240] width 379 height 14
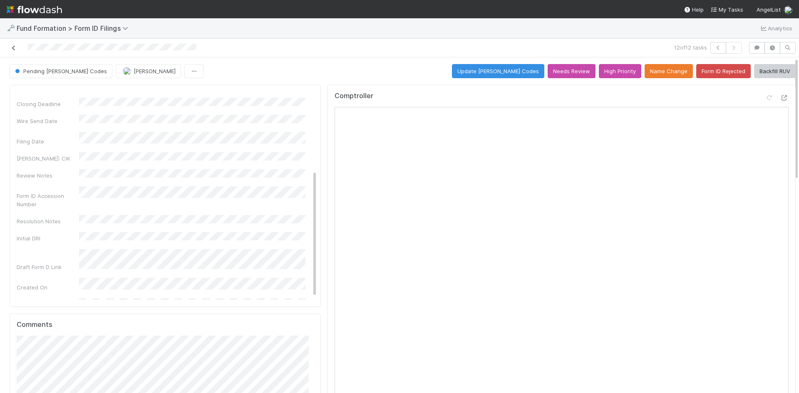
click at [12, 49] on icon at bounding box center [14, 47] width 8 height 5
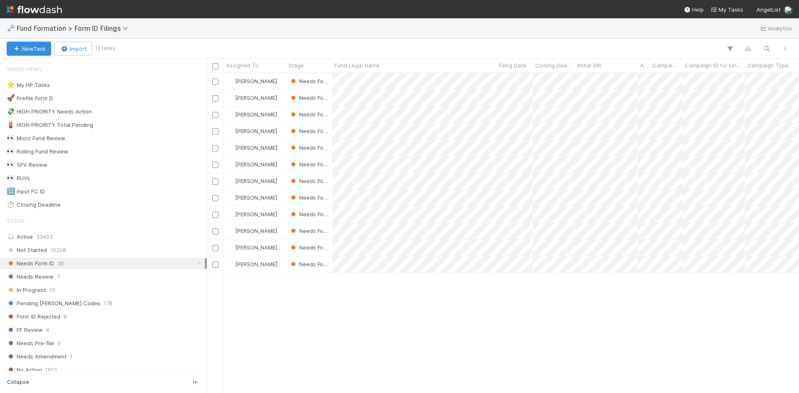
scroll to position [314, 586]
click at [616, 292] on div at bounding box center [399, 196] width 799 height 393
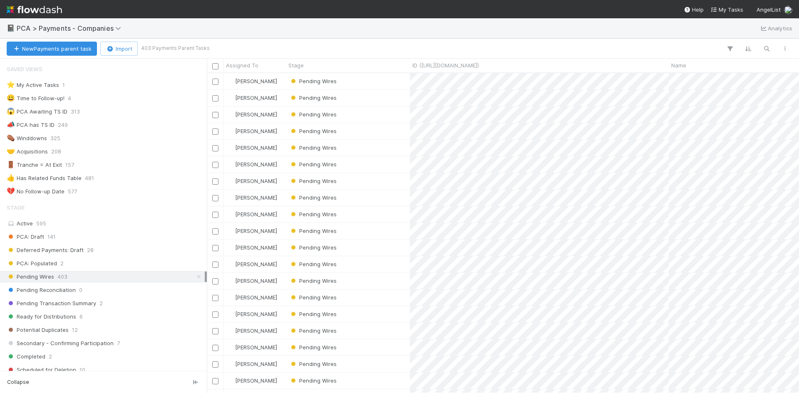
scroll to position [314, 586]
click at [93, 101] on div "😀 Time to Follow-up! 4" at bounding box center [106, 98] width 198 height 10
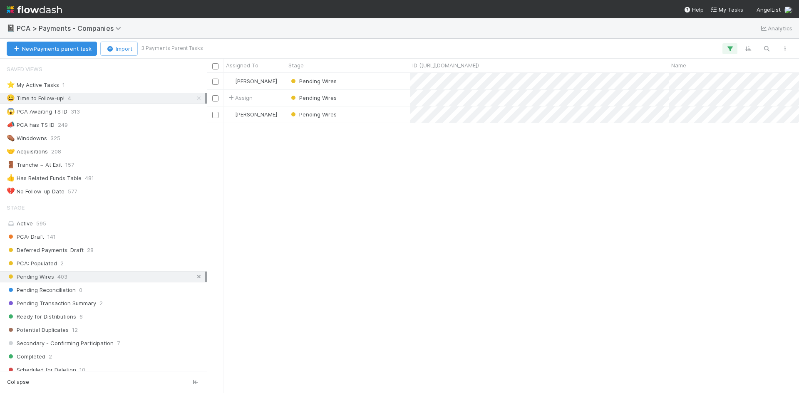
click at [195, 276] on icon at bounding box center [199, 276] width 8 height 5
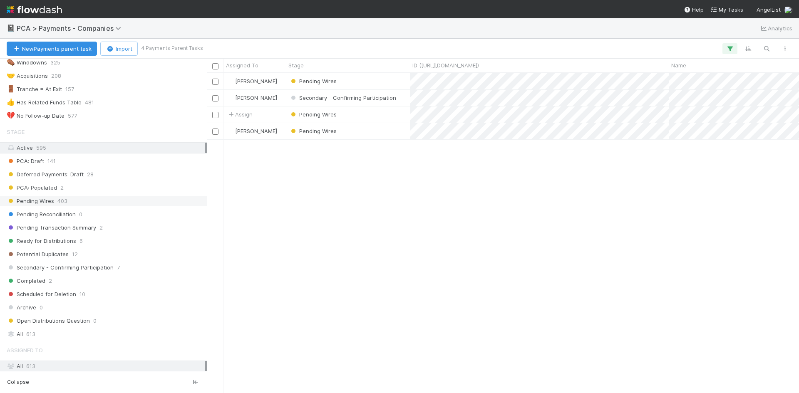
scroll to position [132, 0]
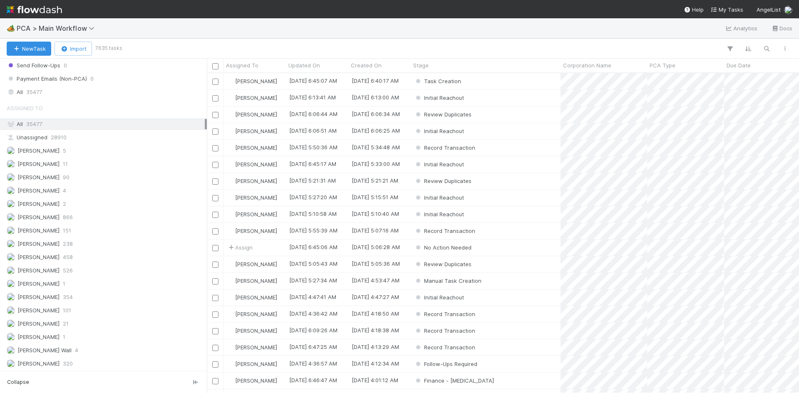
scroll to position [1185, 0]
drag, startPoint x: 80, startPoint y: 219, endPoint x: 84, endPoint y: 175, distance: 44.7
click at [80, 219] on div "Meg Castanare 352" at bounding box center [106, 217] width 198 height 10
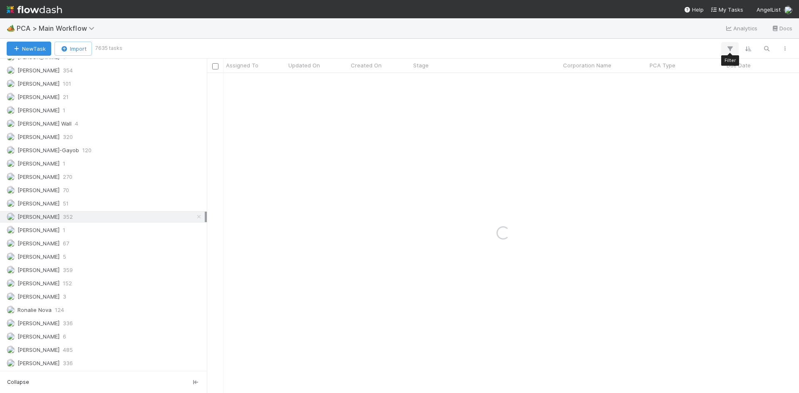
click at [730, 46] on icon "button" at bounding box center [730, 48] width 8 height 7
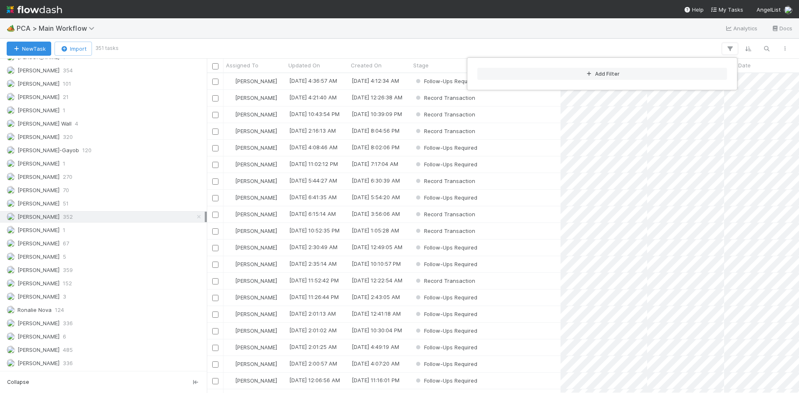
scroll to position [314, 586]
click at [597, 74] on button "Add Filter" at bounding box center [603, 74] width 250 height 12
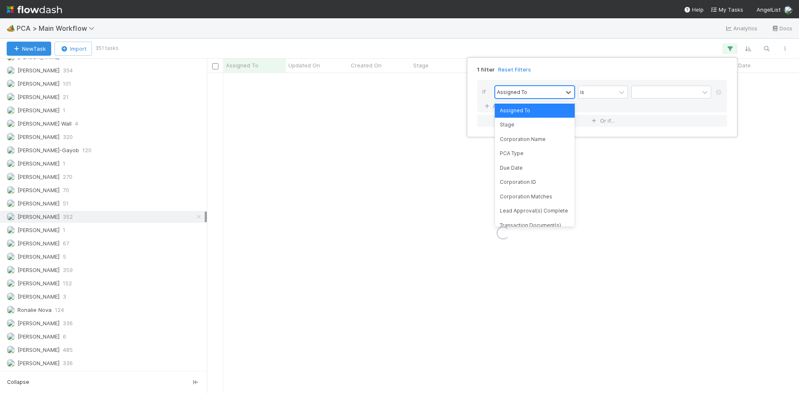
click at [523, 92] on div "Assigned To" at bounding box center [512, 91] width 30 height 7
type input "stage"
click at [522, 112] on div "Stage" at bounding box center [535, 111] width 80 height 14
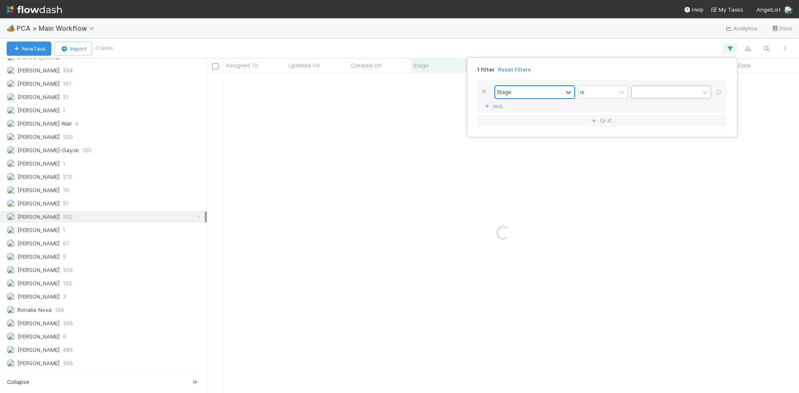
click at [652, 89] on div at bounding box center [665, 92] width 67 height 12
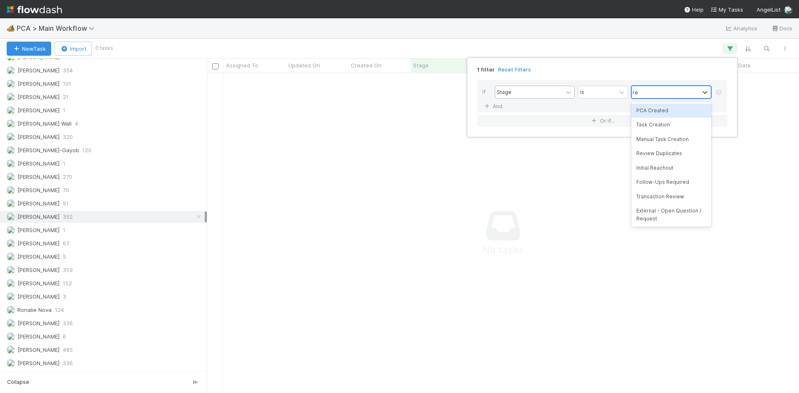
type input "rec"
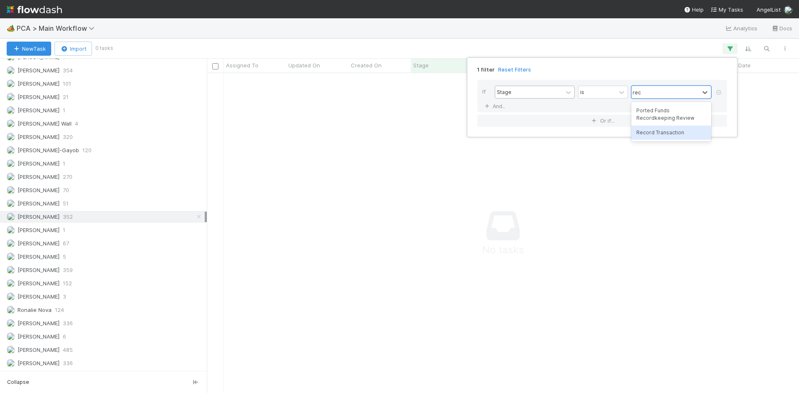
click at [659, 130] on div "Record Transaction" at bounding box center [672, 133] width 80 height 14
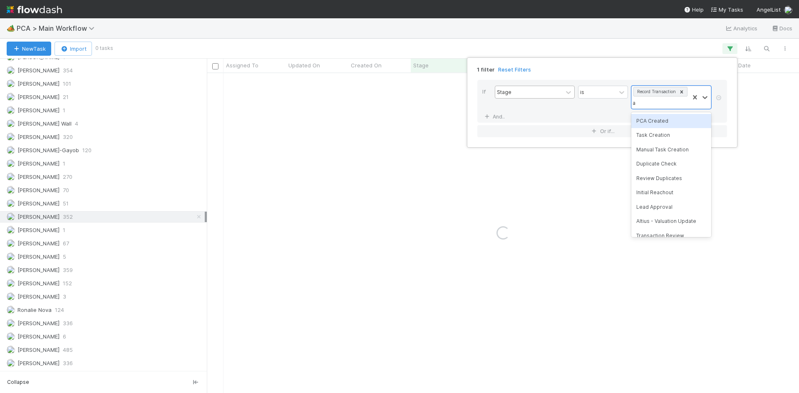
type input "al"
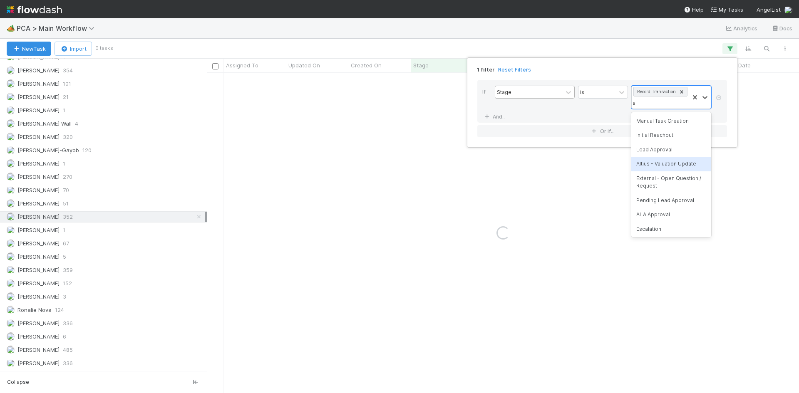
click at [656, 167] on div "Altius - Valuation Update" at bounding box center [672, 164] width 80 height 14
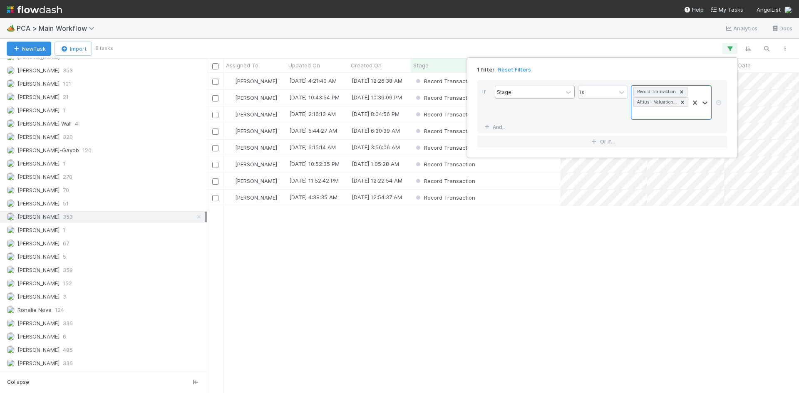
scroll to position [314, 586]
click at [408, 342] on div "1 filter Reset Filters If Stage is option Altius - Valuation Update, selected. …" at bounding box center [399, 196] width 799 height 393
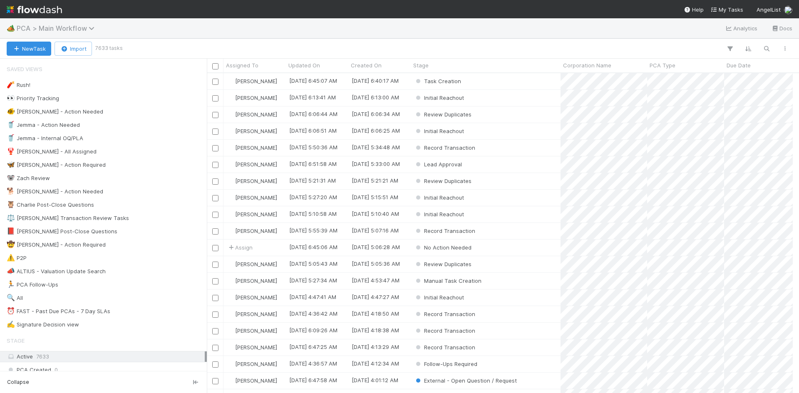
click at [84, 30] on span "PCA > Main Workflow" at bounding box center [58, 28] width 82 height 8
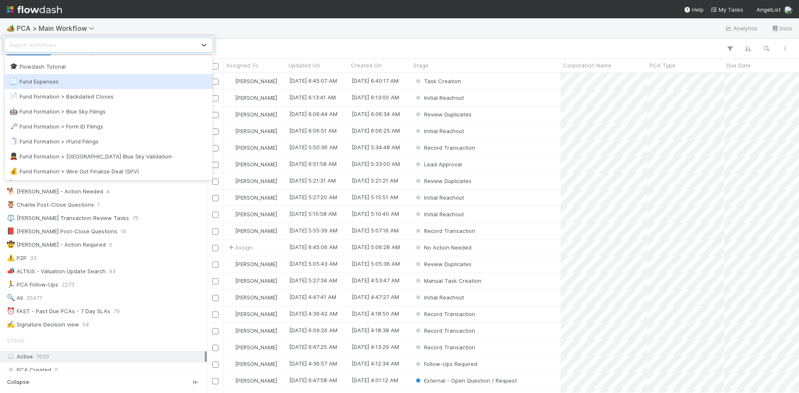
scroll to position [291, 0]
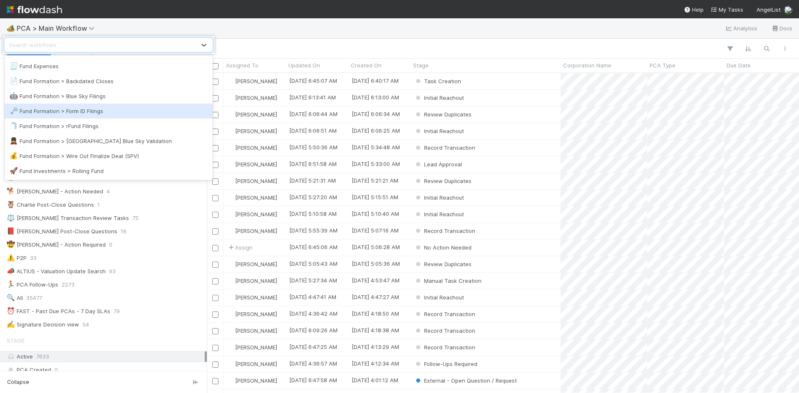
click at [92, 113] on div "🗝️ Fund Formation > Form ID Filings" at bounding box center [109, 111] width 198 height 8
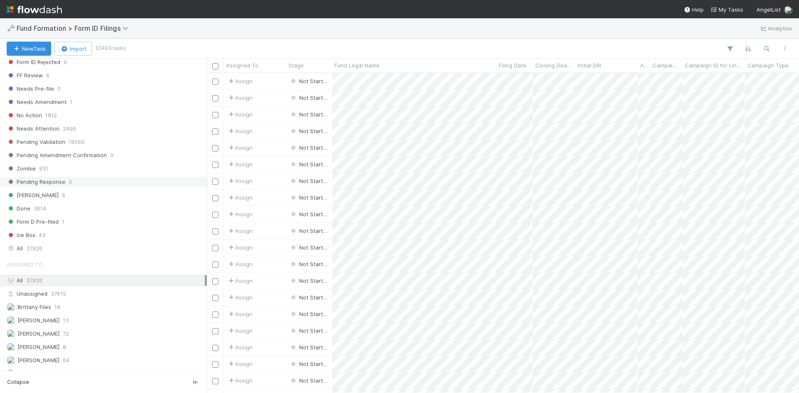
scroll to position [292, 0]
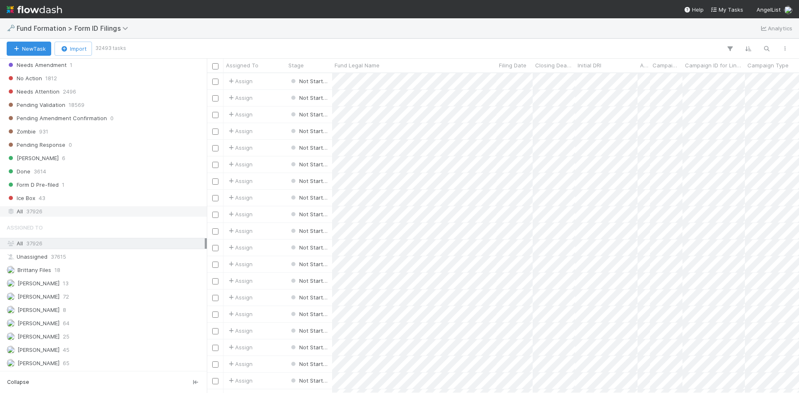
click at [47, 212] on div "All 37926" at bounding box center [106, 212] width 198 height 10
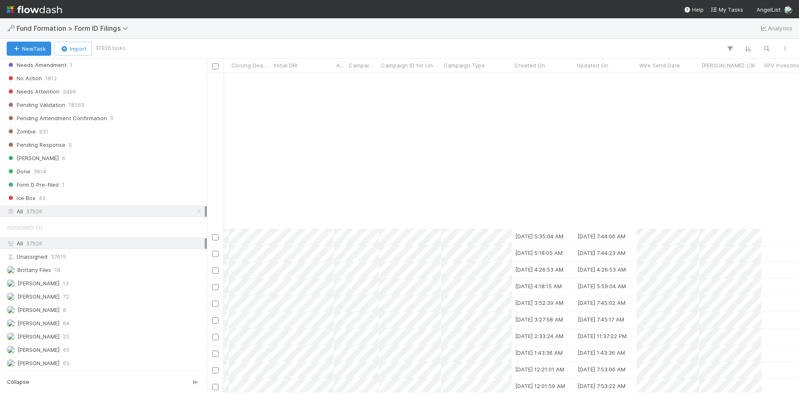
scroll to position [583, 304]
